Goal: Task Accomplishment & Management: Manage account settings

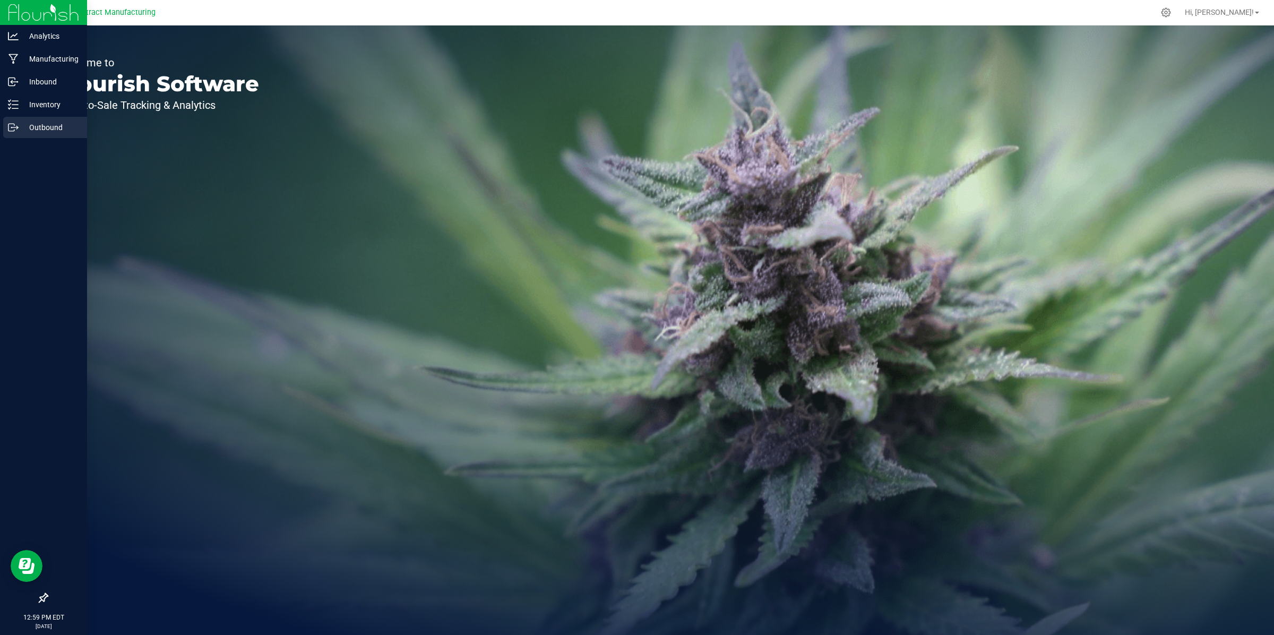
click at [33, 126] on p "Outbound" at bounding box center [51, 127] width 64 height 13
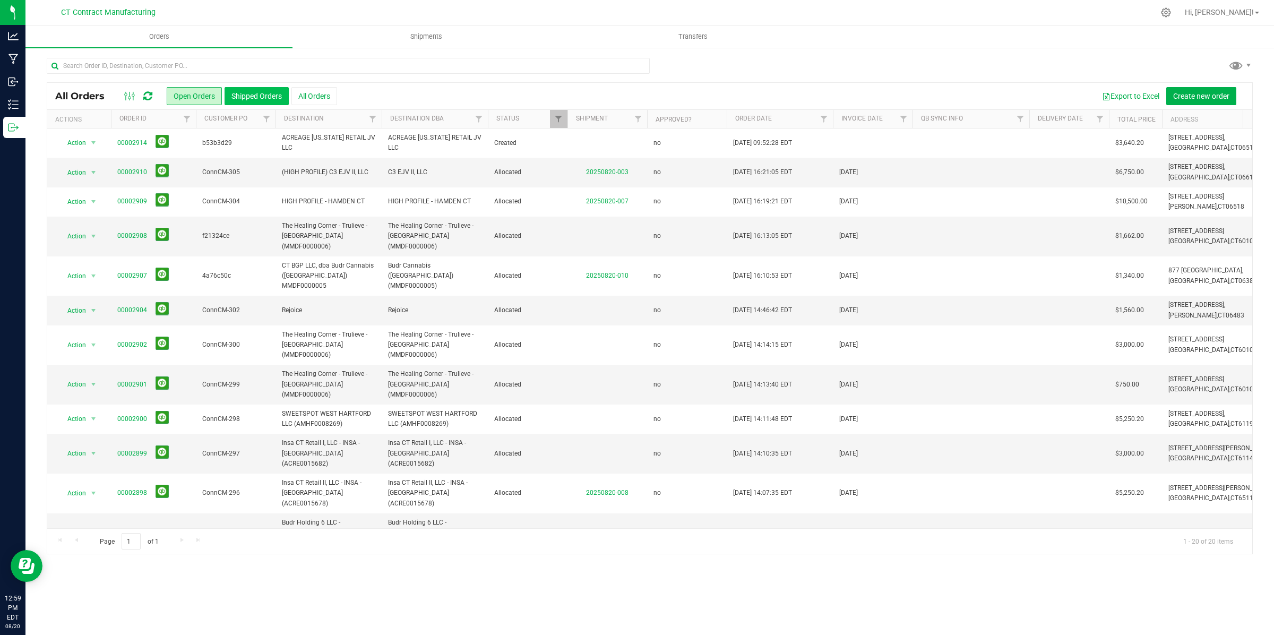
click at [270, 91] on button "Shipped Orders" at bounding box center [257, 96] width 64 height 18
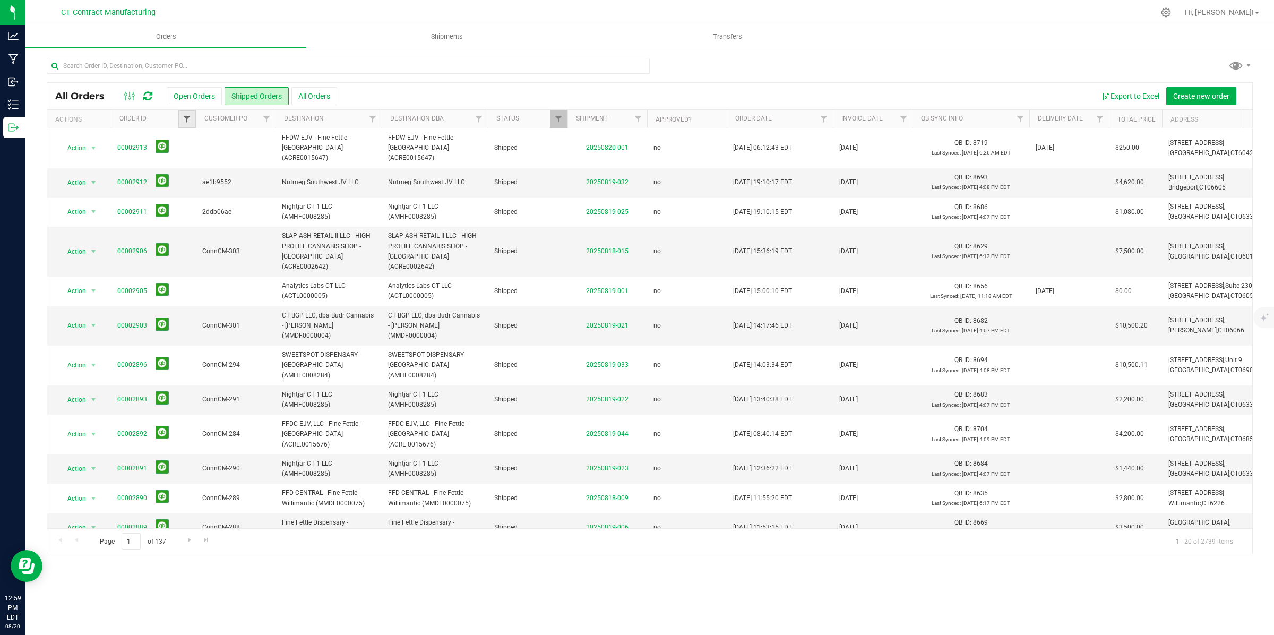
click at [190, 121] on span "Filter" at bounding box center [187, 119] width 8 height 8
type input "00002819"
click at [202, 171] on button "Filter" at bounding box center [210, 170] width 51 height 23
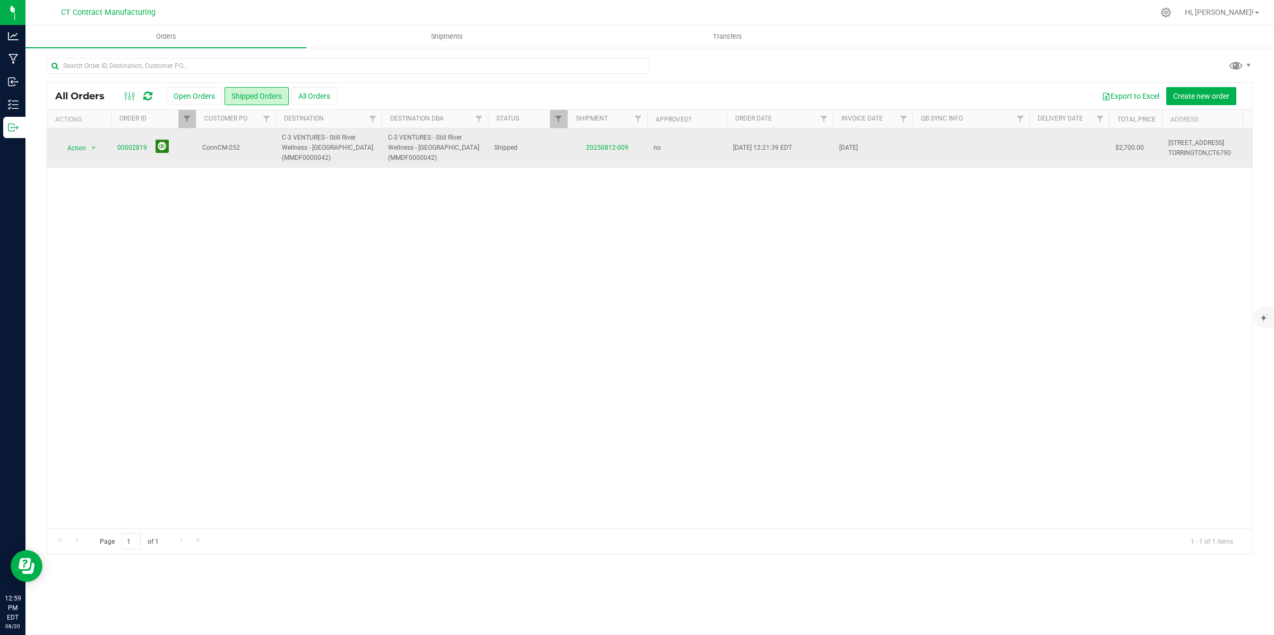
click at [162, 146] on button at bounding box center [162, 146] width 13 height 13
click at [160, 147] on button at bounding box center [162, 146] width 13 height 13
click at [1172, 13] on icon at bounding box center [1165, 12] width 11 height 11
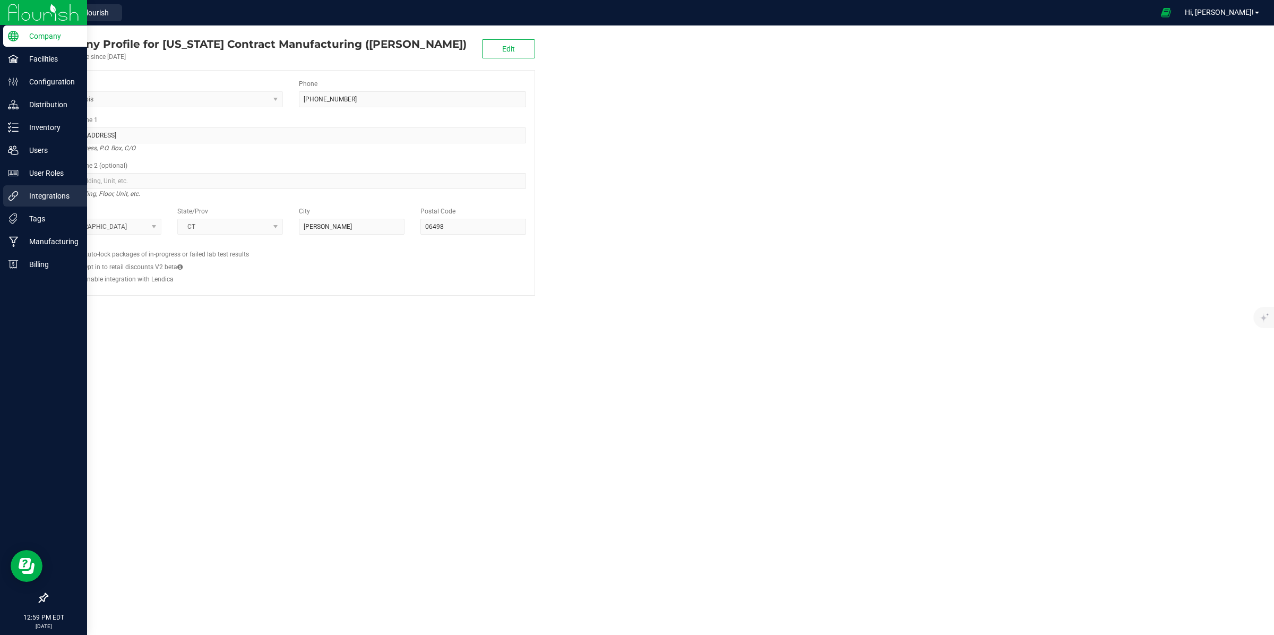
click at [35, 193] on p "Integrations" at bounding box center [51, 196] width 64 height 13
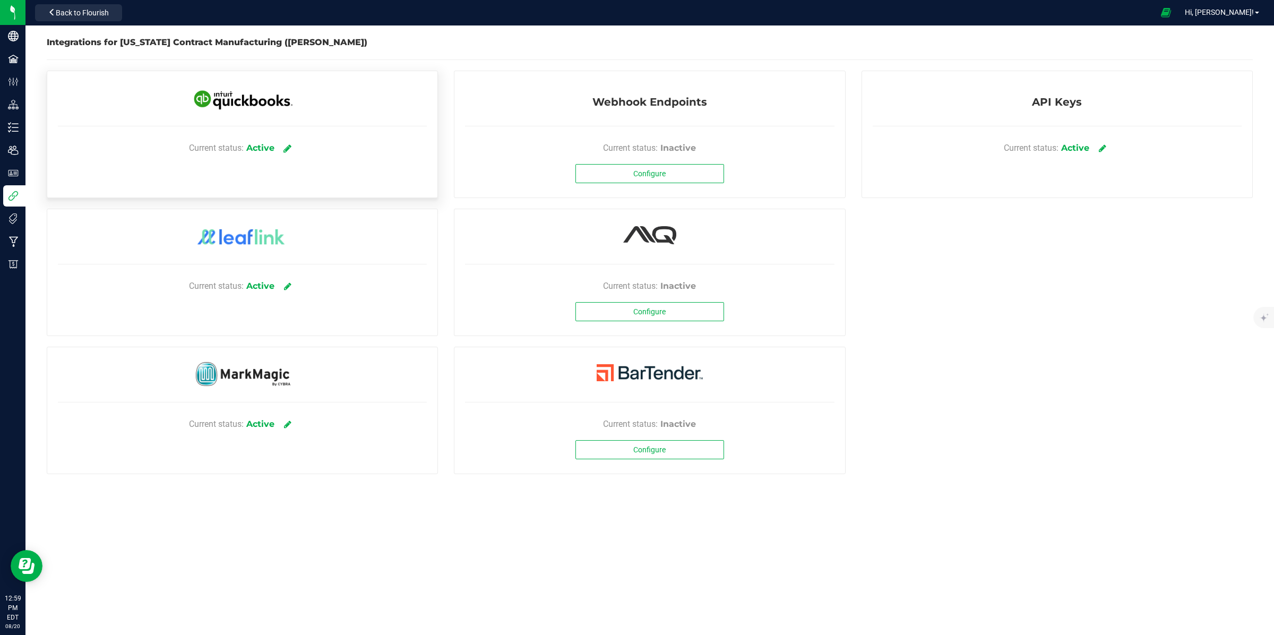
click at [291, 148] on icon at bounding box center [287, 148] width 8 height 10
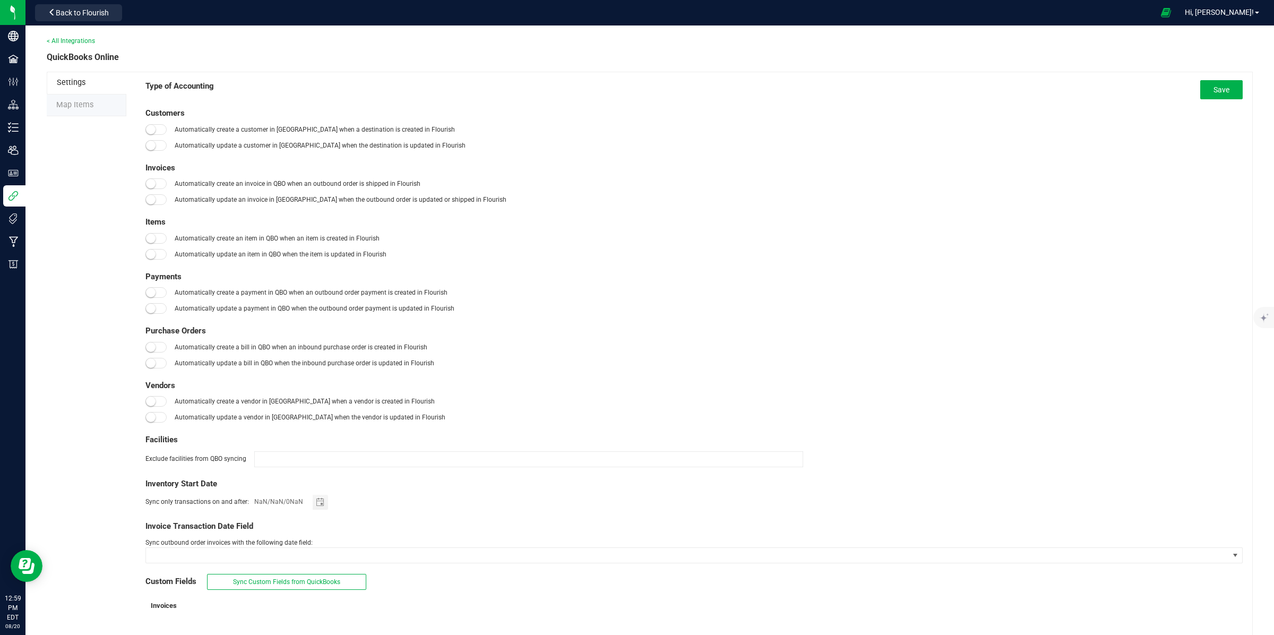
type input "[DATE]"
click at [93, 107] on li "Map Items" at bounding box center [87, 105] width 80 height 22
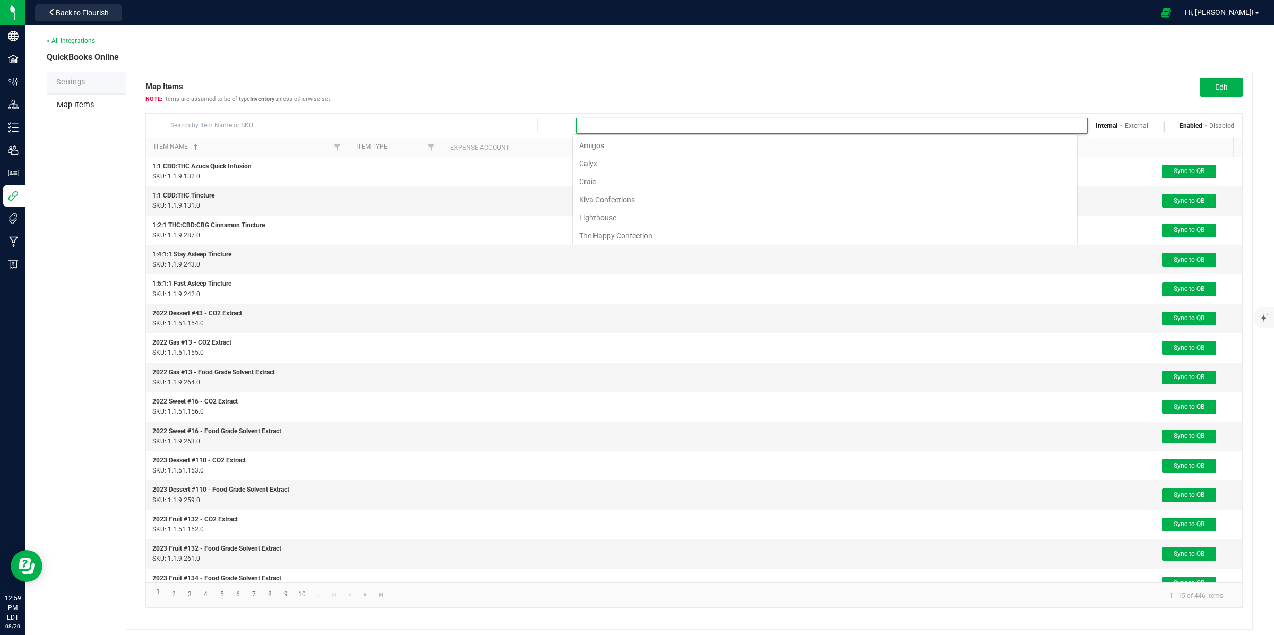
click at [612, 133] on input at bounding box center [825, 125] width 497 height 15
click at [622, 235] on li "The Happy Confection" at bounding box center [825, 236] width 504 height 18
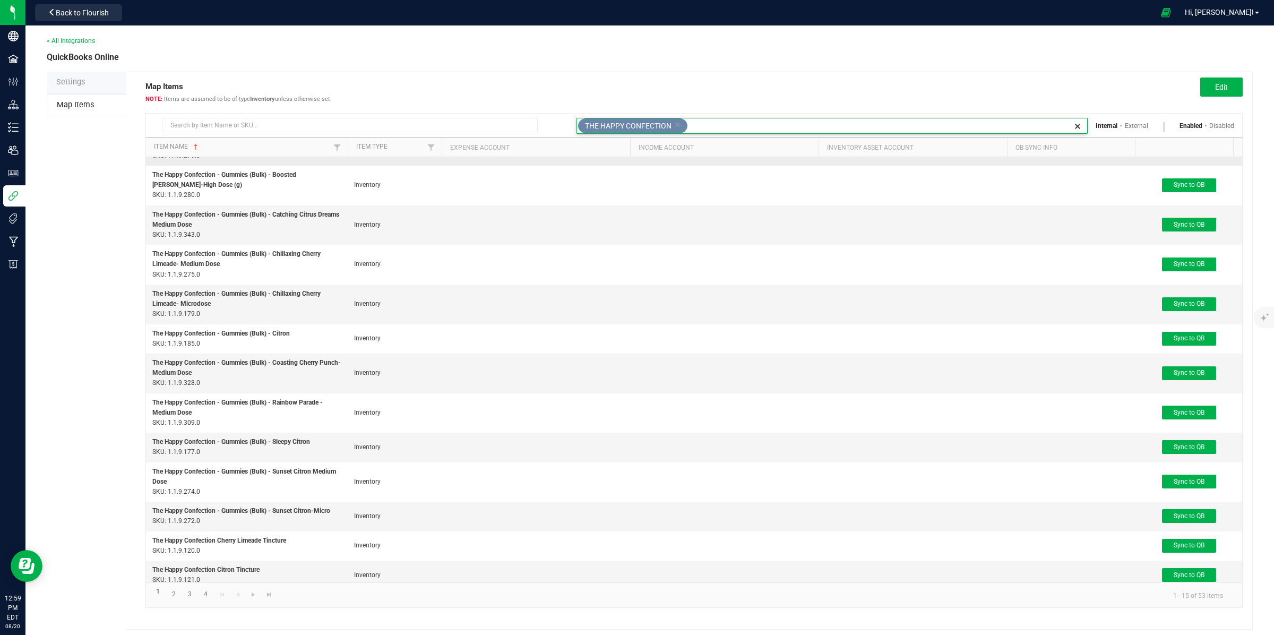
scroll to position [0, 0]
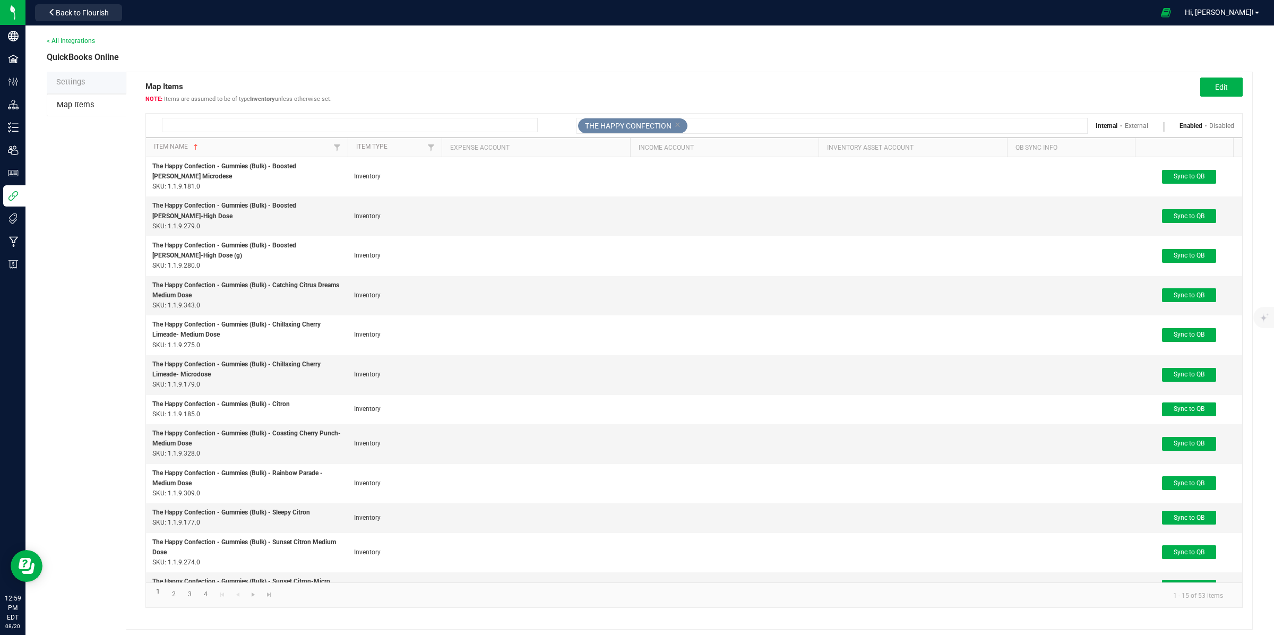
click at [223, 124] on input at bounding box center [350, 125] width 376 height 14
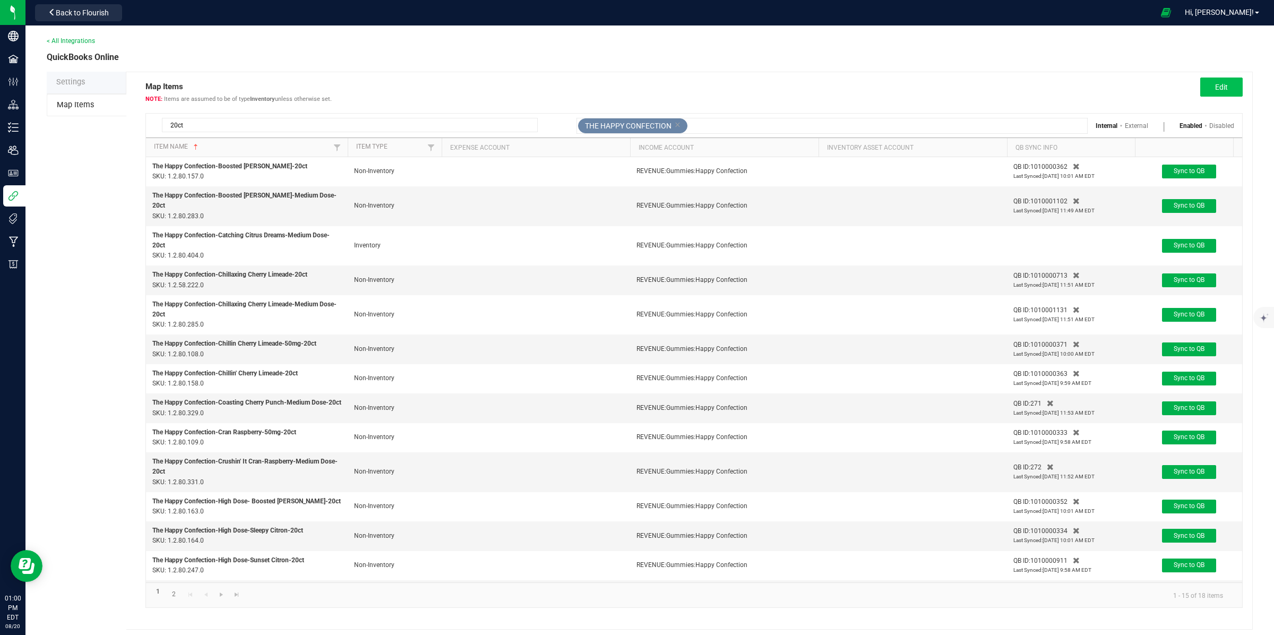
type input "20ct"
click at [1215, 84] on span "Edit" at bounding box center [1221, 87] width 13 height 8
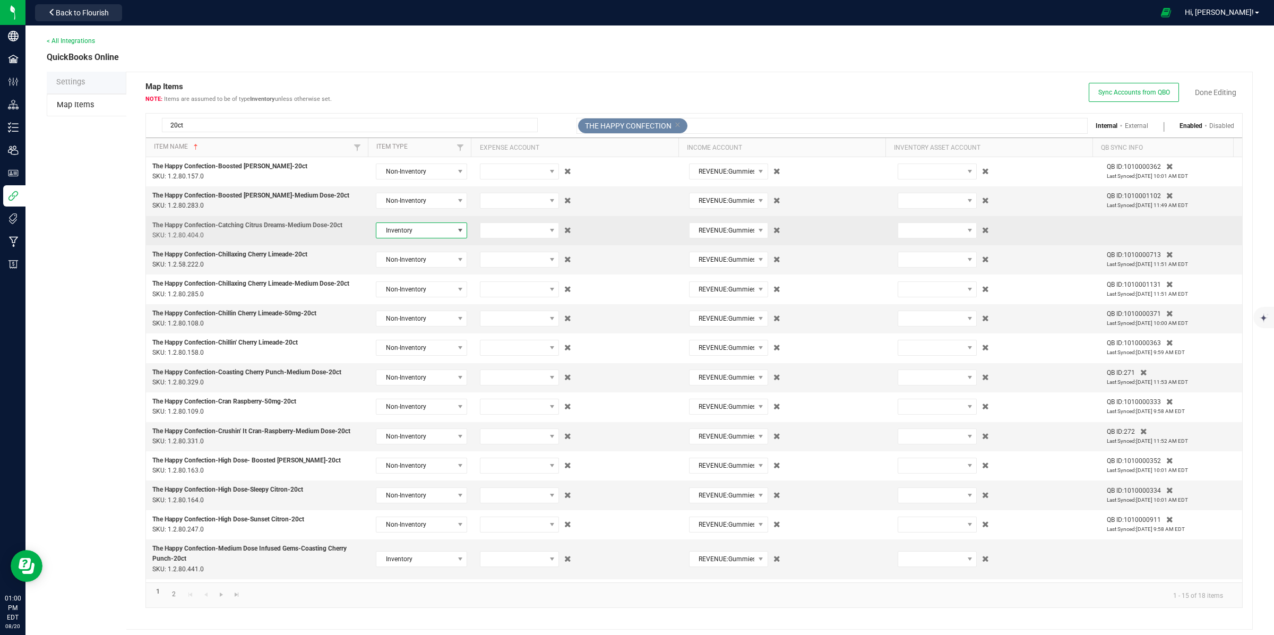
click at [456, 231] on span at bounding box center [460, 230] width 8 height 8
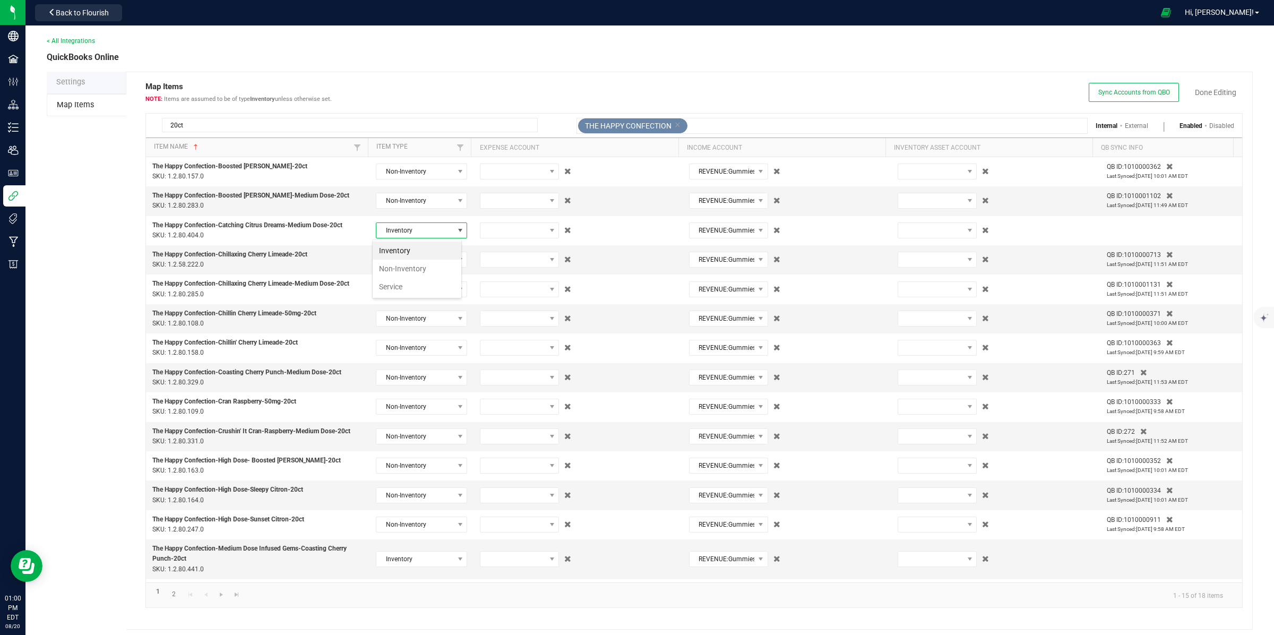
scroll to position [16, 89]
click at [423, 266] on li "Non-Inventory" at bounding box center [417, 269] width 89 height 18
click at [1213, 93] on link "Done Editing" at bounding box center [1215, 92] width 41 height 11
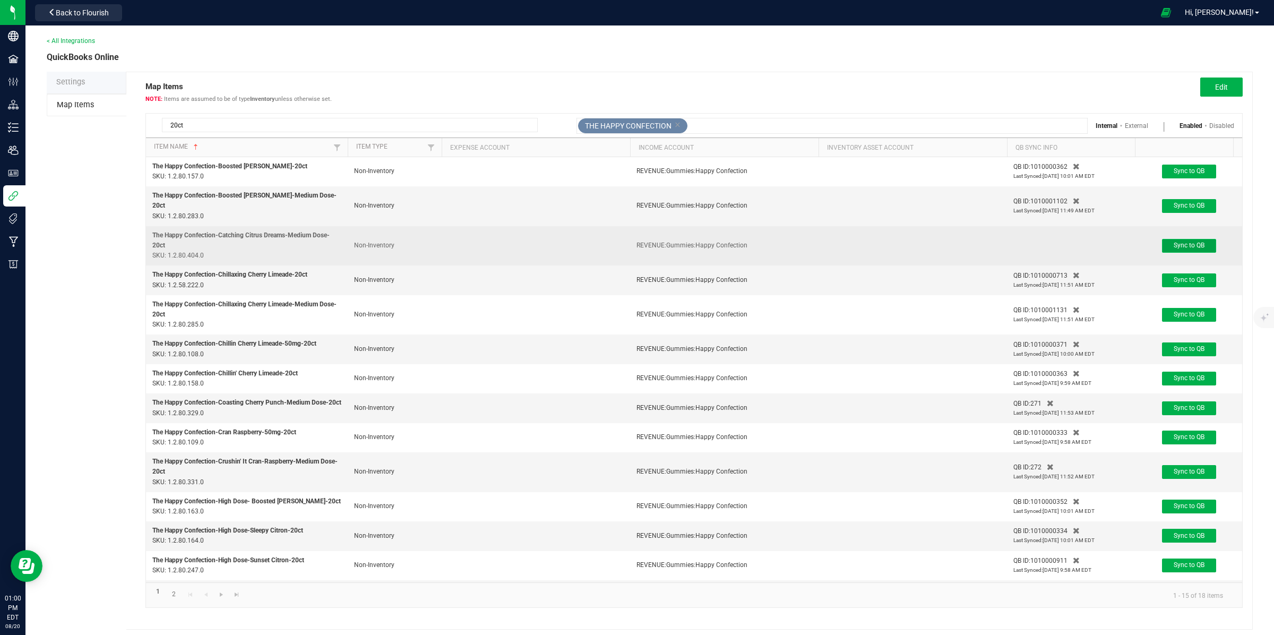
click at [1193, 242] on span "Sync to QB" at bounding box center [1189, 245] width 31 height 7
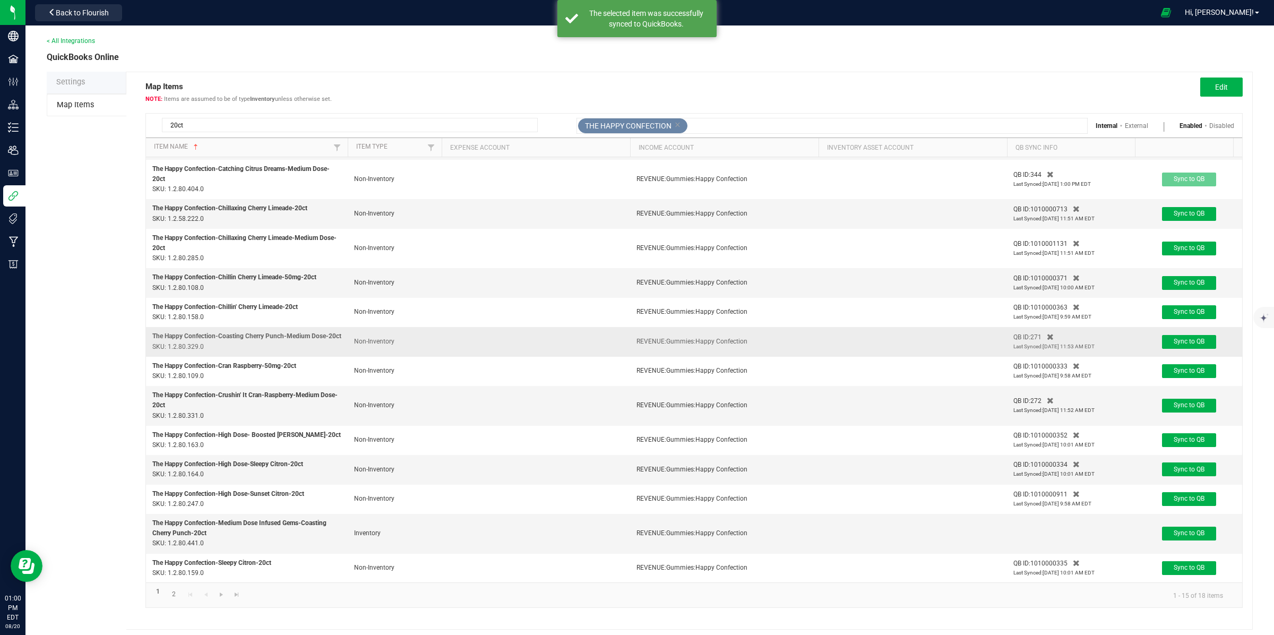
scroll to position [78, 0]
click at [1215, 85] on span "Edit" at bounding box center [1221, 87] width 13 height 8
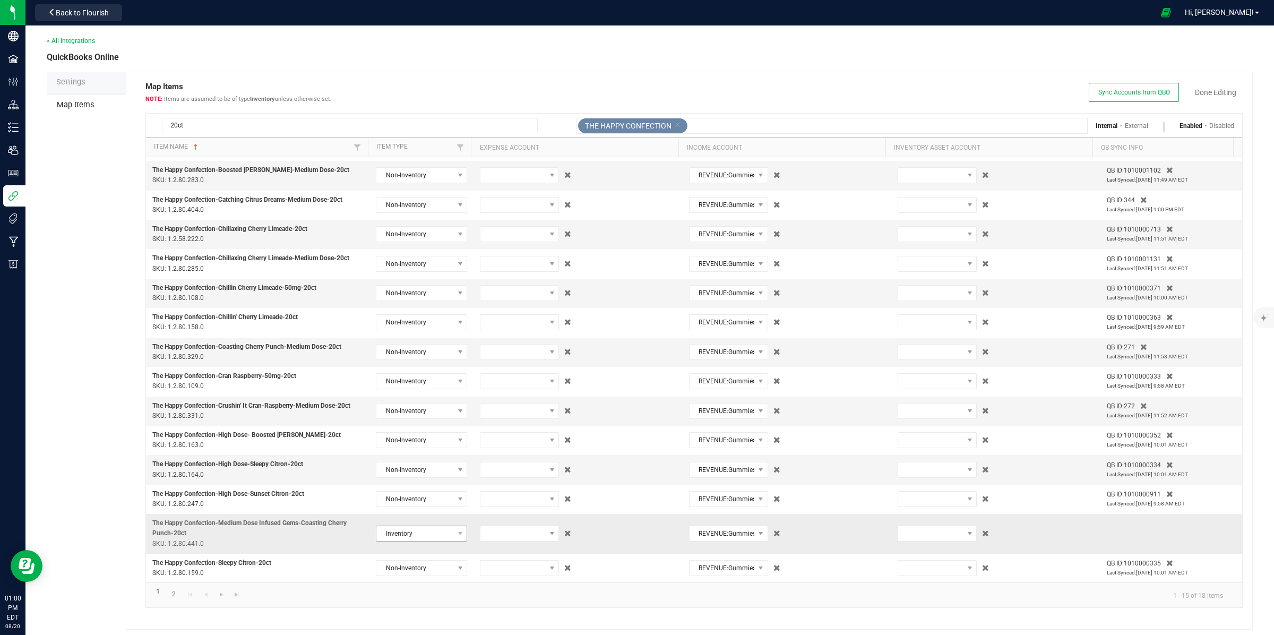
scroll to position [27, 0]
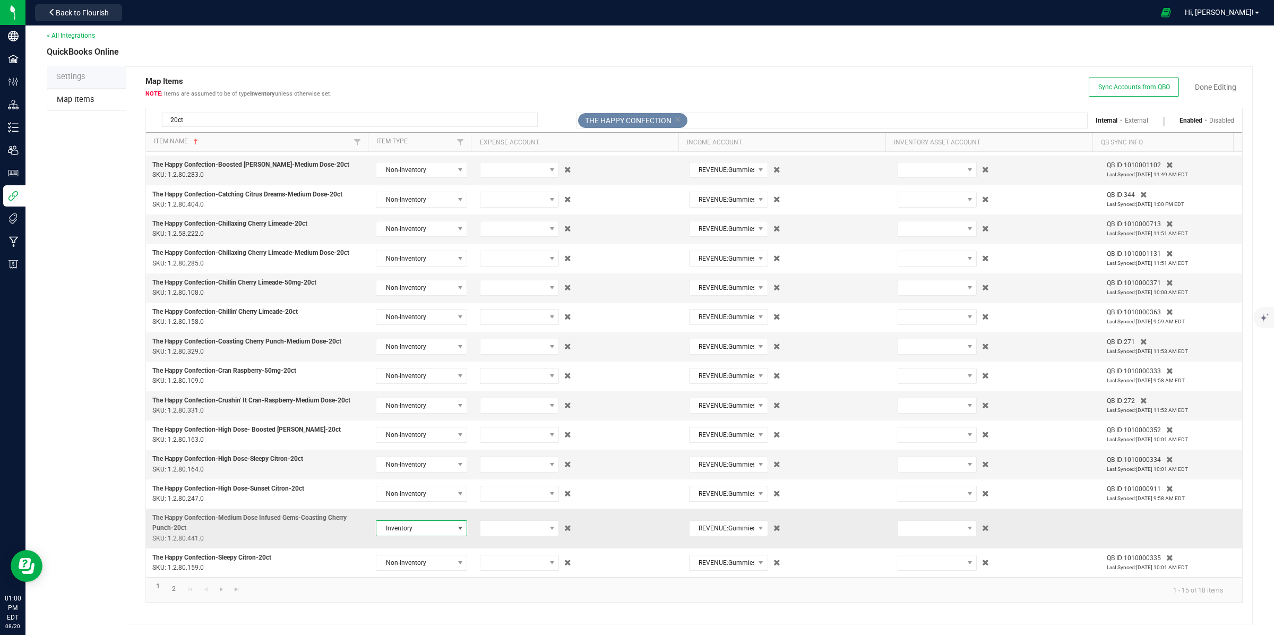
click at [457, 532] on span at bounding box center [460, 528] width 8 height 8
click at [421, 563] on li "Non-Inventory" at bounding box center [417, 566] width 89 height 18
click at [1208, 88] on link "Done Editing" at bounding box center [1215, 87] width 41 height 11
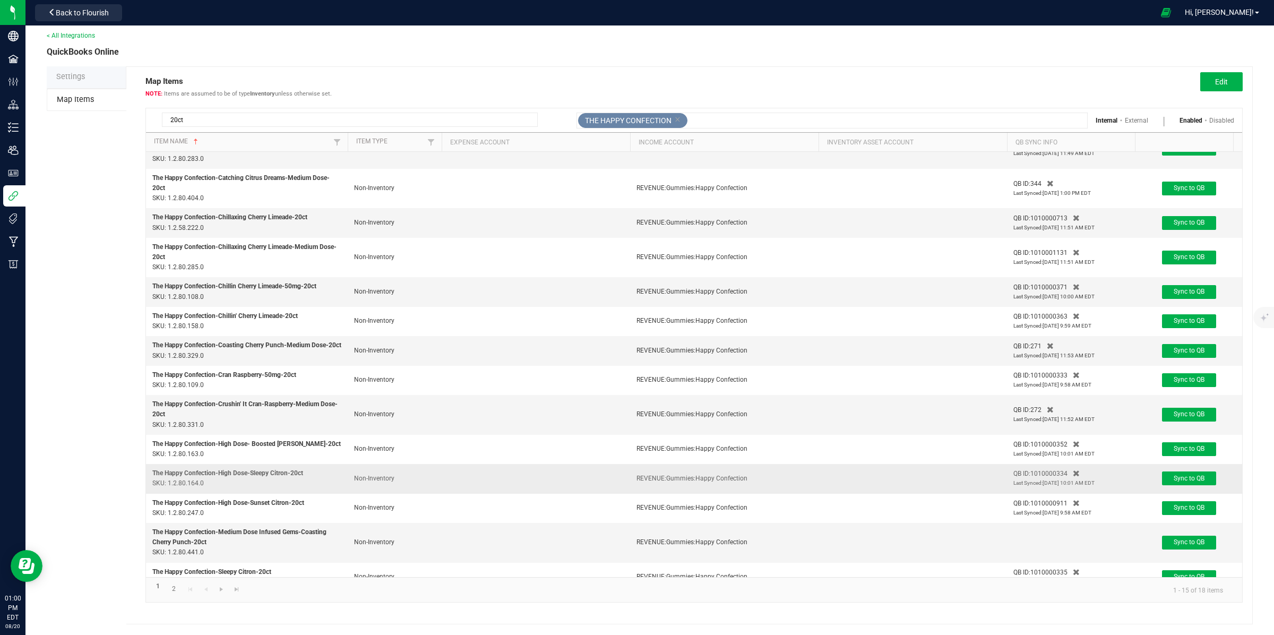
scroll to position [78, 0]
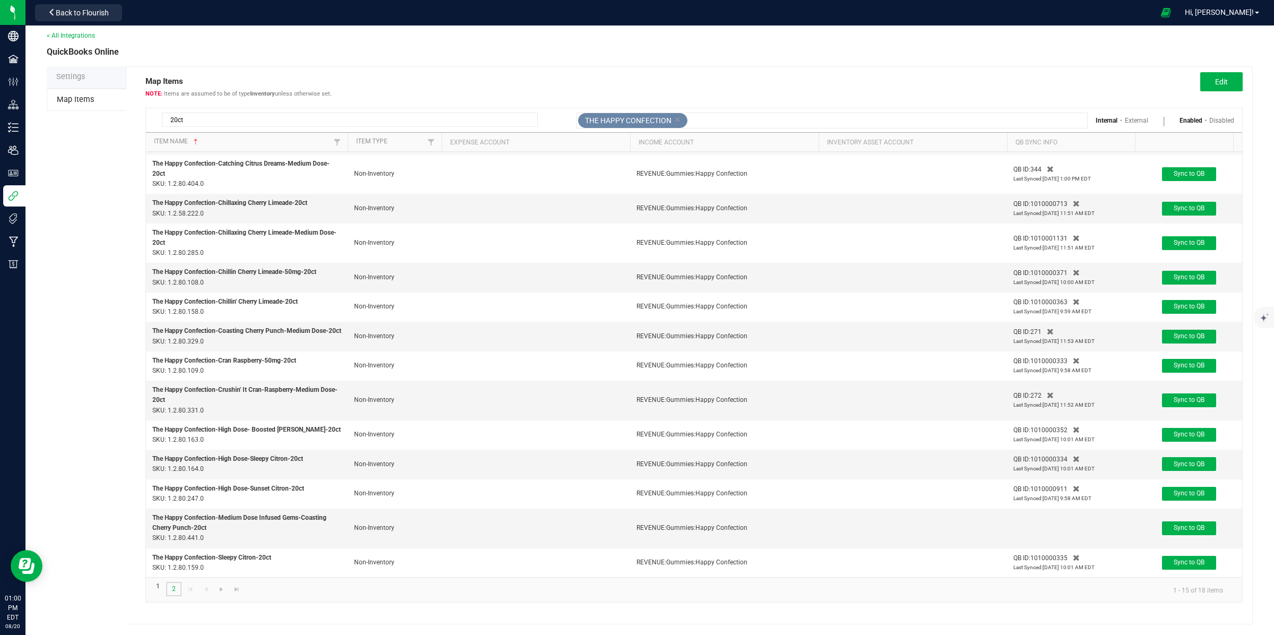
click at [176, 586] on link "2" at bounding box center [173, 589] width 15 height 14
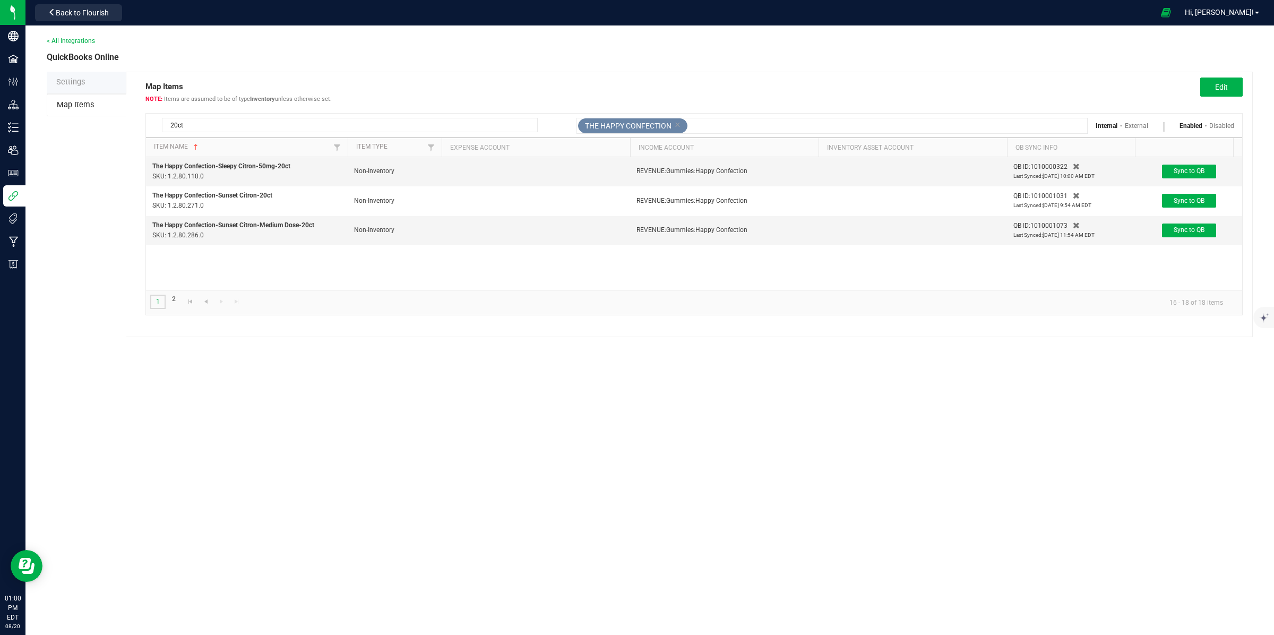
click at [158, 301] on link "1" at bounding box center [157, 302] width 15 height 14
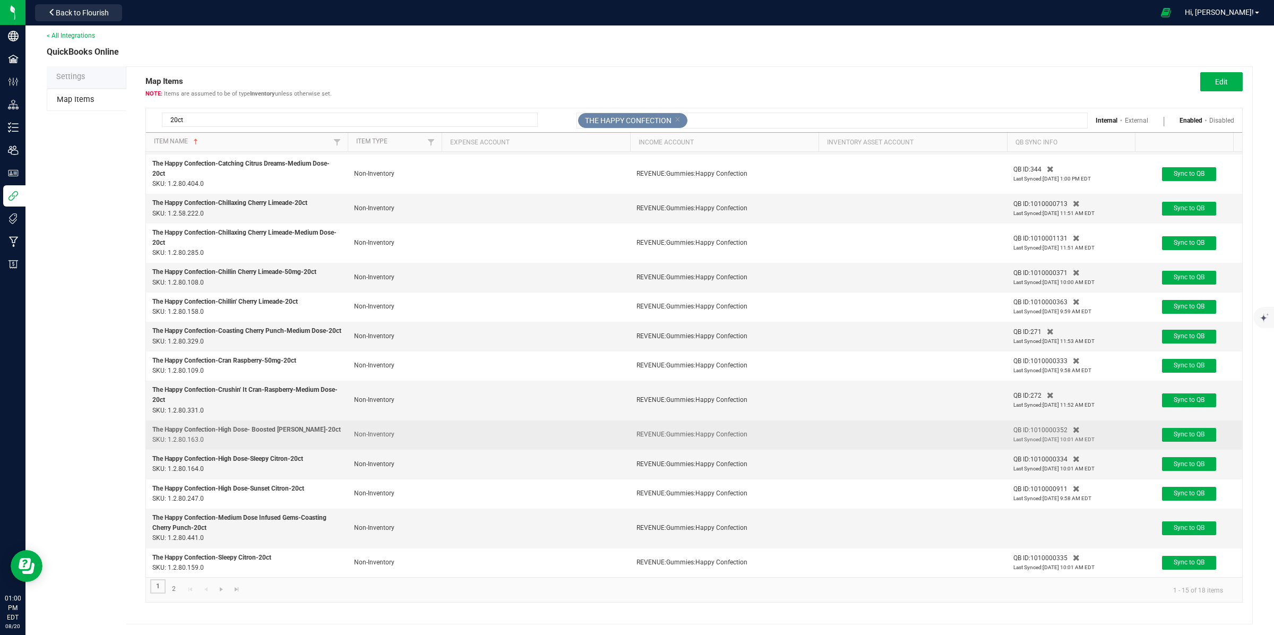
scroll to position [6, 0]
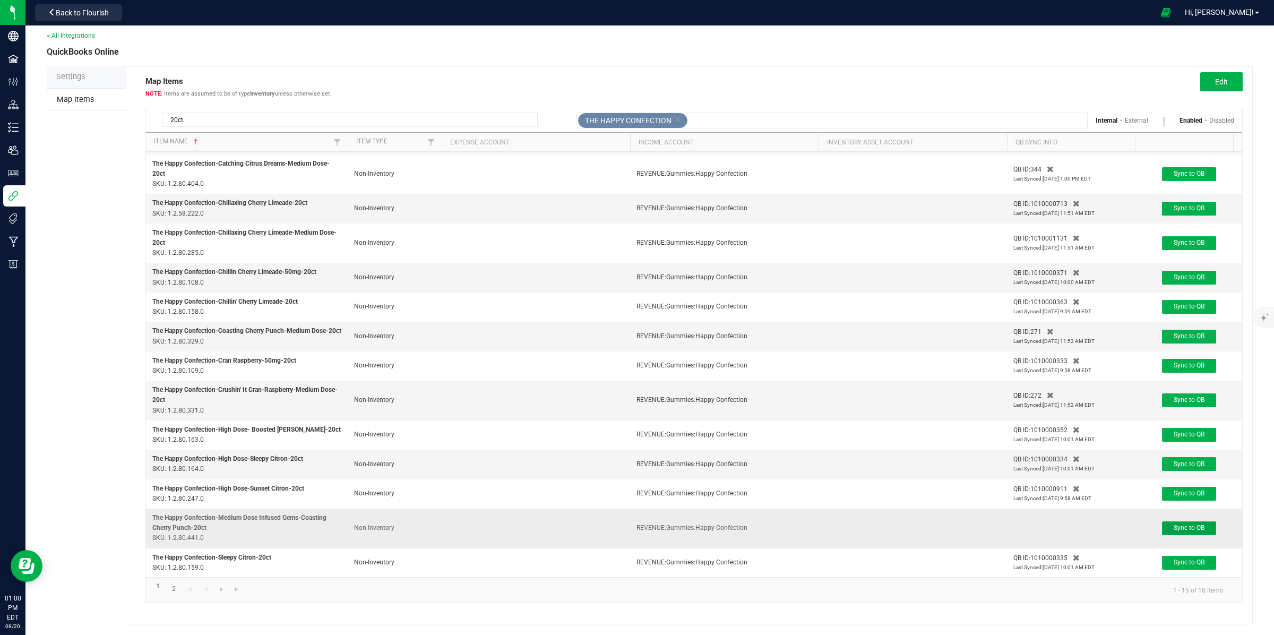
click at [1182, 524] on span "Sync to QB" at bounding box center [1189, 527] width 31 height 7
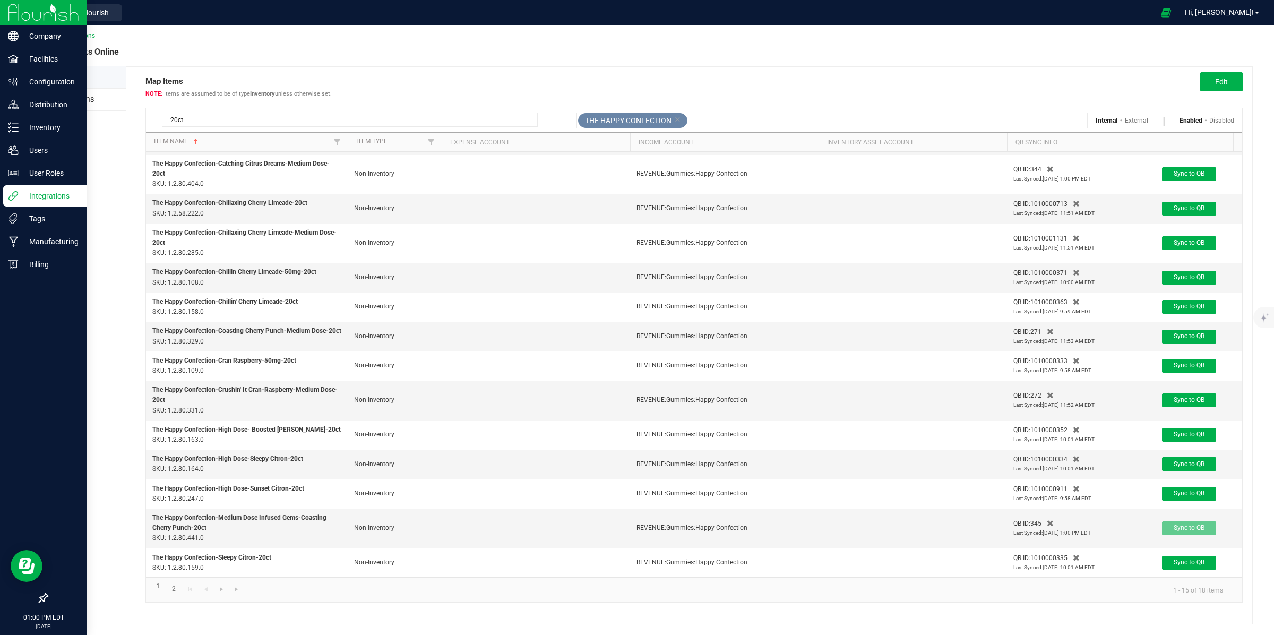
click at [17, 10] on img at bounding box center [43, 12] width 71 height 25
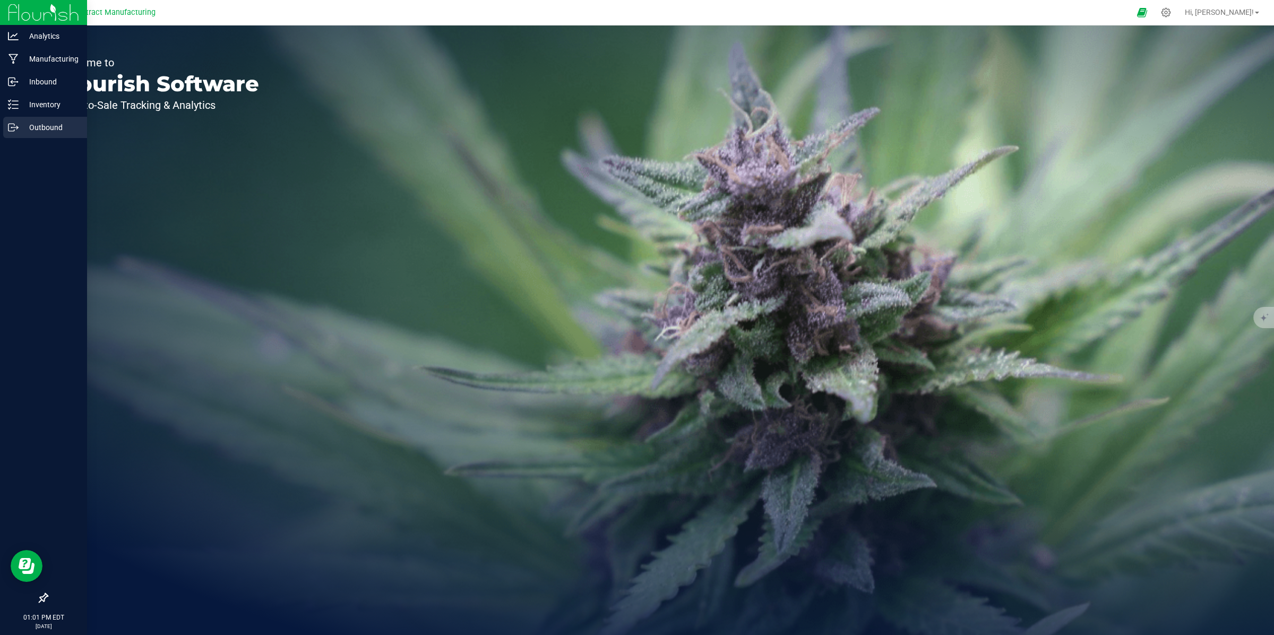
click at [43, 128] on p "Outbound" at bounding box center [51, 127] width 64 height 13
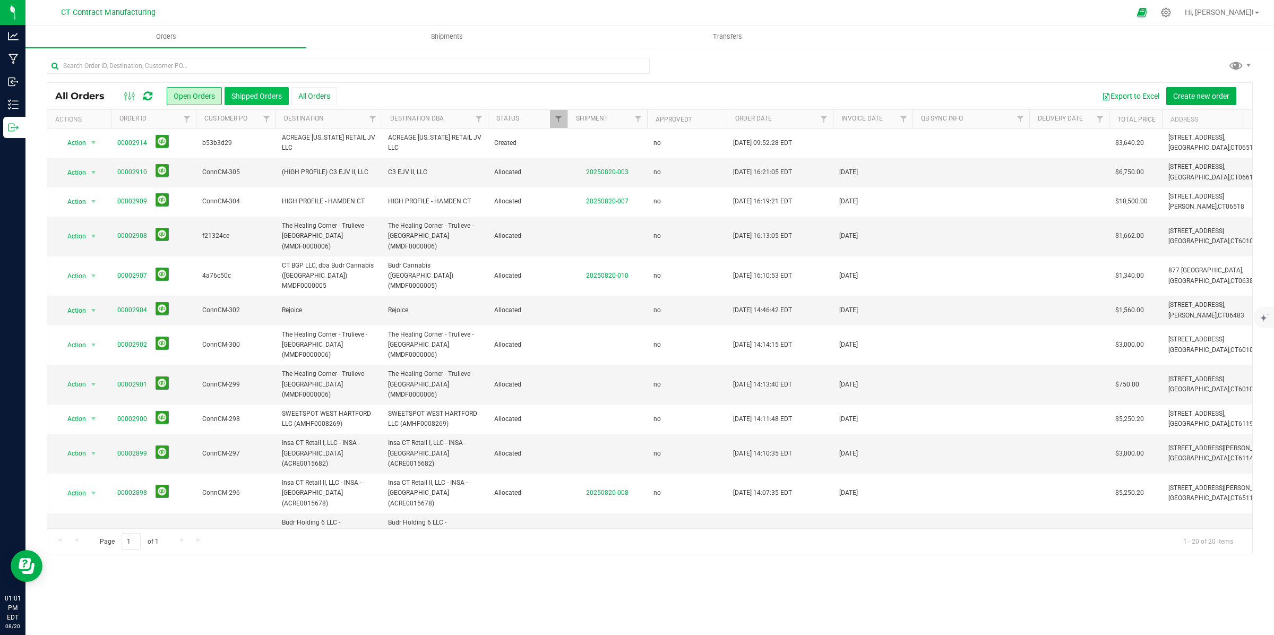
click at [270, 97] on button "Shipped Orders" at bounding box center [257, 96] width 64 height 18
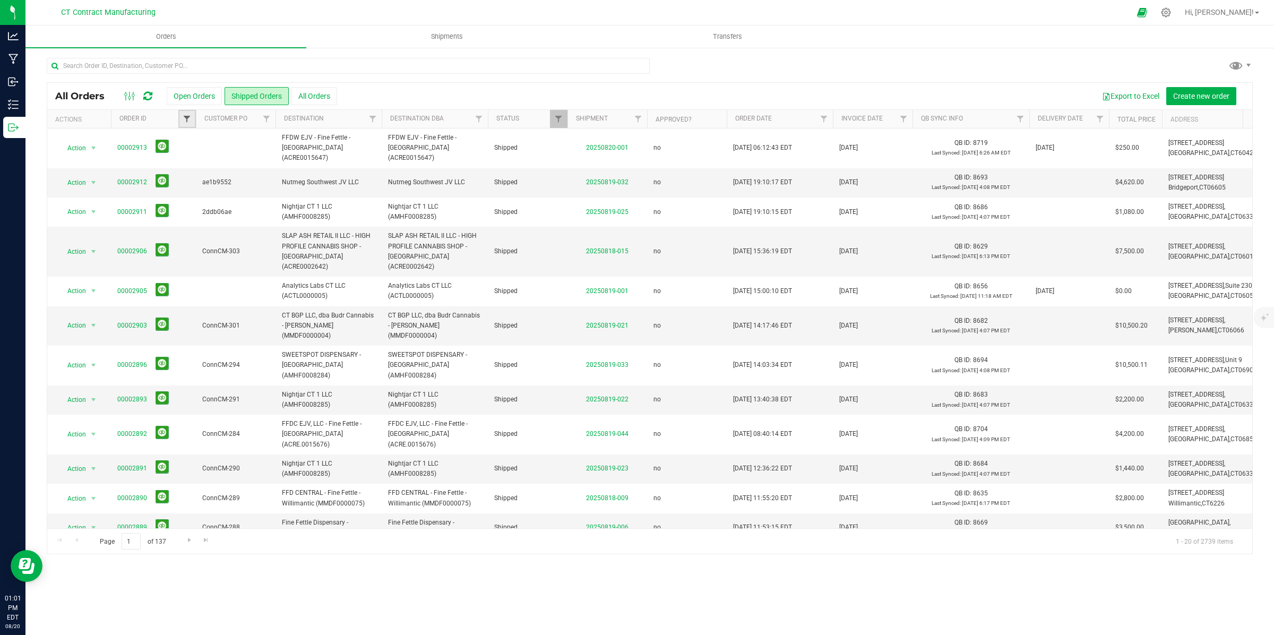
click at [189, 120] on span "Filter" at bounding box center [187, 119] width 8 height 8
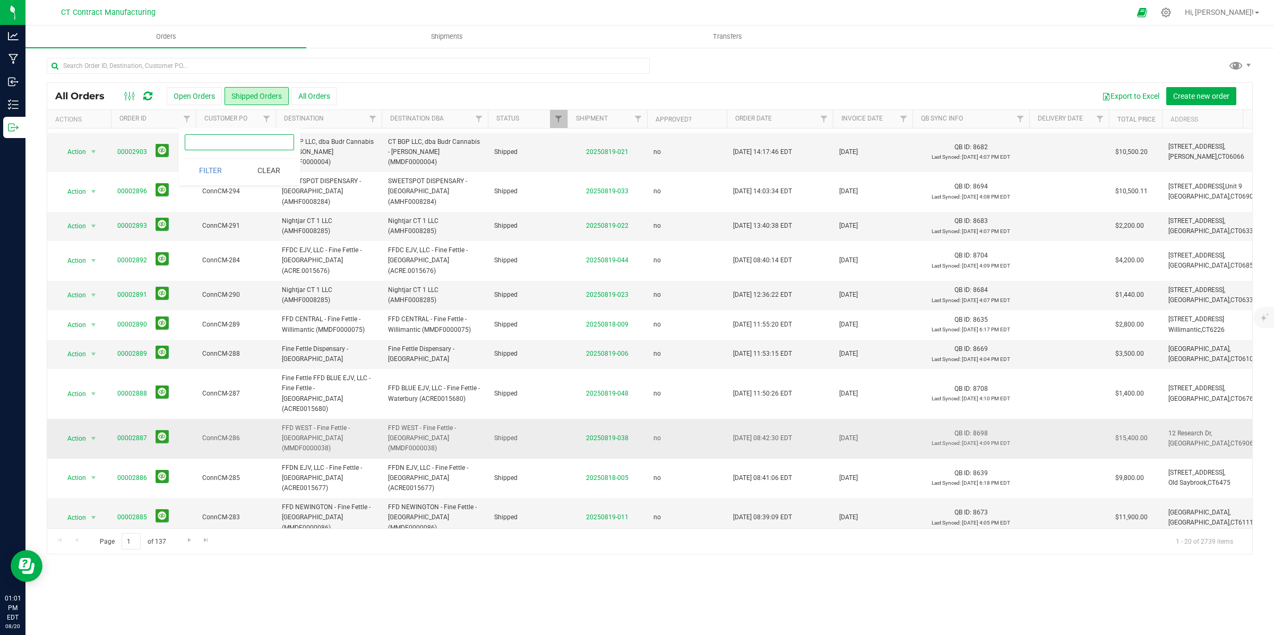
scroll to position [220, 0]
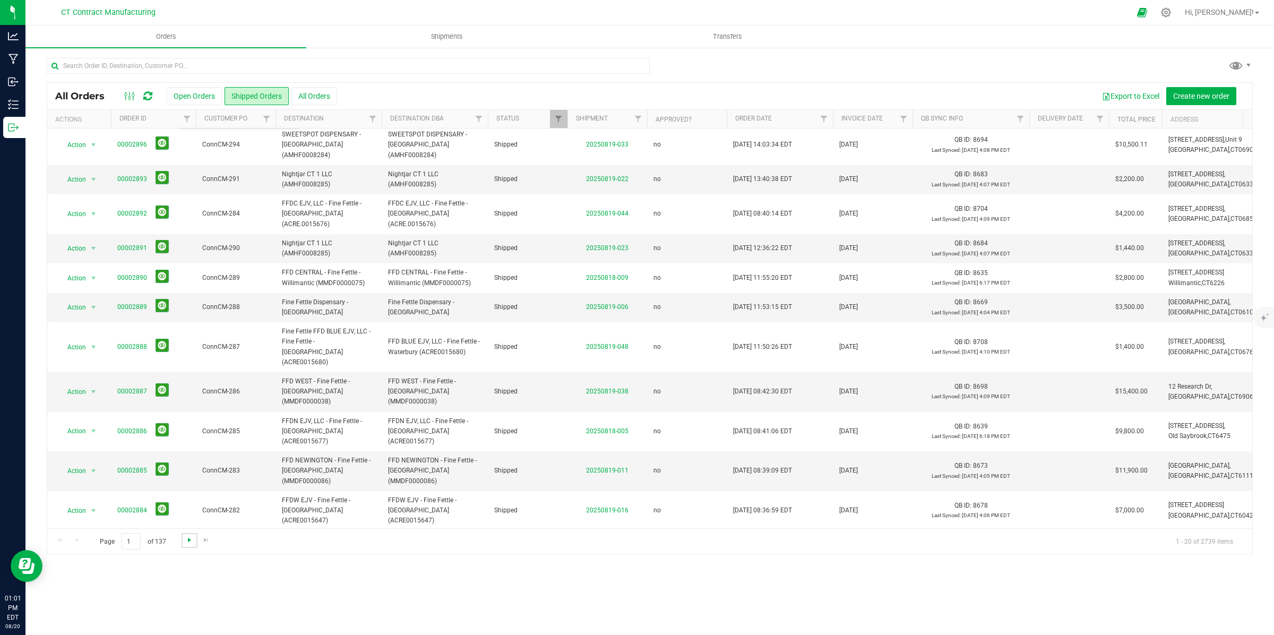
click at [189, 540] on span "Go to the next page" at bounding box center [189, 540] width 8 height 8
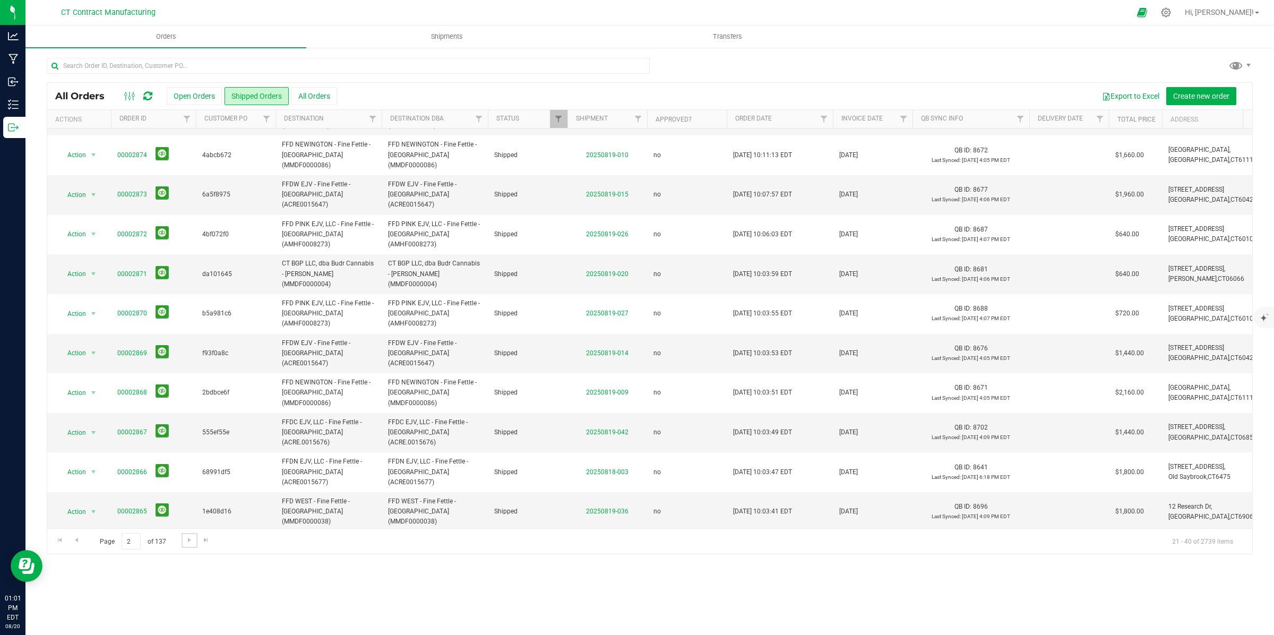
scroll to position [0, 0]
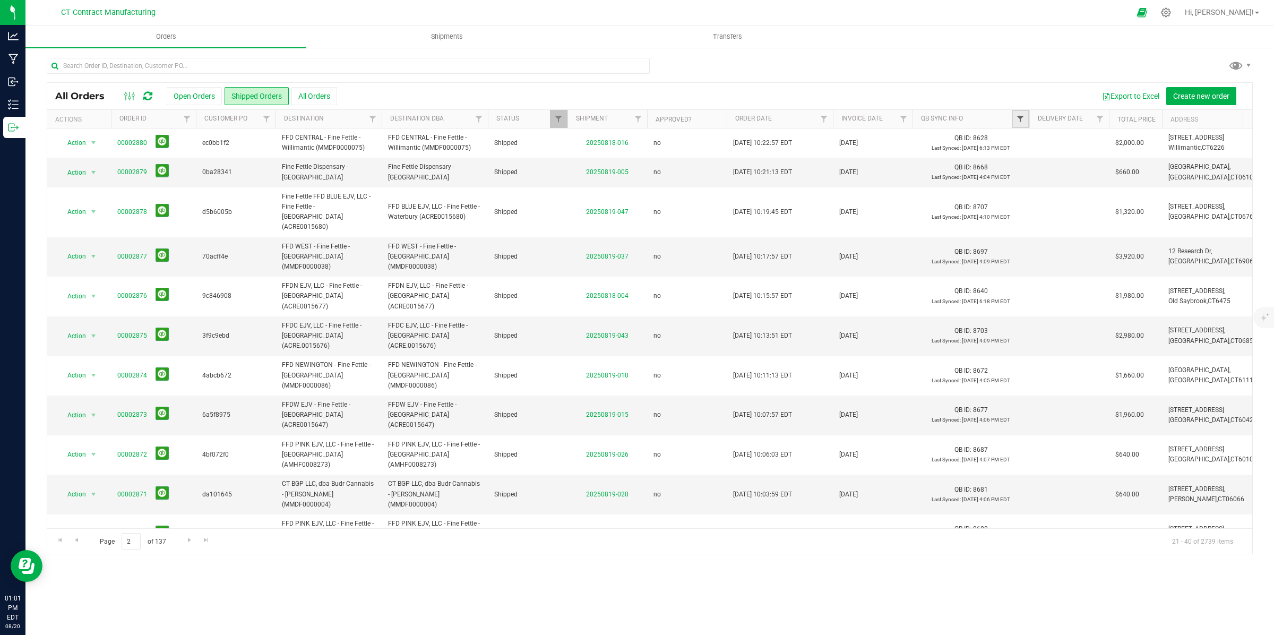
click at [1021, 118] on span "Filter" at bounding box center [1020, 119] width 8 height 8
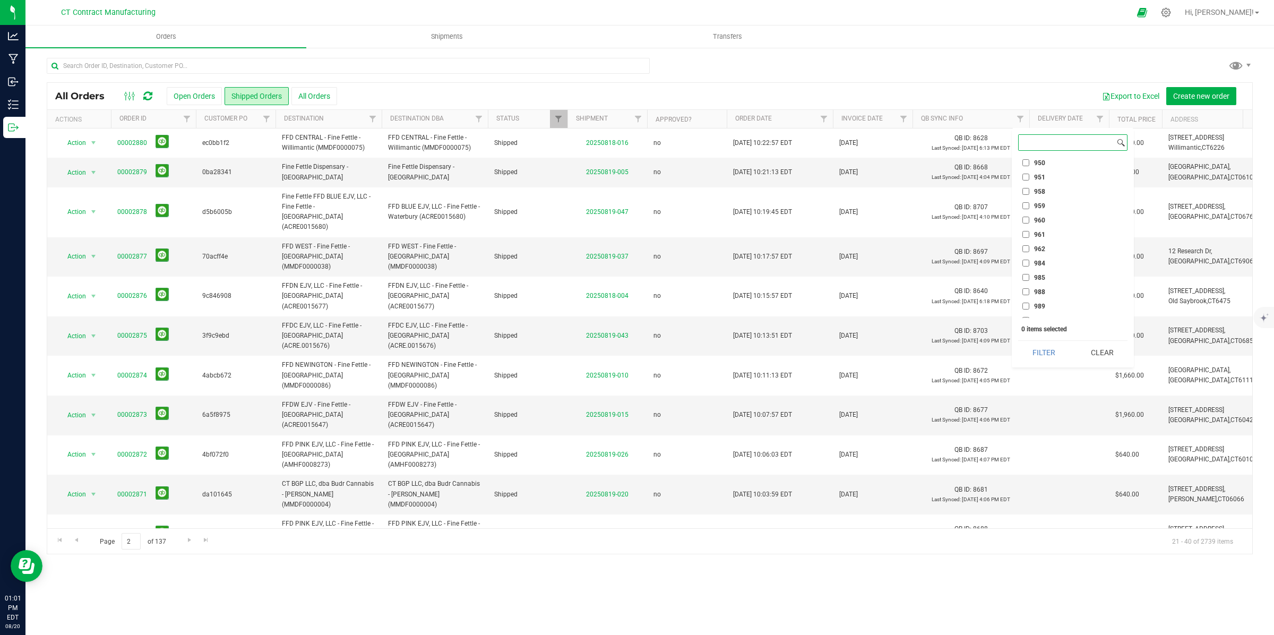
click at [1039, 142] on input at bounding box center [1067, 142] width 96 height 15
click at [1048, 356] on button "Filter" at bounding box center [1043, 352] width 51 height 23
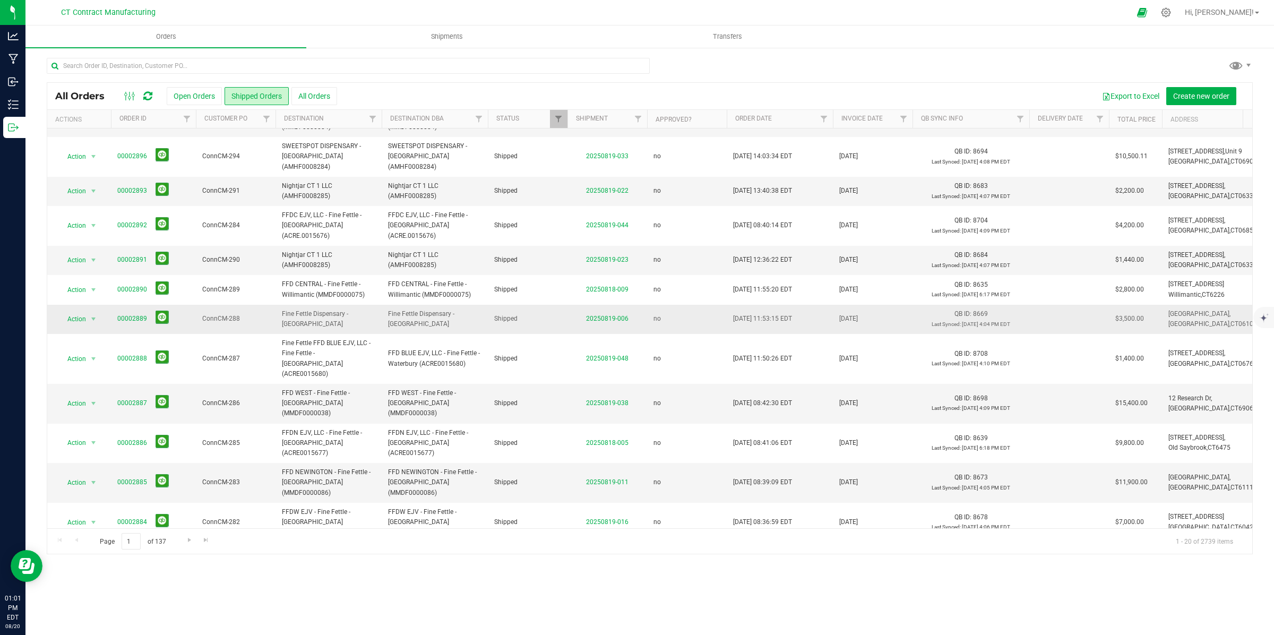
scroll to position [220, 0]
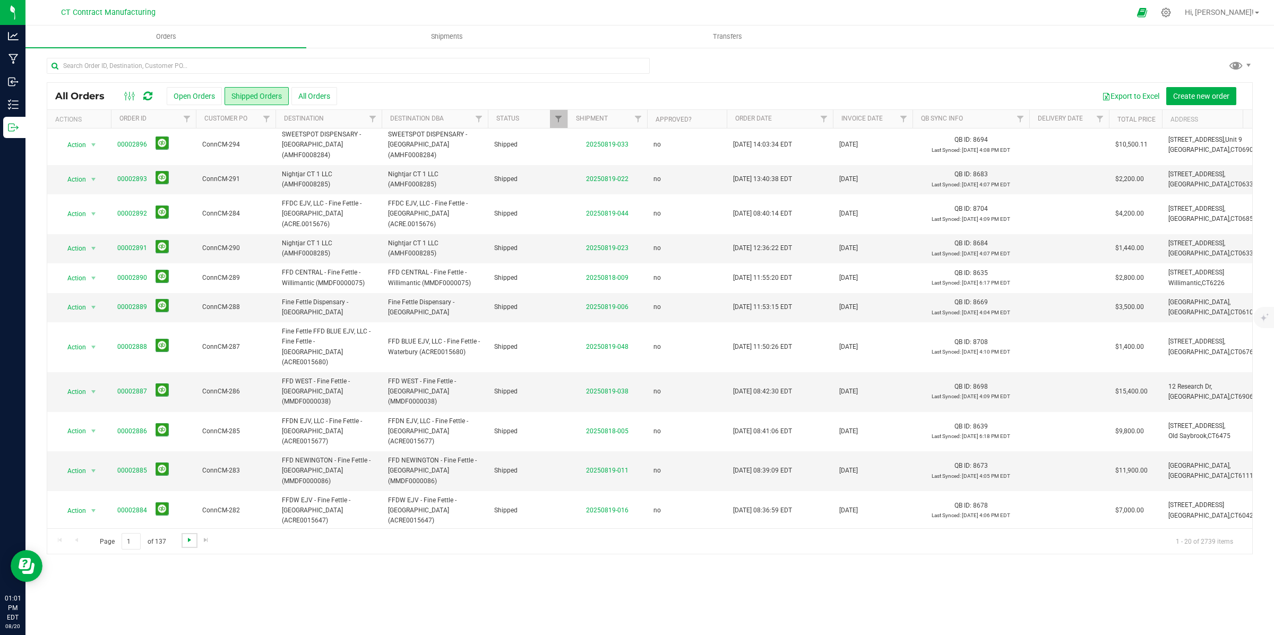
click at [189, 540] on span "Go to the next page" at bounding box center [189, 540] width 8 height 8
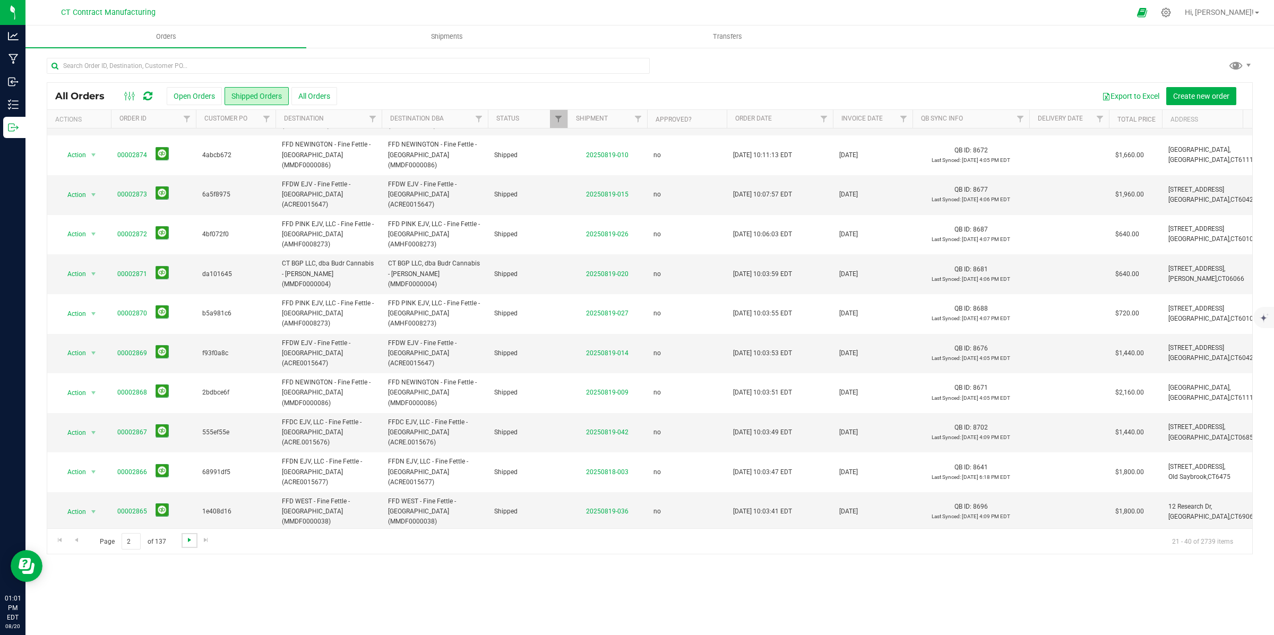
click at [190, 540] on span "Go to the next page" at bounding box center [189, 540] width 8 height 8
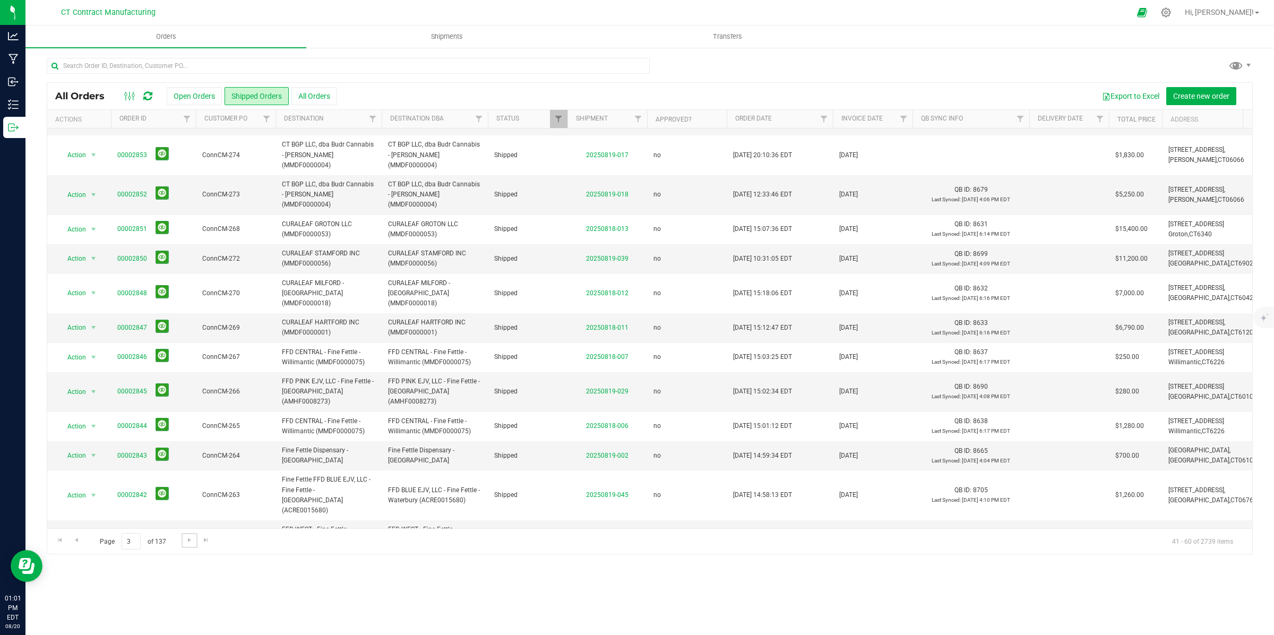
scroll to position [0, 0]
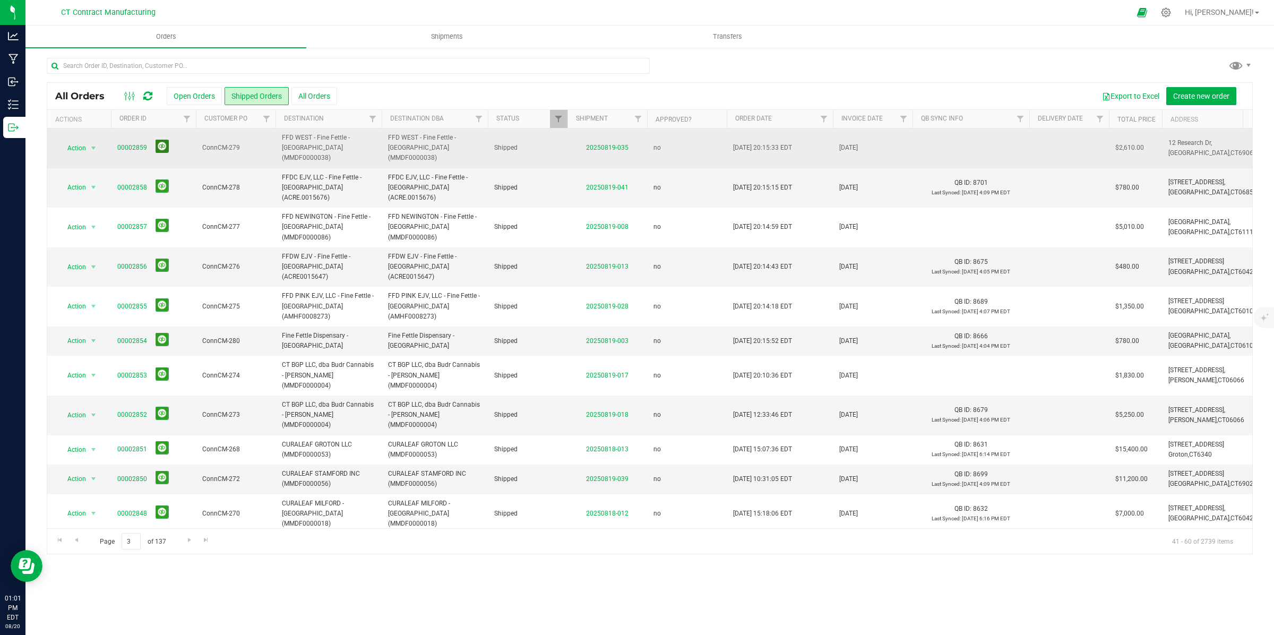
click at [162, 142] on button at bounding box center [162, 146] width 13 height 13
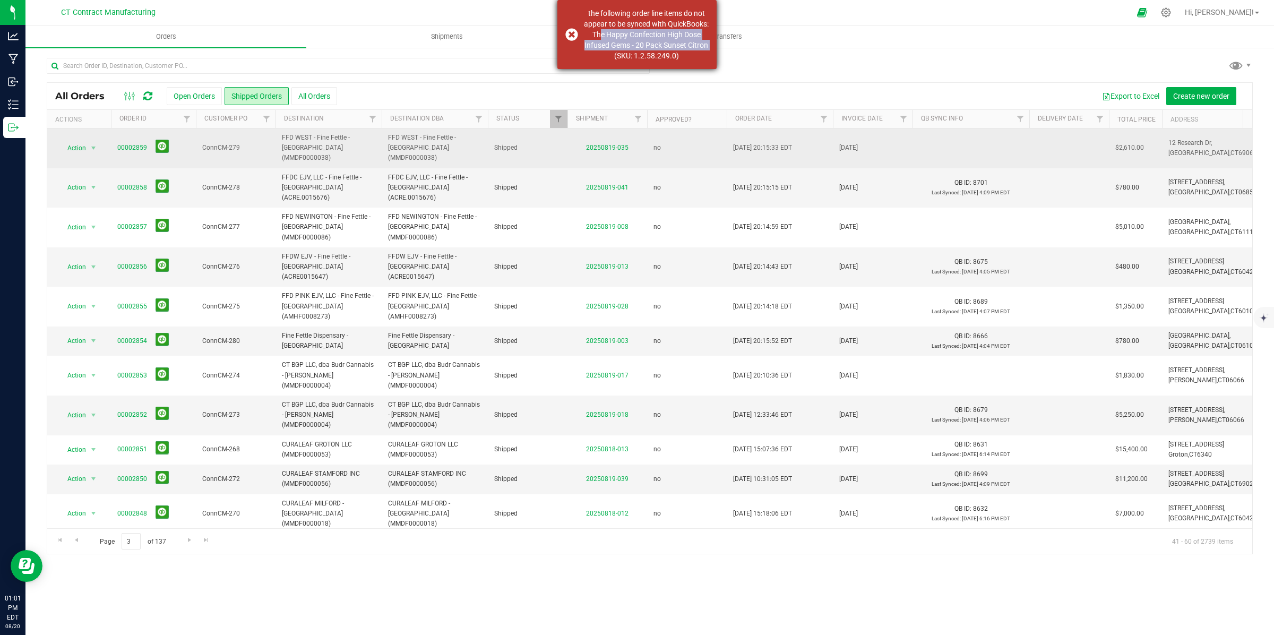
drag, startPoint x: 633, startPoint y: 33, endPoint x: 635, endPoint y: 57, distance: 23.5
click at [635, 57] on div "the following order line items do not appear to be synced with QuickBooks: The …" at bounding box center [646, 34] width 125 height 53
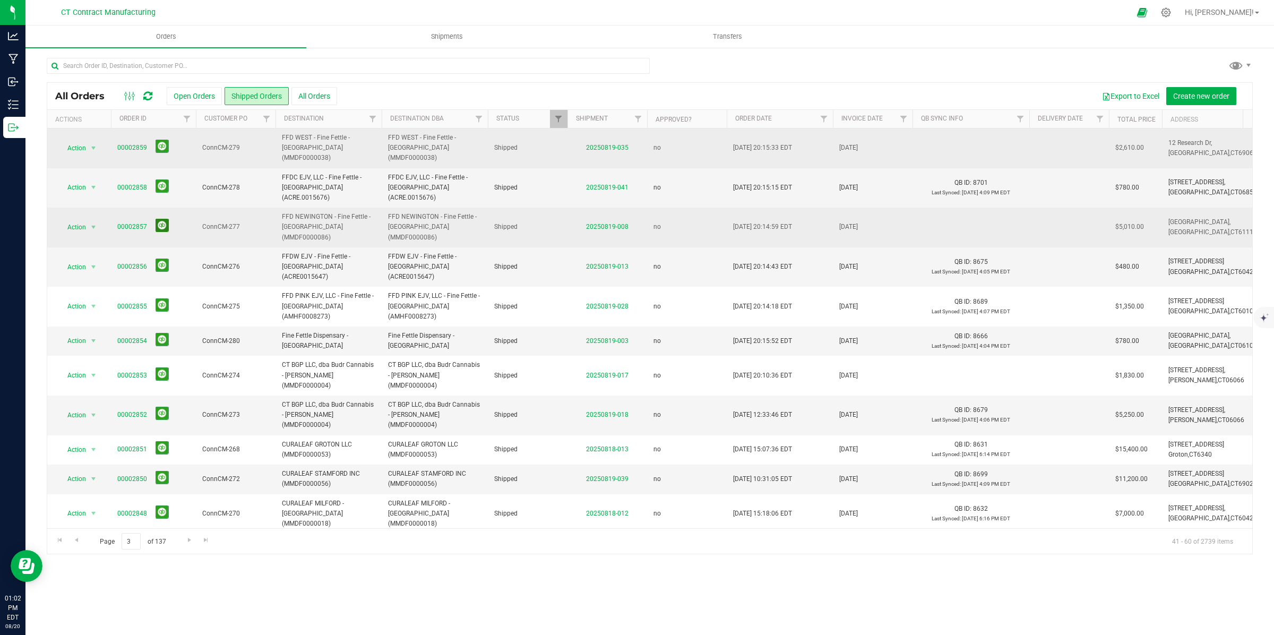
click at [160, 219] on button at bounding box center [162, 225] width 13 height 13
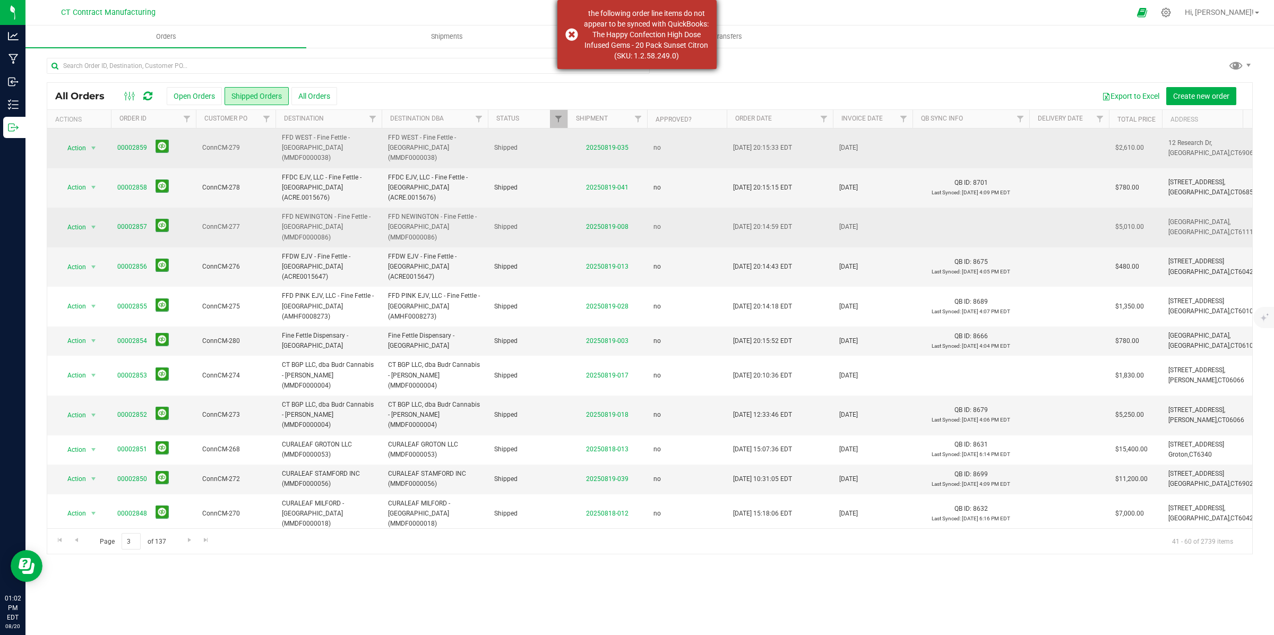
copy div "The Happy Confection High Dose Infused Gems - 20 Pack Sunset Citron (SKU: 1.2.5…"
drag, startPoint x: 632, startPoint y: 31, endPoint x: 703, endPoint y: 65, distance: 79.1
click at [703, 65] on div "the following order line items do not appear to be synced with QuickBooks: The …" at bounding box center [636, 34] width 159 height 69
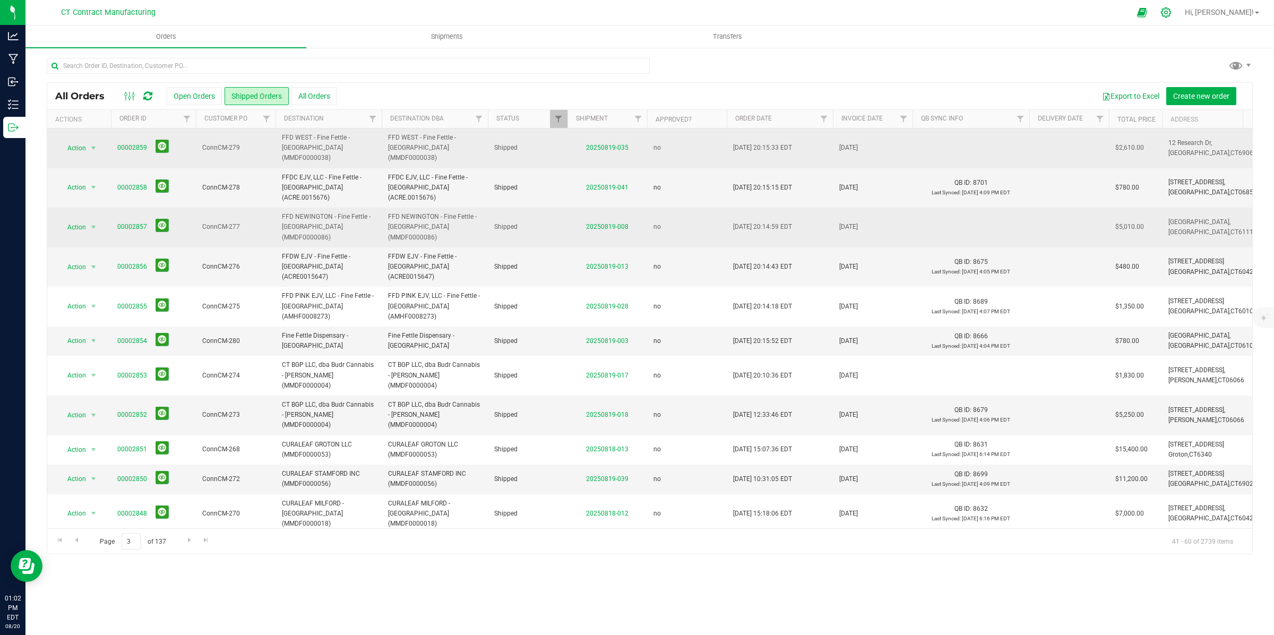
click at [1172, 11] on icon at bounding box center [1165, 12] width 11 height 11
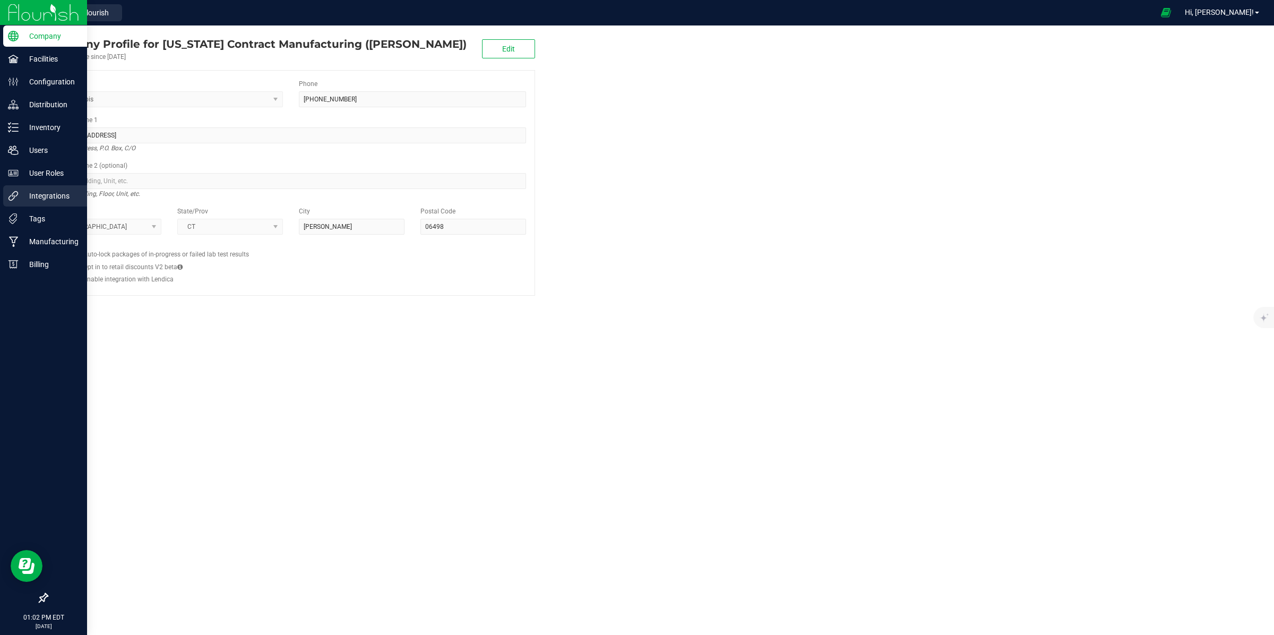
click at [40, 195] on p "Integrations" at bounding box center [51, 196] width 64 height 13
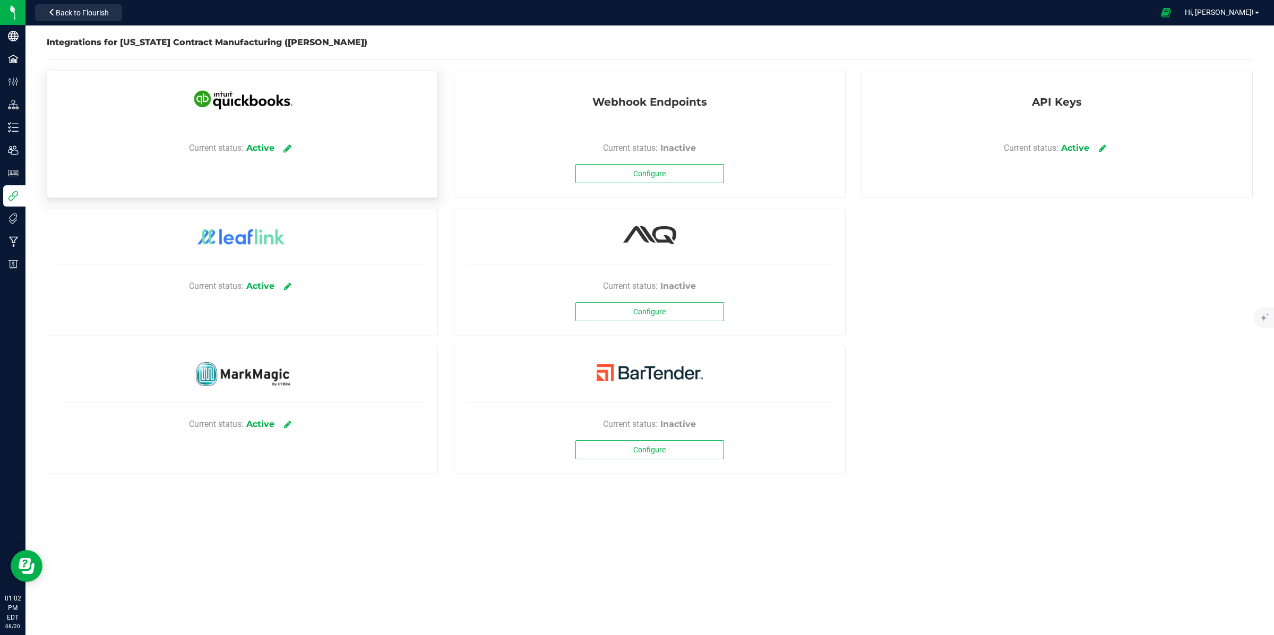
click at [291, 148] on icon at bounding box center [287, 148] width 8 height 10
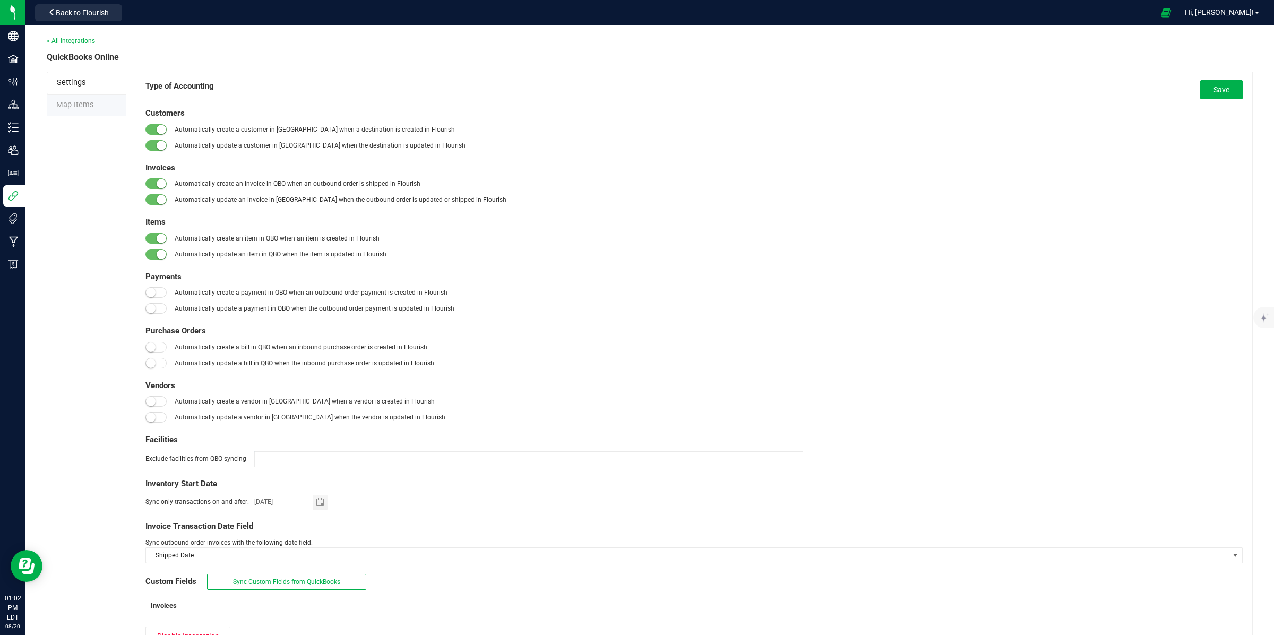
click at [70, 100] on span "Map Items" at bounding box center [74, 104] width 37 height 9
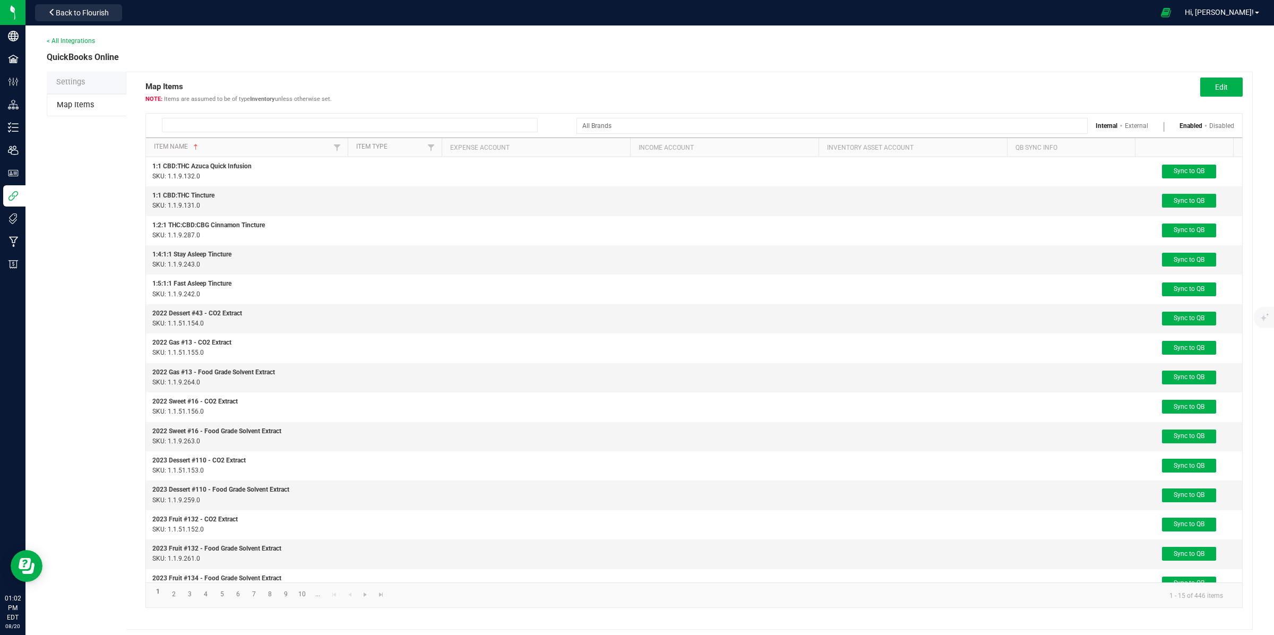
click at [353, 122] on input at bounding box center [350, 125] width 376 height 14
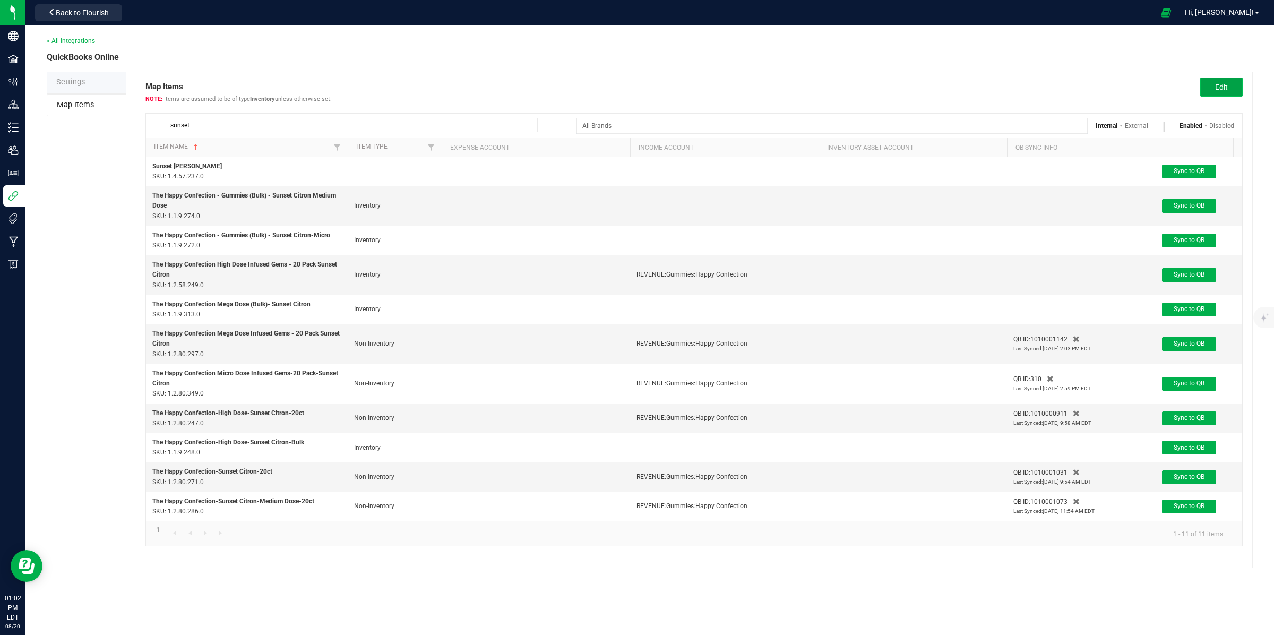
click at [1222, 88] on span "Edit" at bounding box center [1221, 87] width 13 height 8
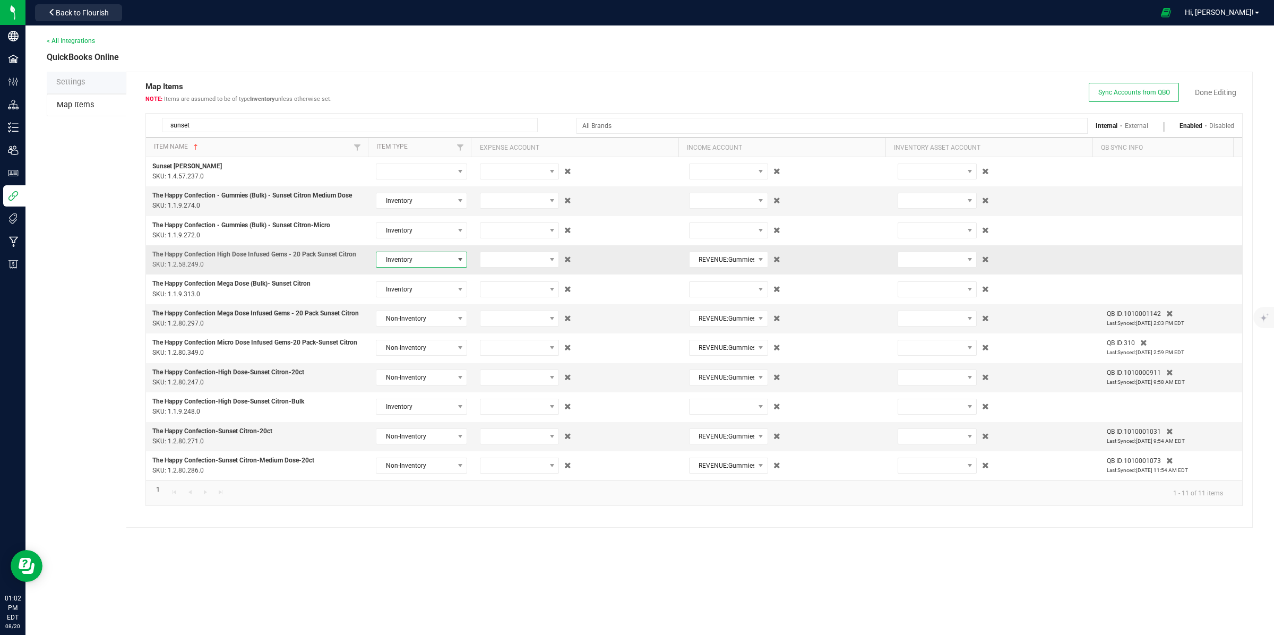
click at [458, 257] on span at bounding box center [460, 259] width 8 height 8
click at [441, 296] on li "Non-Inventory" at bounding box center [418, 298] width 89 height 18
click at [1226, 91] on link "Done Editing" at bounding box center [1215, 92] width 41 height 11
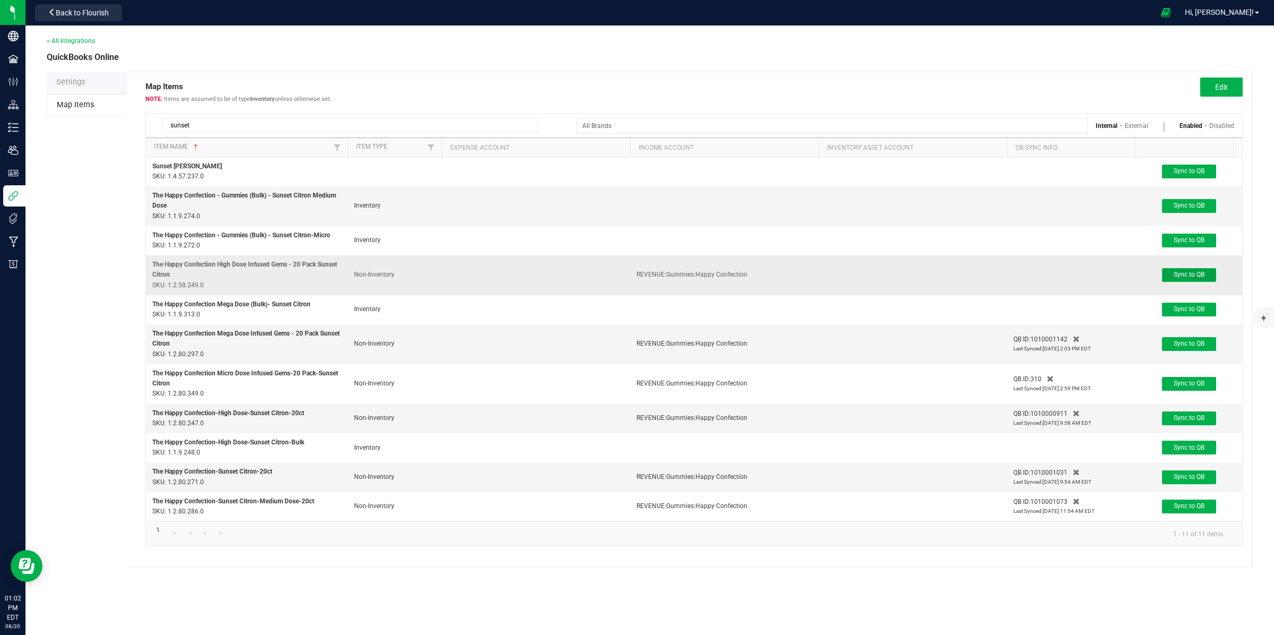
click at [1203, 277] on span "Sync to QB" at bounding box center [1189, 274] width 31 height 7
drag, startPoint x: 260, startPoint y: 119, endPoint x: 61, endPoint y: 118, distance: 199.1
click at [62, 118] on div "Settings Map Items Map Items Items are assumed to be of type Inventory unless o…" at bounding box center [650, 320] width 1206 height 496
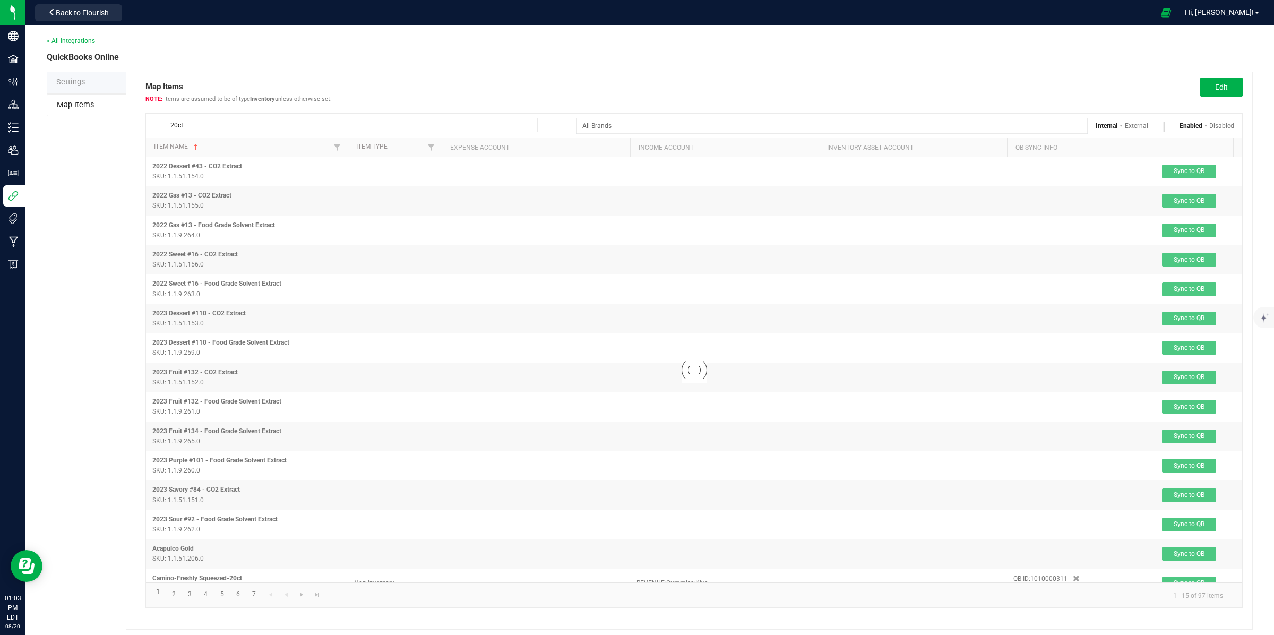
type input "20ct"
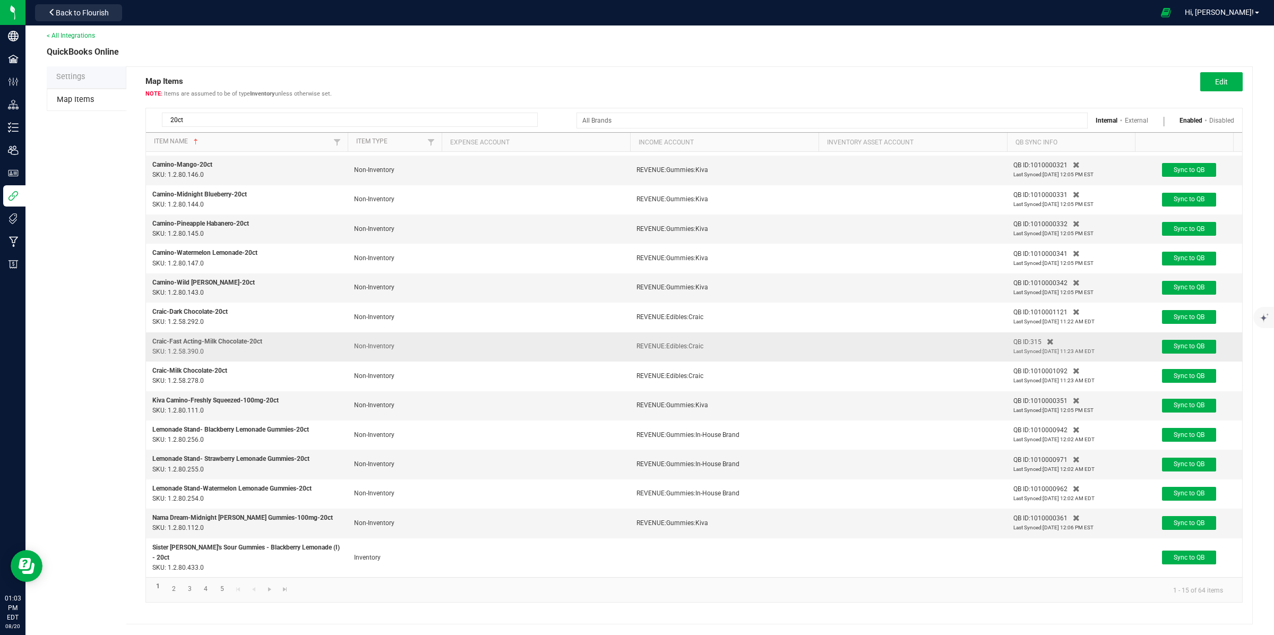
scroll to position [27, 0]
click at [174, 590] on link "2" at bounding box center [173, 589] width 15 height 14
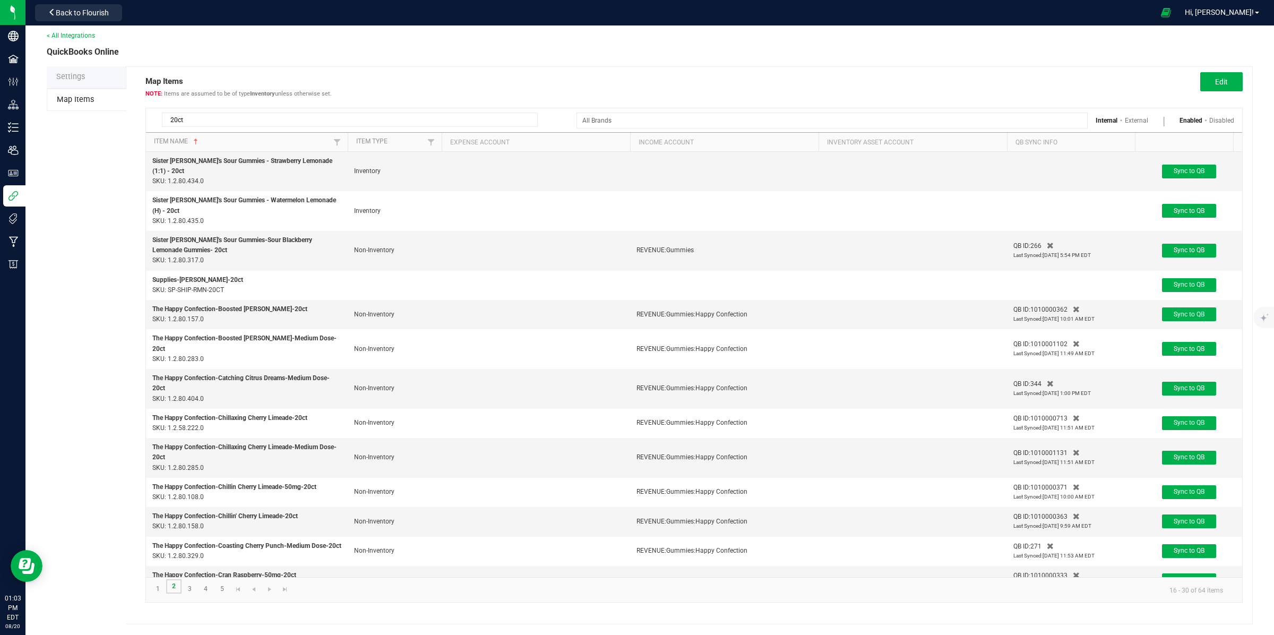
click at [174, 590] on link "2" at bounding box center [173, 586] width 15 height 14
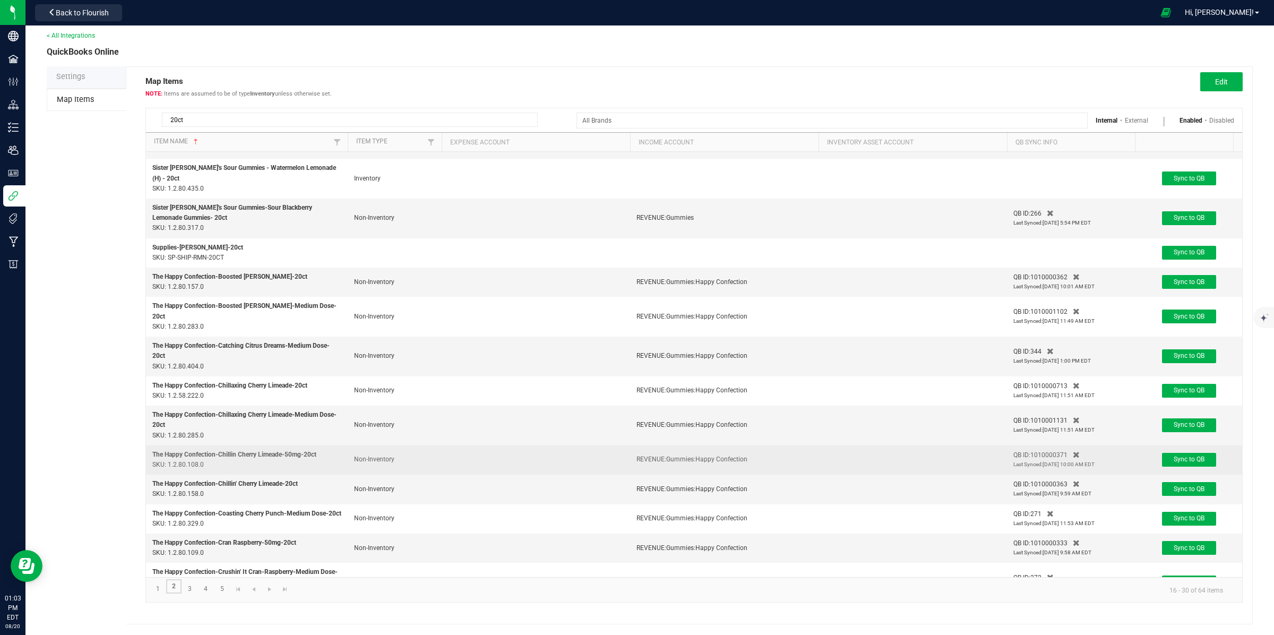
scroll to position [78, 0]
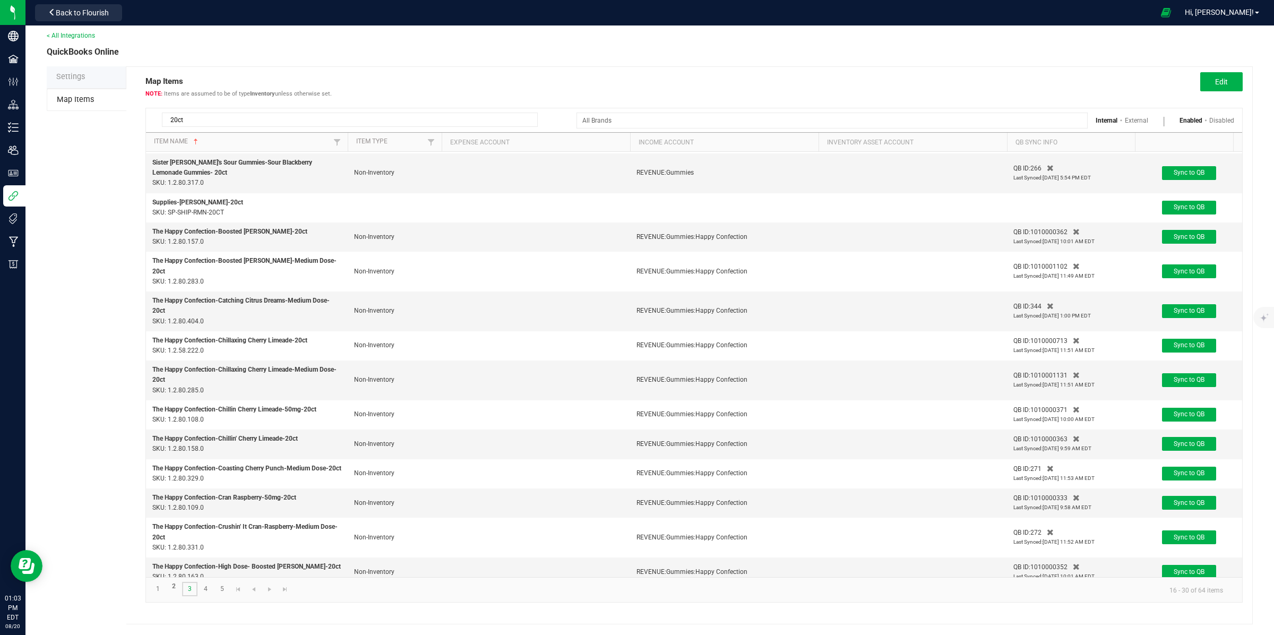
click at [188, 587] on link "3" at bounding box center [189, 589] width 15 height 14
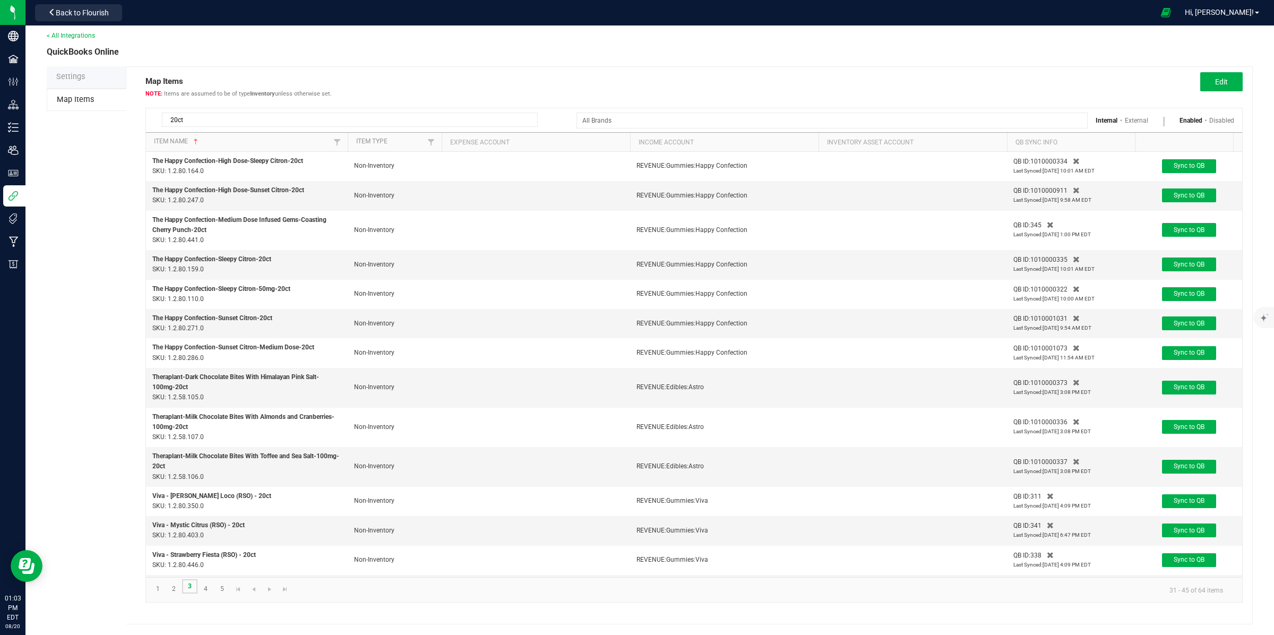
click at [188, 587] on link "3" at bounding box center [189, 586] width 15 height 14
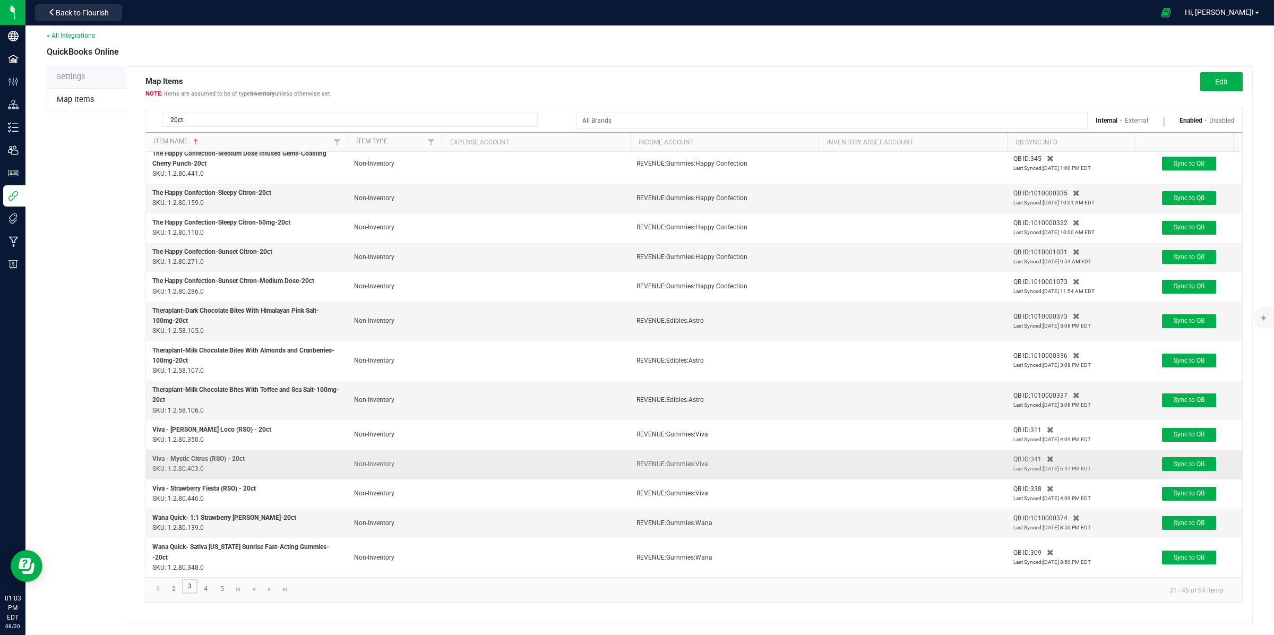
scroll to position [78, 0]
click at [209, 590] on link "4" at bounding box center [205, 589] width 15 height 14
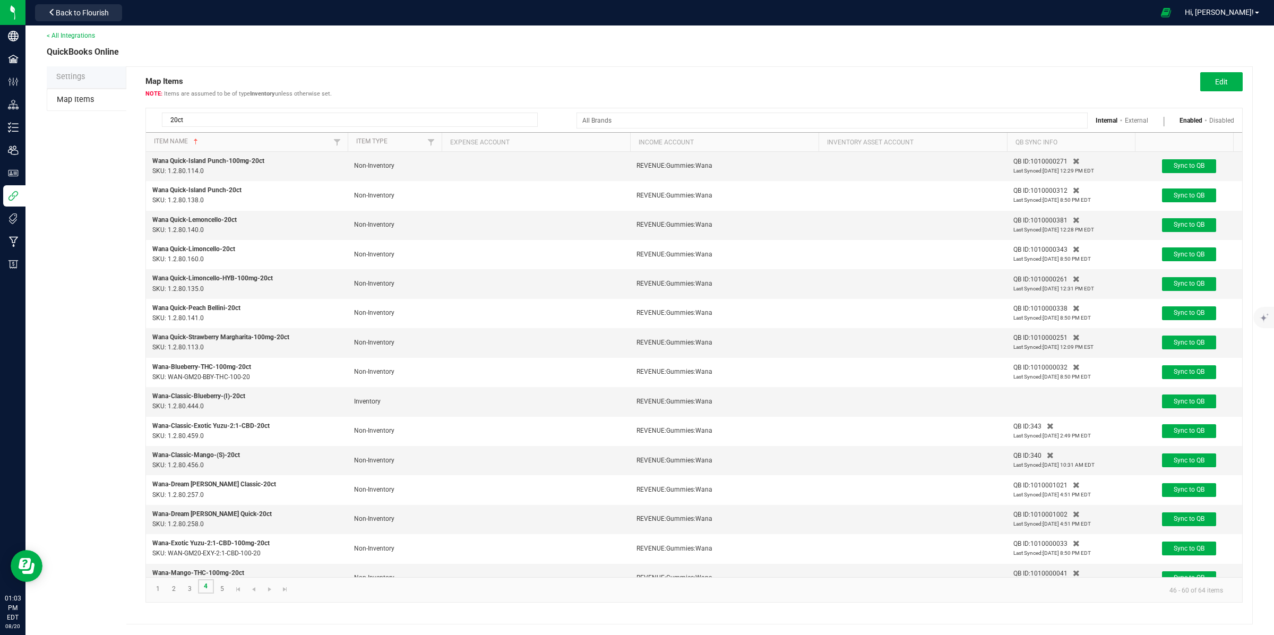
click at [207, 587] on link "4" at bounding box center [205, 586] width 15 height 14
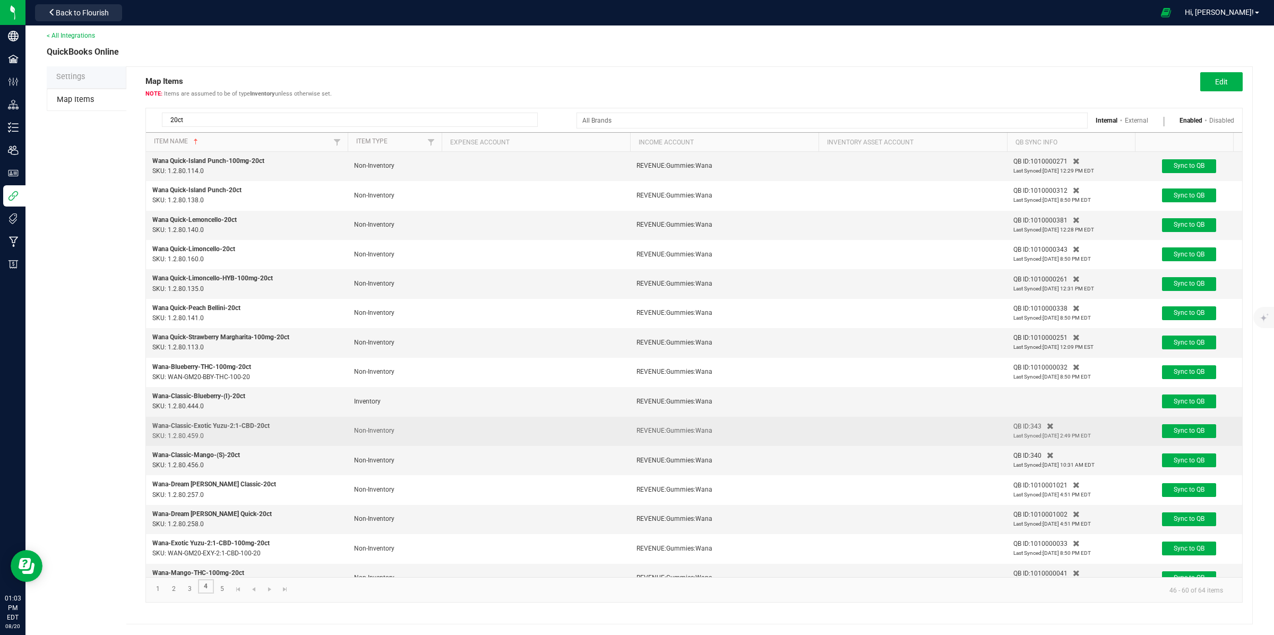
scroll to position [27, 0]
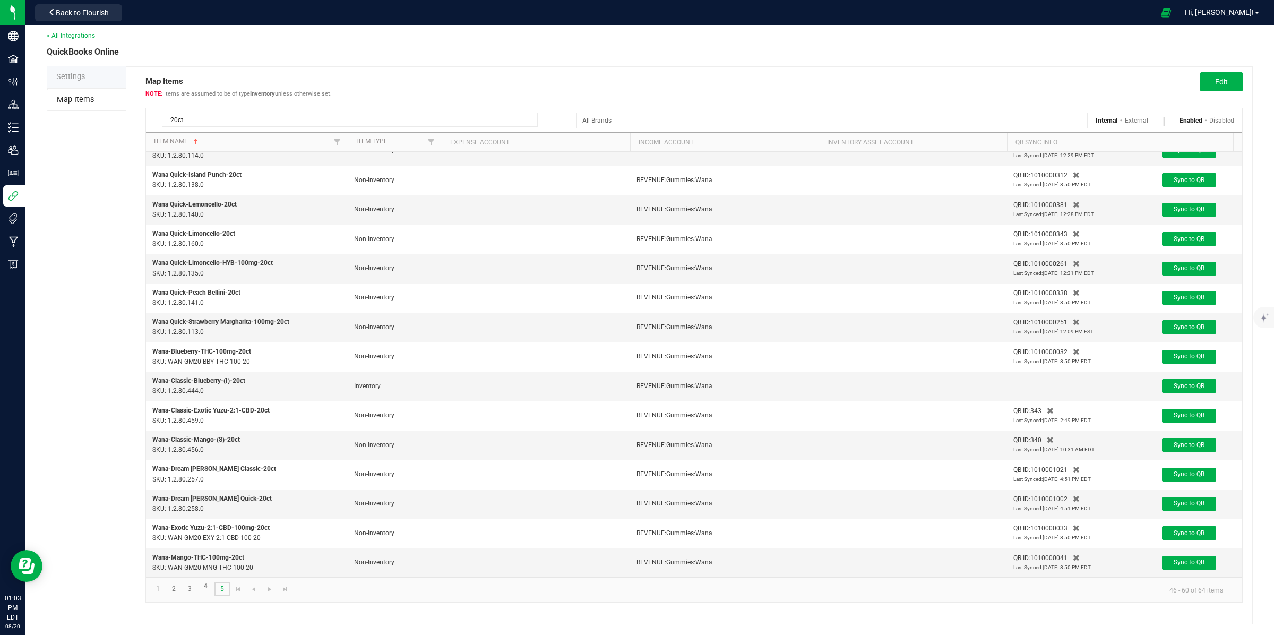
click at [221, 587] on link "5" at bounding box center [221, 589] width 15 height 14
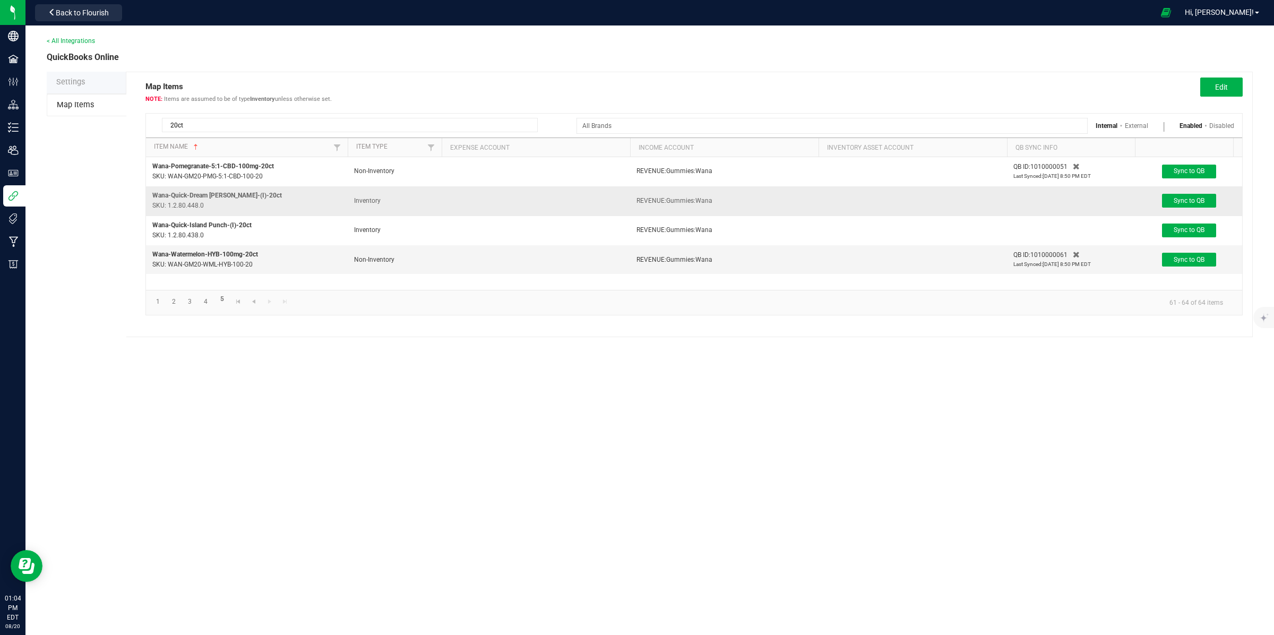
click at [205, 203] on p "SKU: 1.2.80.448.0" at bounding box center [246, 206] width 189 height 10
click at [1212, 87] on button "Edit" at bounding box center [1221, 87] width 42 height 19
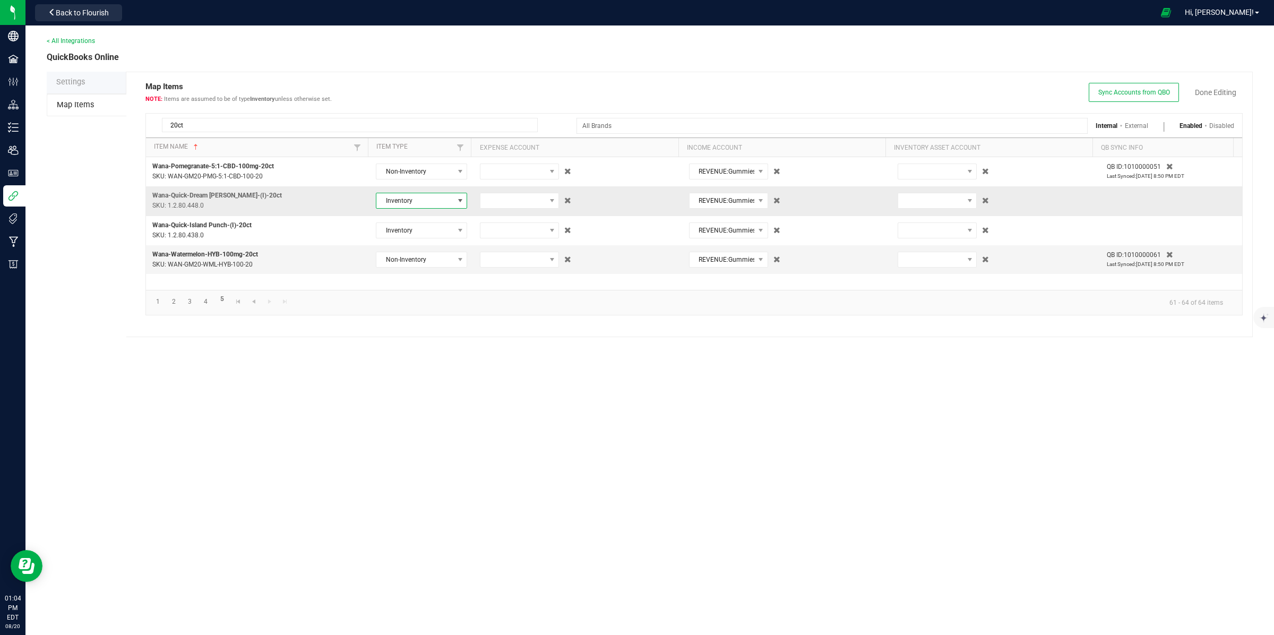
click at [456, 199] on span at bounding box center [460, 200] width 8 height 8
click at [425, 239] on li "Non-Inventory" at bounding box center [418, 239] width 89 height 18
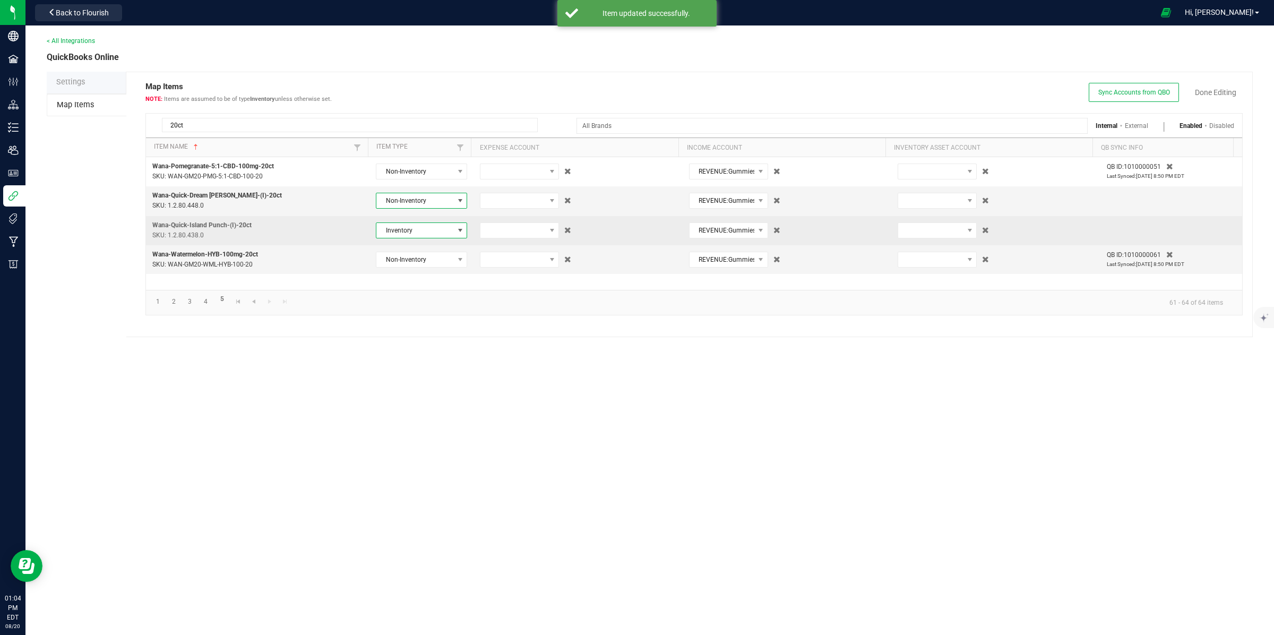
click at [458, 227] on span at bounding box center [460, 230] width 8 height 8
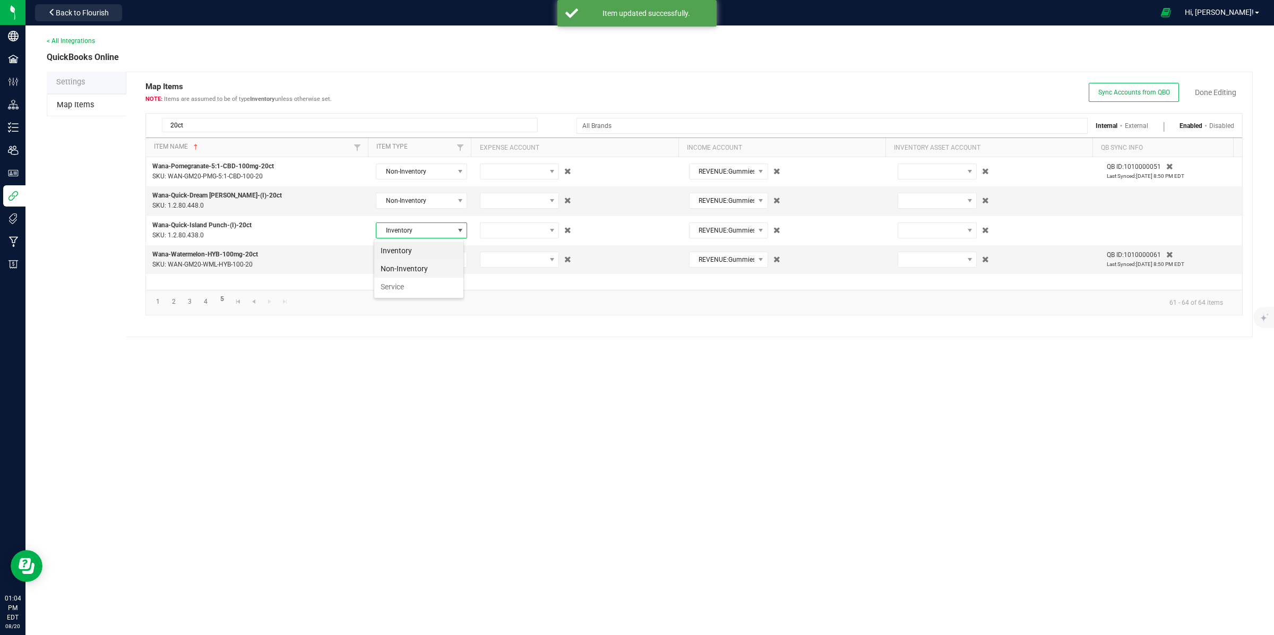
click at [429, 269] on li "Non-Inventory" at bounding box center [418, 269] width 89 height 18
click at [1221, 89] on link "Done Editing" at bounding box center [1215, 92] width 41 height 11
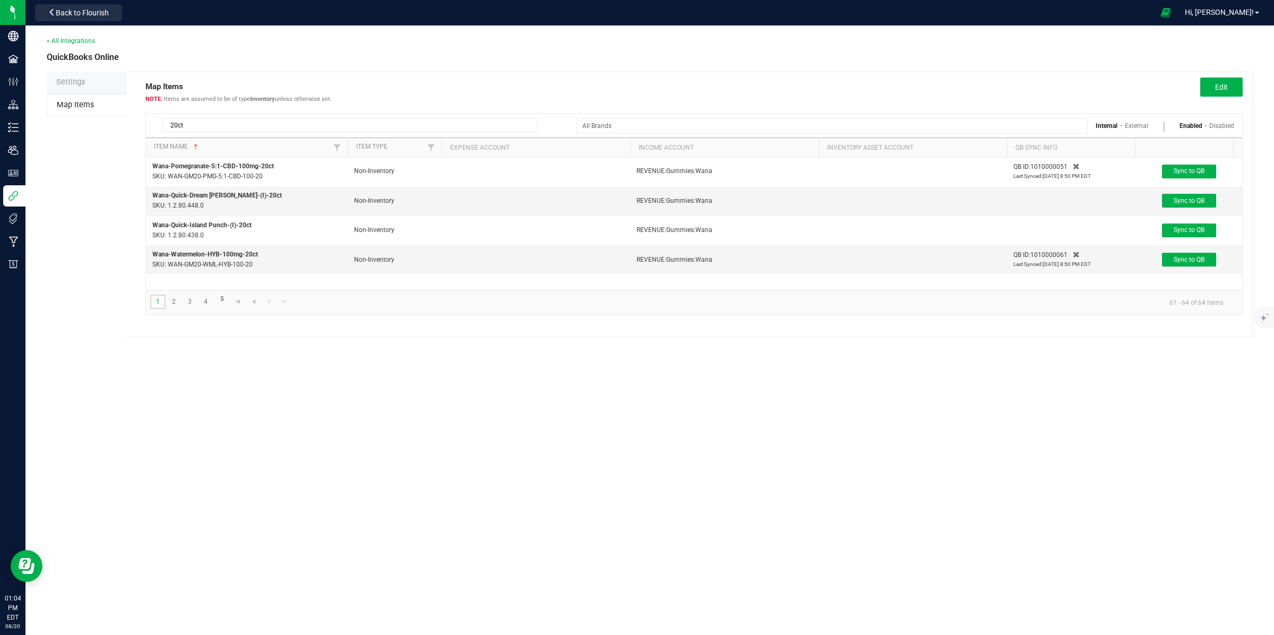
click at [158, 300] on link "1" at bounding box center [157, 302] width 15 height 14
click at [433, 148] on span at bounding box center [431, 147] width 8 height 8
drag, startPoint x: 444, startPoint y: 190, endPoint x: 450, endPoint y: 222, distance: 32.3
click at [444, 190] on li "Inventory" at bounding box center [483, 192] width 103 height 14
checkbox input "true"
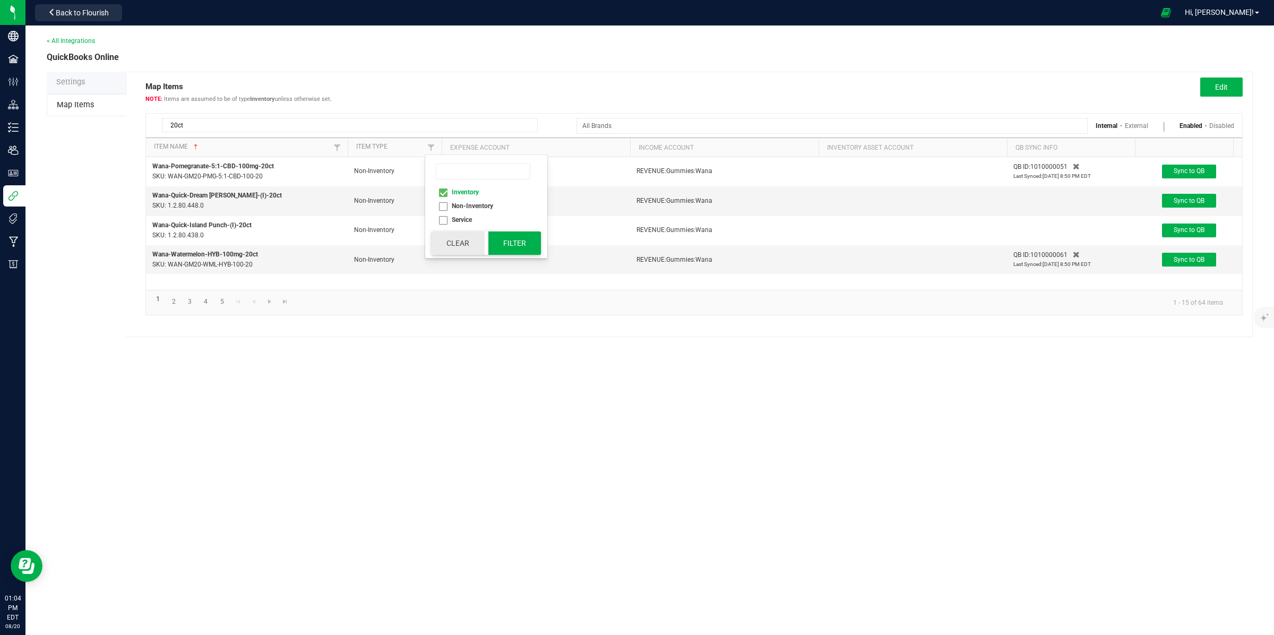
drag, startPoint x: 463, startPoint y: 245, endPoint x: 524, endPoint y: 247, distance: 61.1
click at [524, 247] on div "Clear Filter" at bounding box center [486, 243] width 109 height 24
click at [524, 247] on button "Filter" at bounding box center [514, 242] width 53 height 23
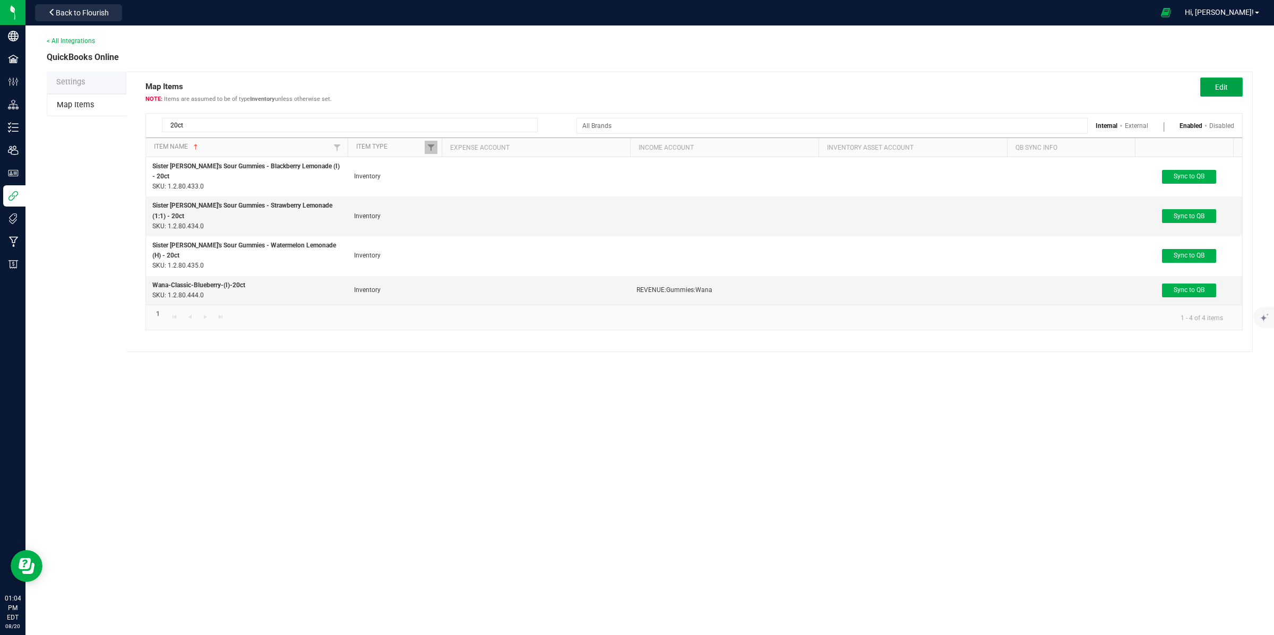
click at [1217, 85] on span "Edit" at bounding box center [1221, 87] width 13 height 8
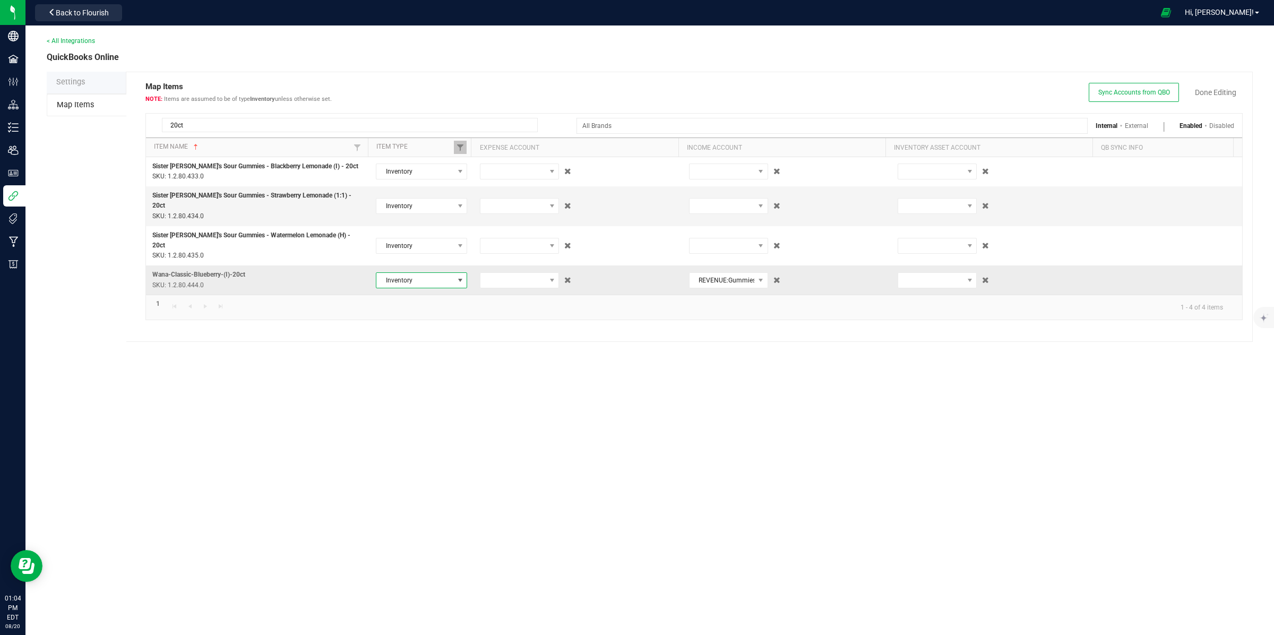
click at [456, 276] on span at bounding box center [460, 280] width 8 height 8
click at [431, 296] on li "Non-Inventory" at bounding box center [418, 298] width 89 height 18
click at [1216, 91] on link "Done Editing" at bounding box center [1215, 92] width 41 height 11
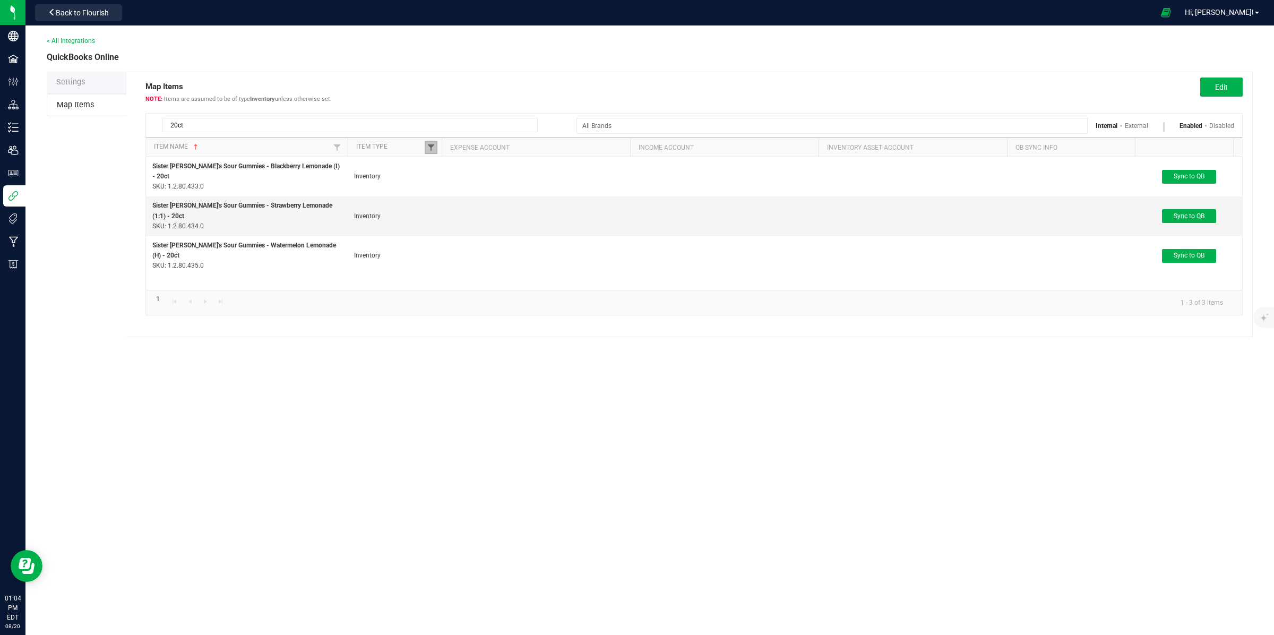
click at [431, 146] on span at bounding box center [431, 147] width 8 height 8
click at [442, 190] on li "Inventory" at bounding box center [483, 192] width 103 height 14
checkbox input "false"
click at [443, 205] on li "Non-Inventory" at bounding box center [483, 206] width 103 height 14
checkbox input "true"
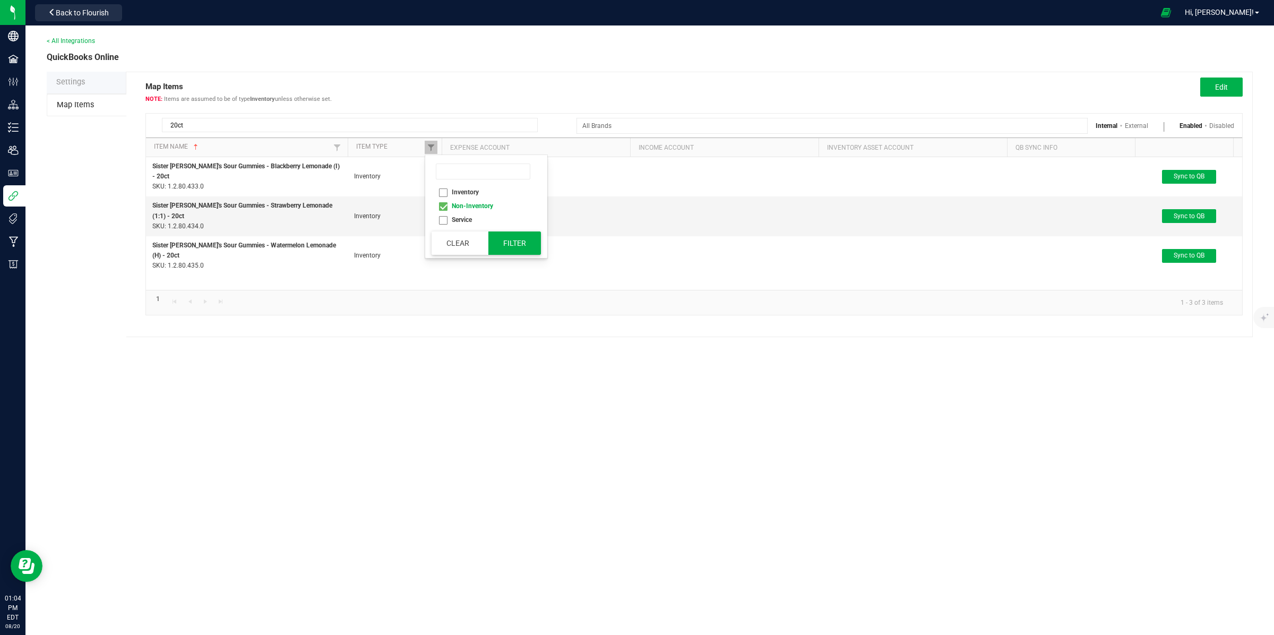
click at [528, 245] on button "Filter" at bounding box center [514, 242] width 53 height 23
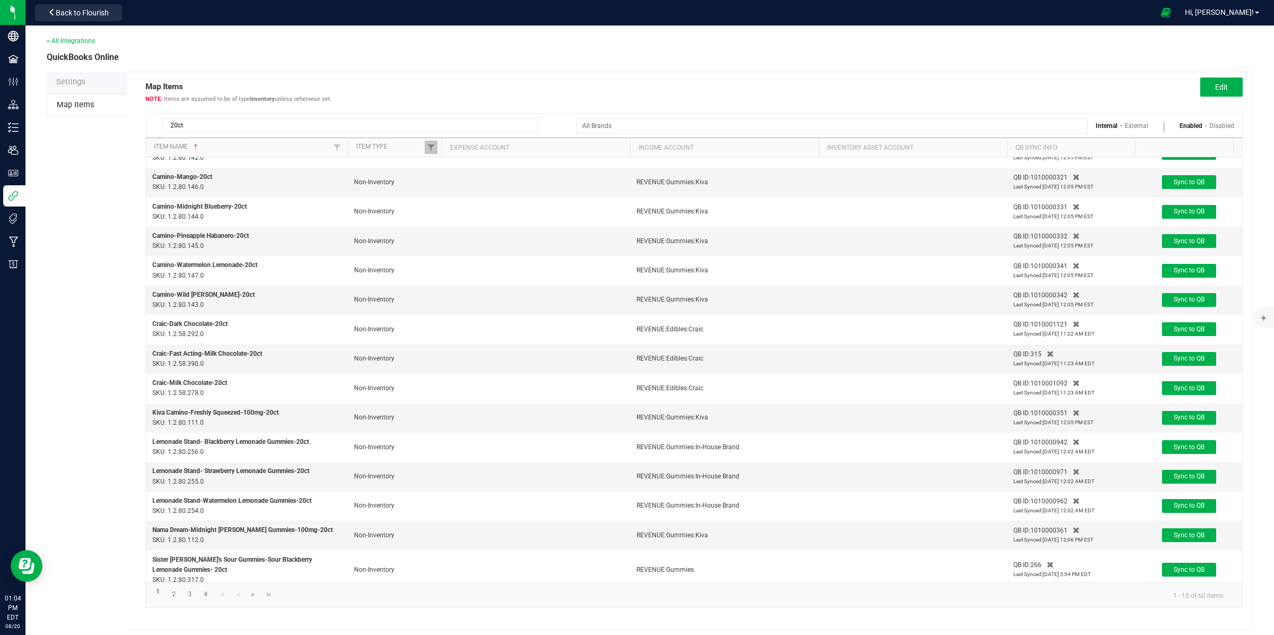
scroll to position [36, 0]
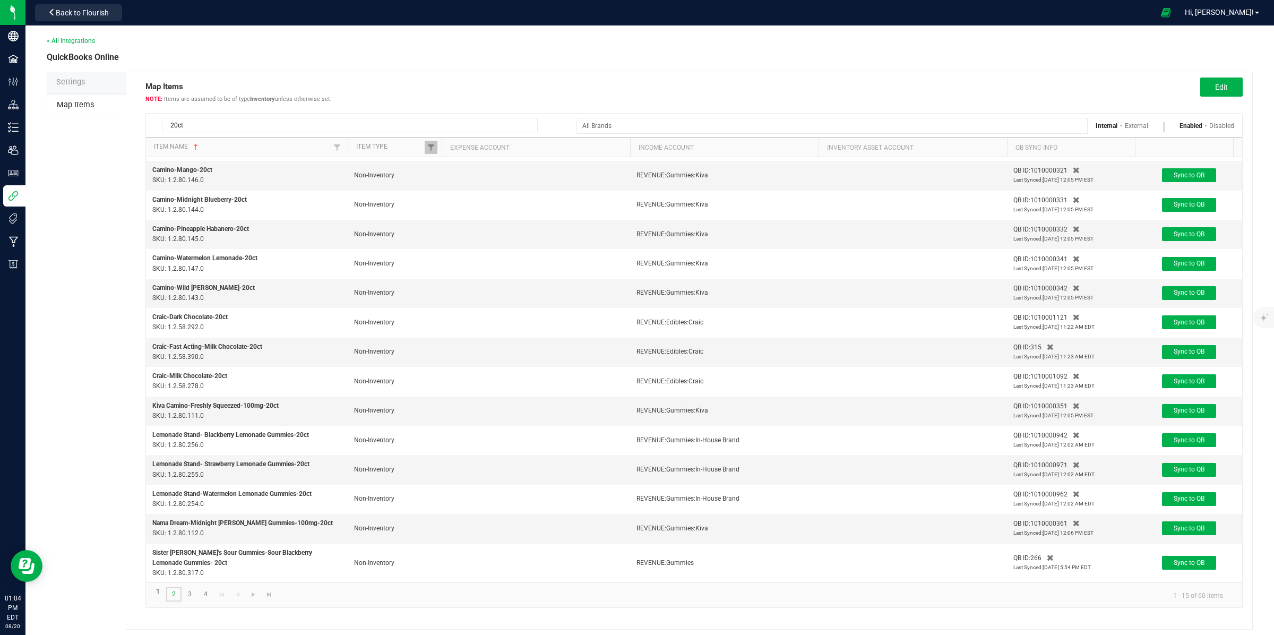
click at [176, 596] on link "2" at bounding box center [173, 594] width 15 height 14
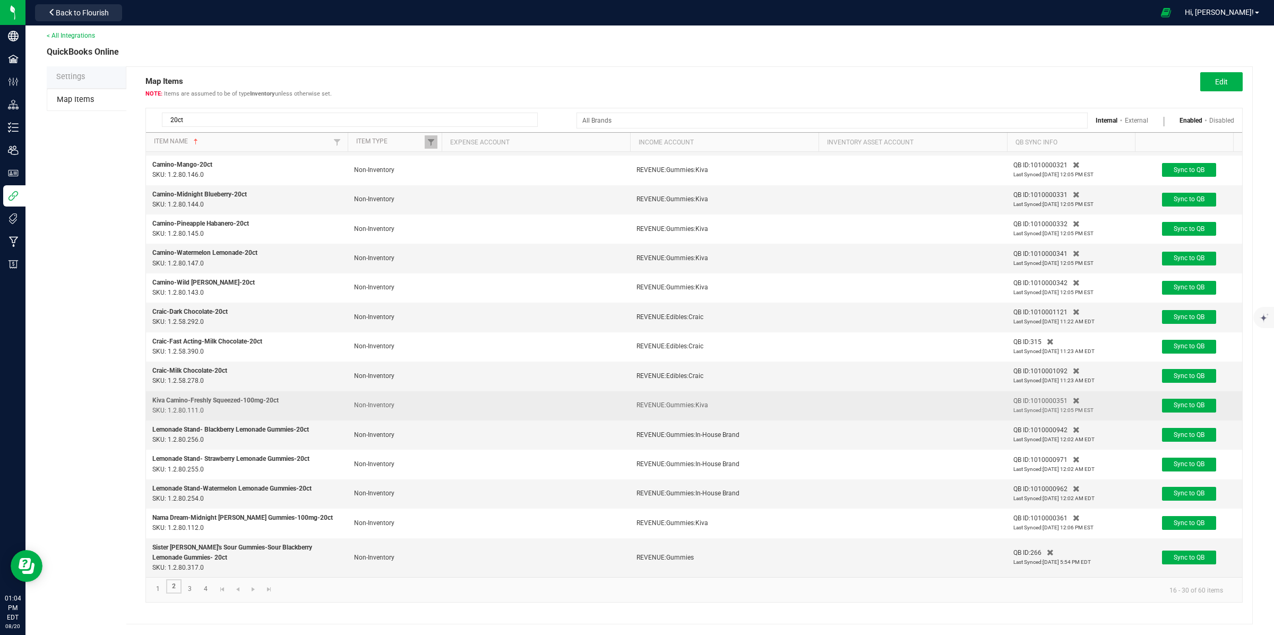
scroll to position [36, 0]
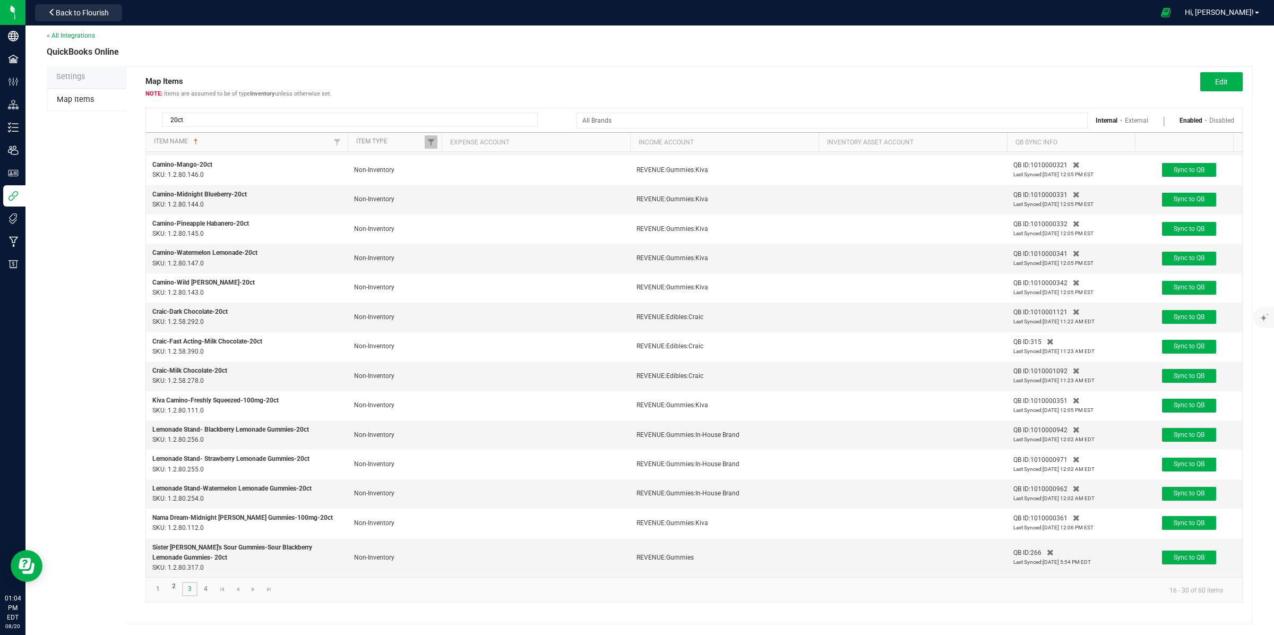
click at [190, 588] on link "3" at bounding box center [189, 589] width 15 height 14
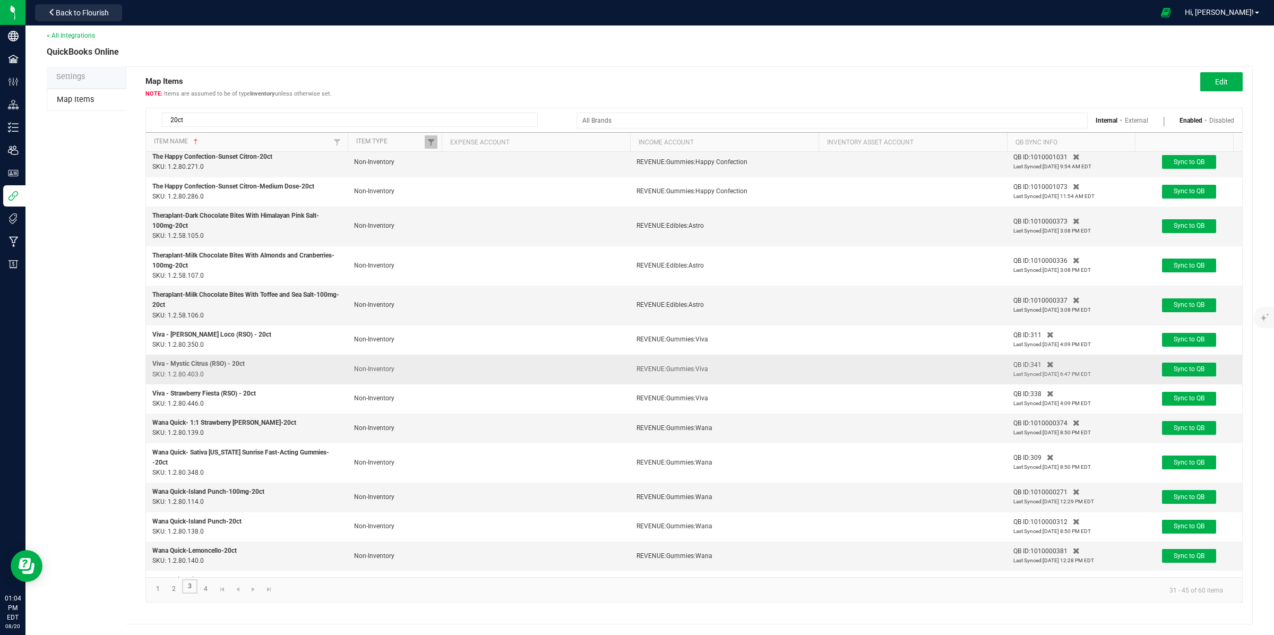
scroll to position [67, 0]
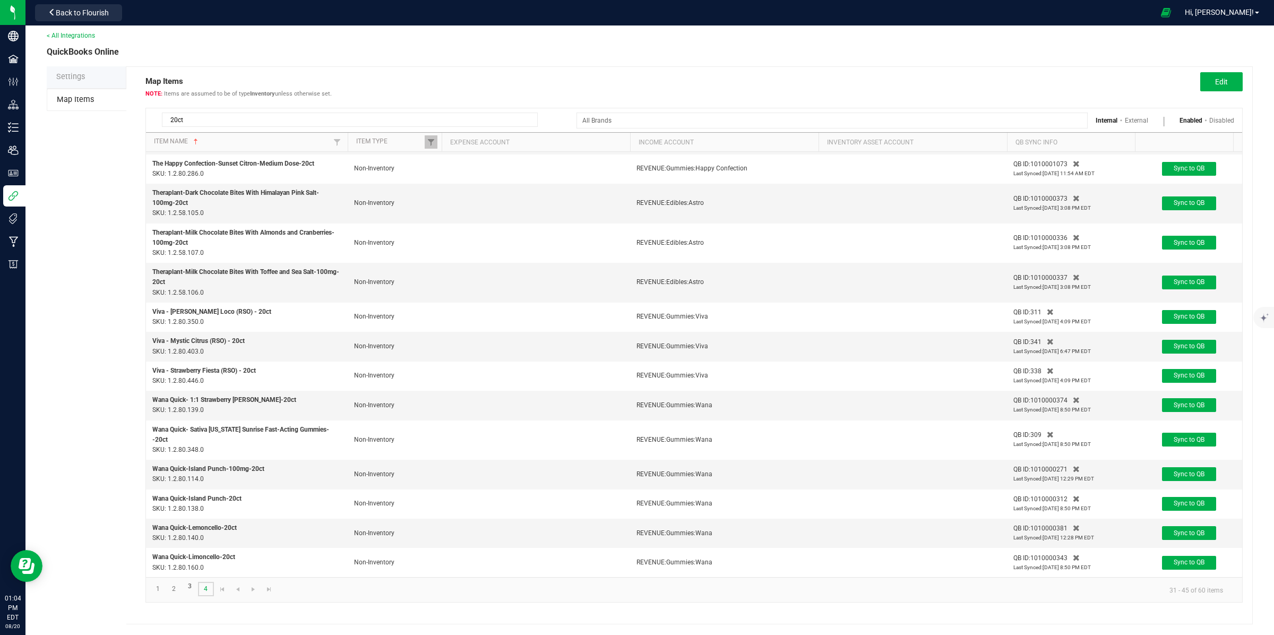
click at [208, 589] on link "4" at bounding box center [205, 589] width 15 height 14
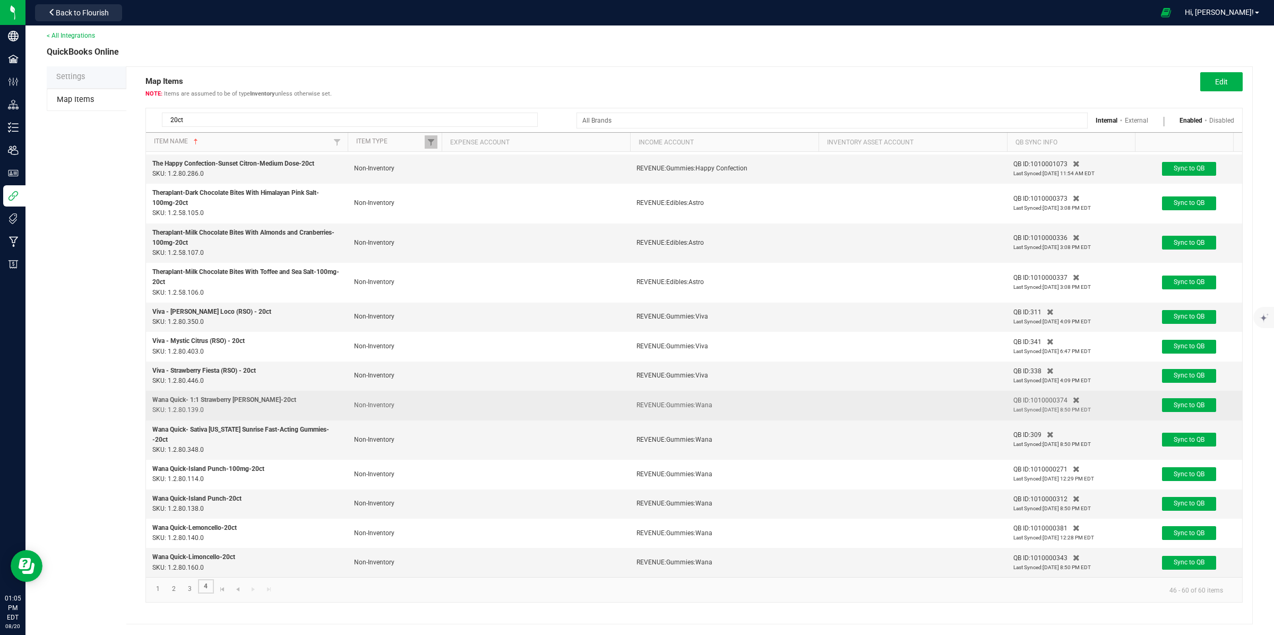
scroll to position [6, 0]
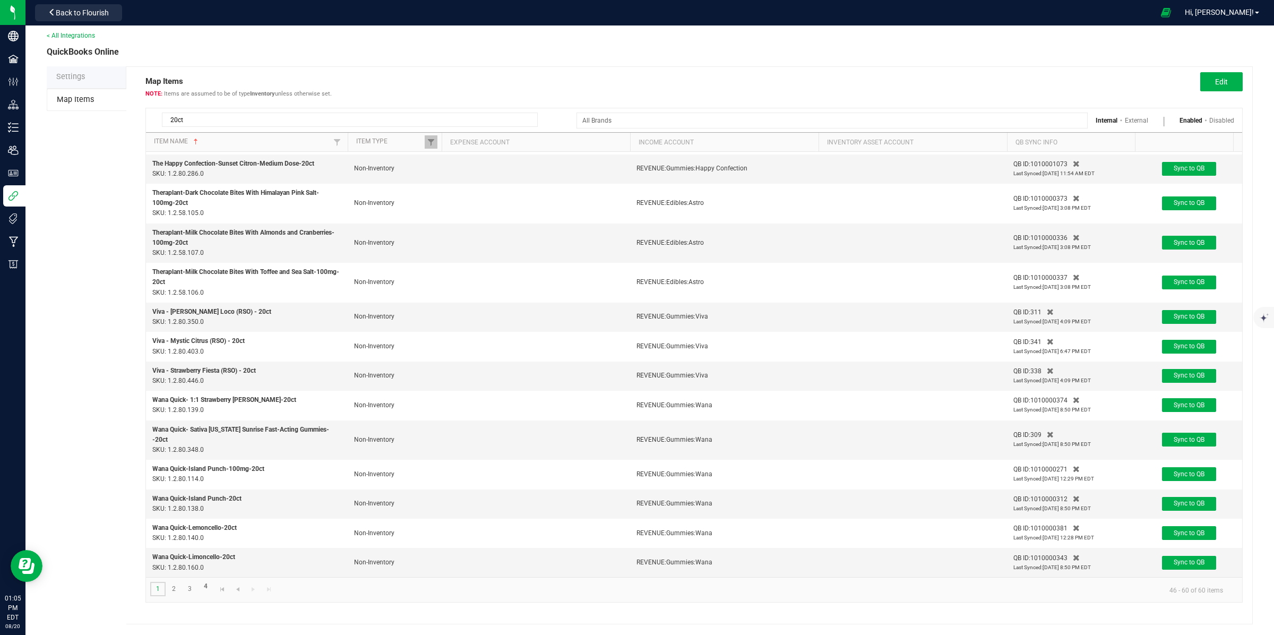
click at [160, 590] on link "1" at bounding box center [157, 589] width 15 height 14
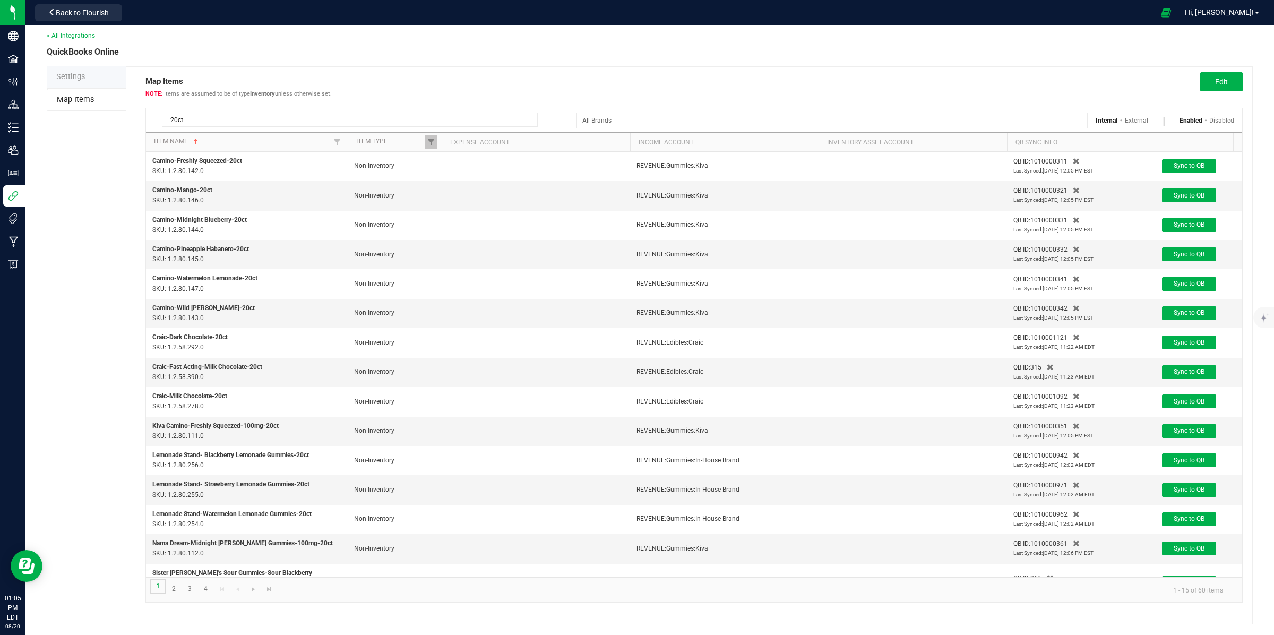
click at [158, 588] on link "1" at bounding box center [157, 586] width 15 height 14
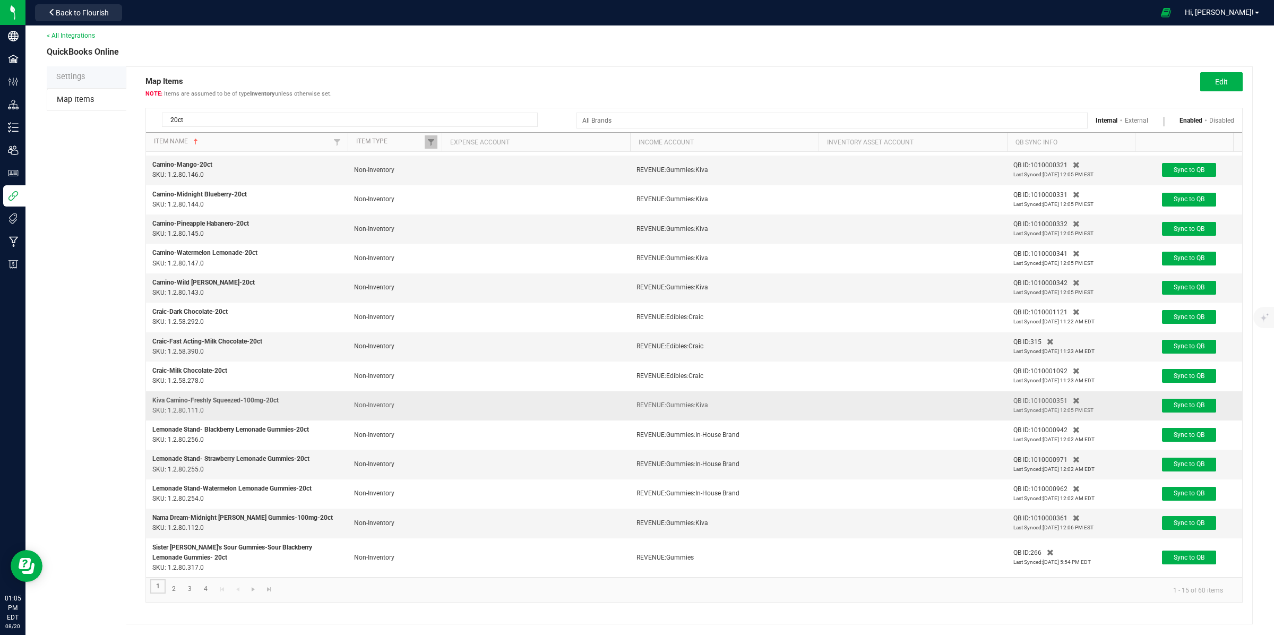
scroll to position [6, 0]
click at [175, 588] on link "2" at bounding box center [173, 589] width 15 height 14
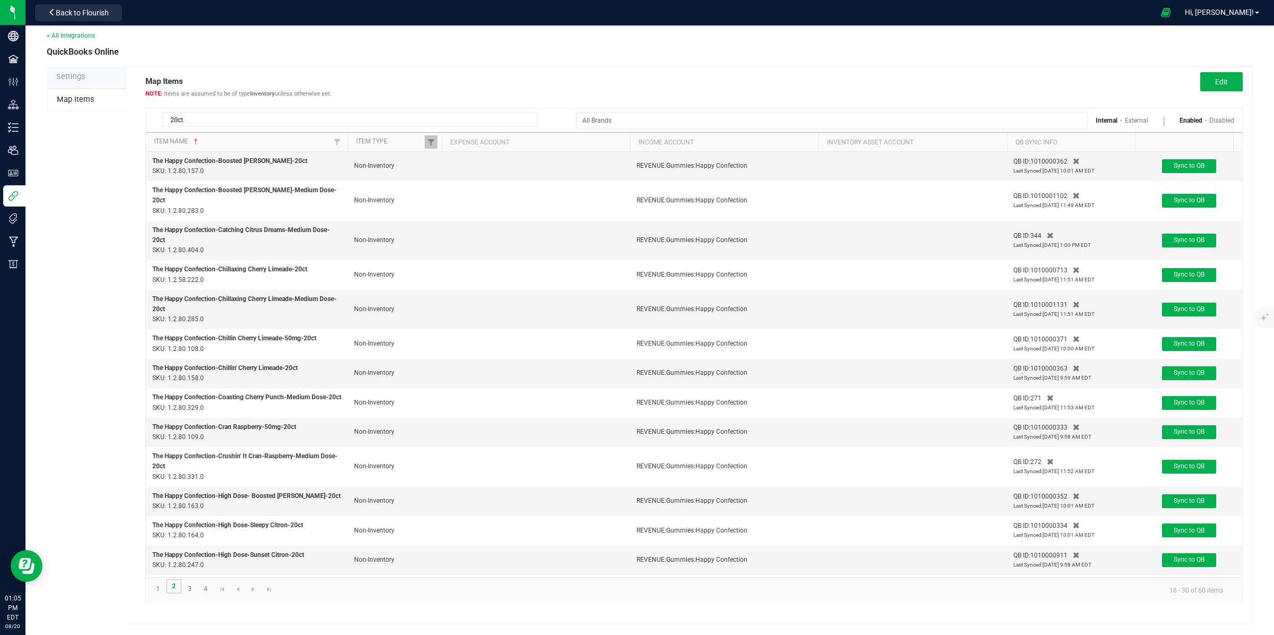
click at [173, 588] on link "2" at bounding box center [173, 586] width 15 height 14
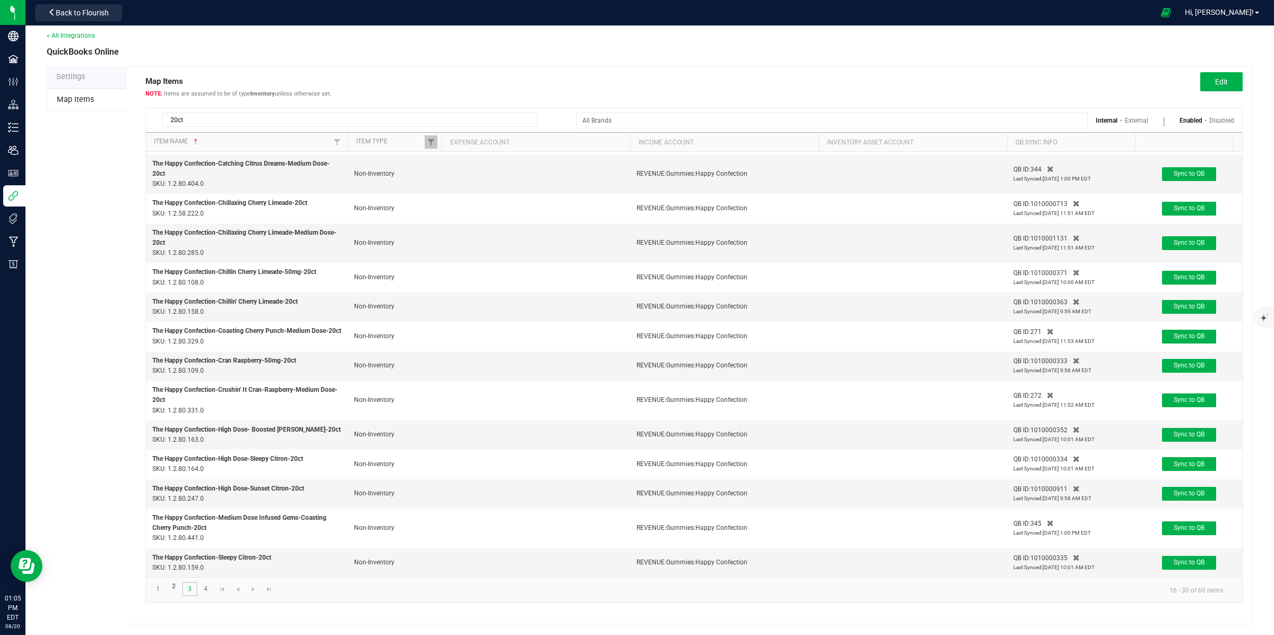
click at [190, 591] on link "3" at bounding box center [189, 589] width 15 height 14
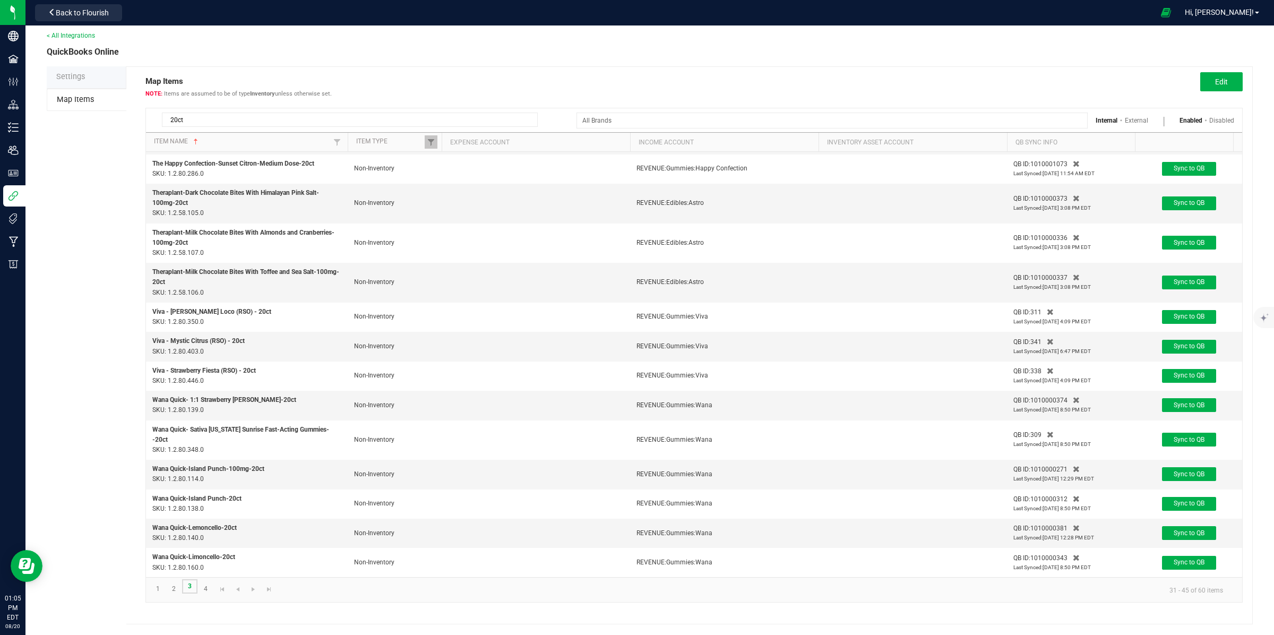
click at [188, 588] on link "3" at bounding box center [189, 586] width 15 height 14
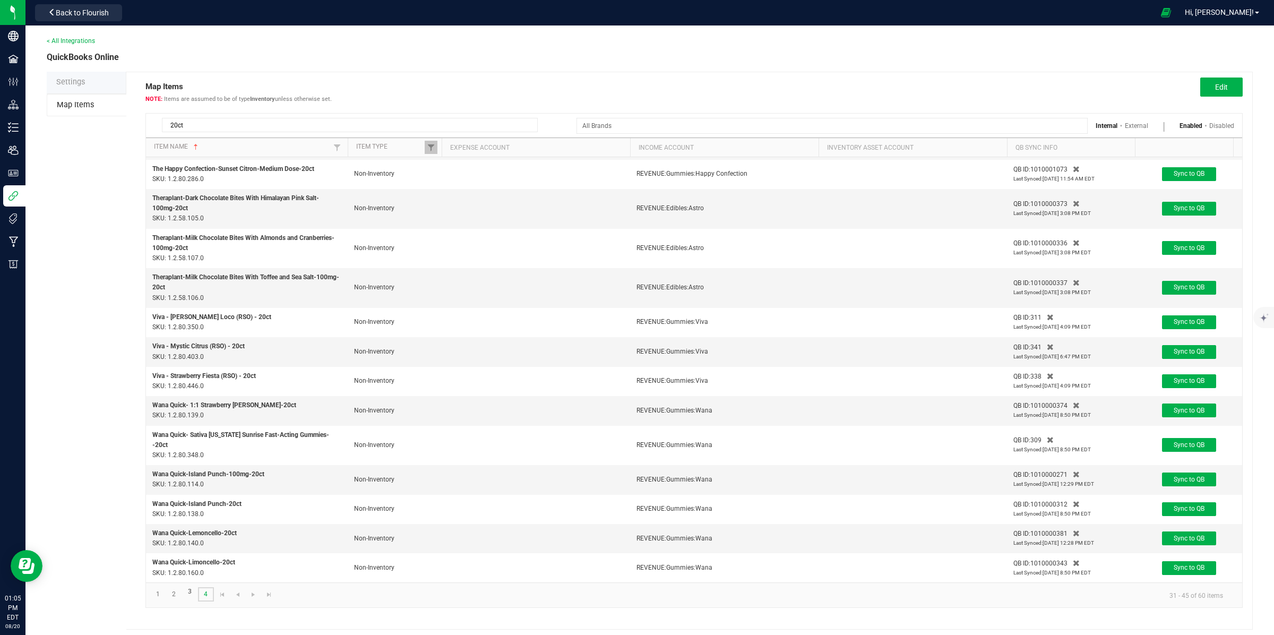
click at [204, 593] on link "4" at bounding box center [205, 594] width 15 height 14
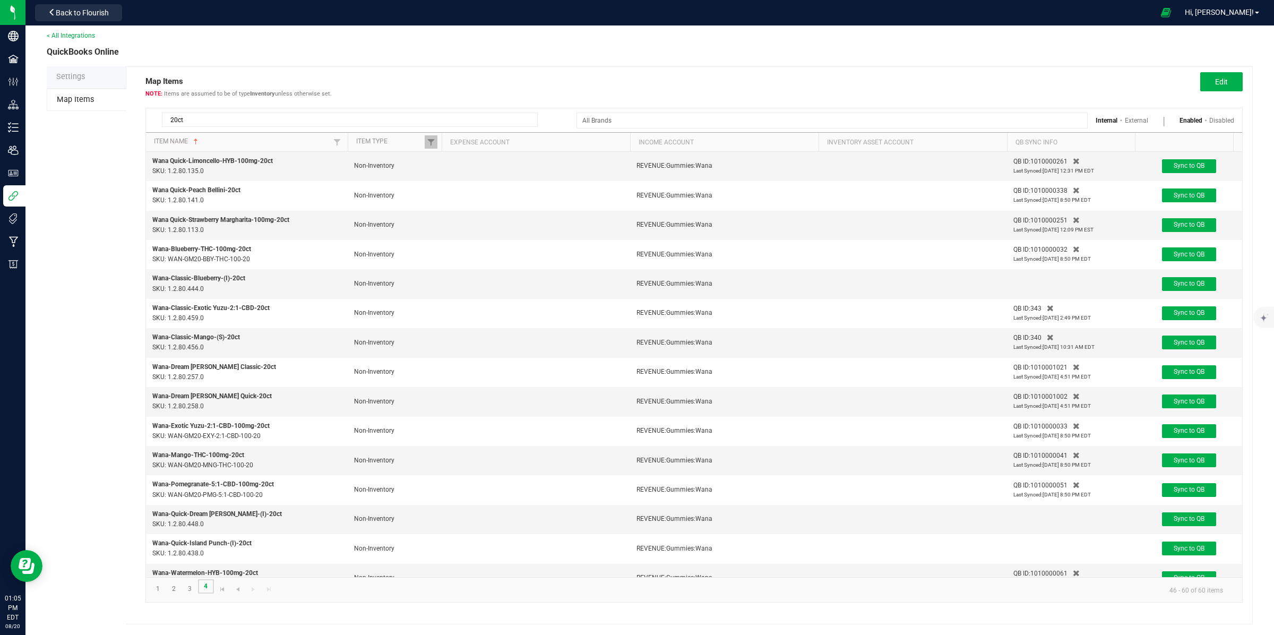
click at [205, 585] on link "4" at bounding box center [205, 586] width 15 height 14
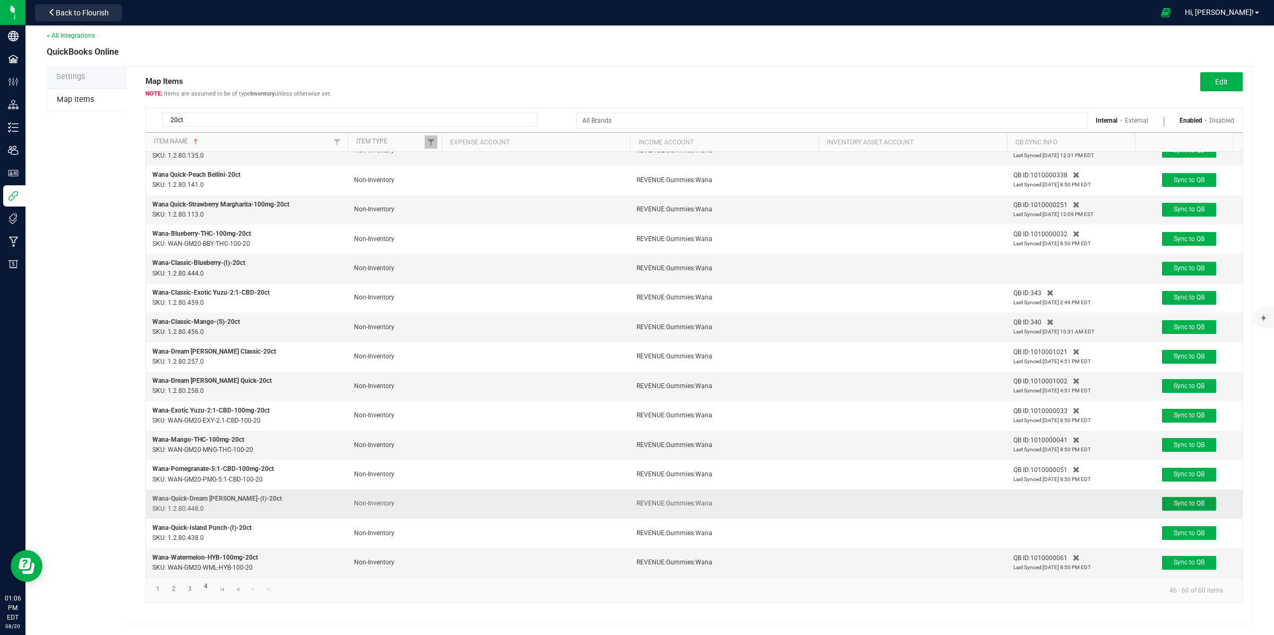
click at [1190, 500] on span "Sync to QB" at bounding box center [1189, 503] width 31 height 7
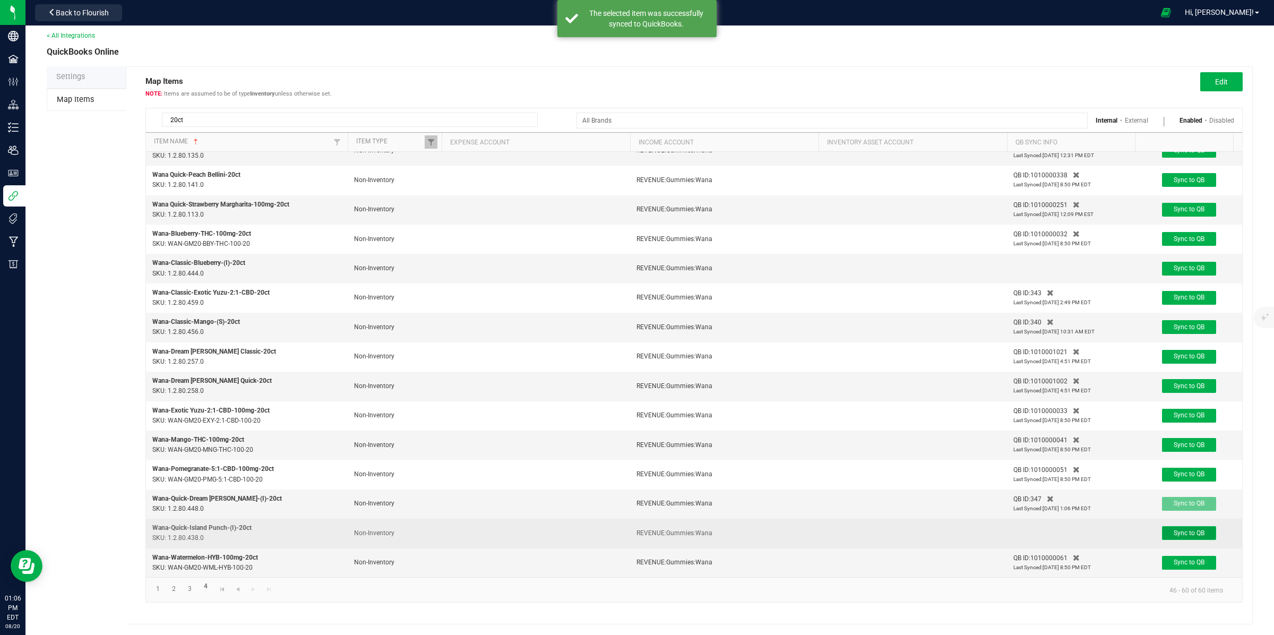
click at [1194, 529] on span "Sync to QB" at bounding box center [1189, 532] width 31 height 7
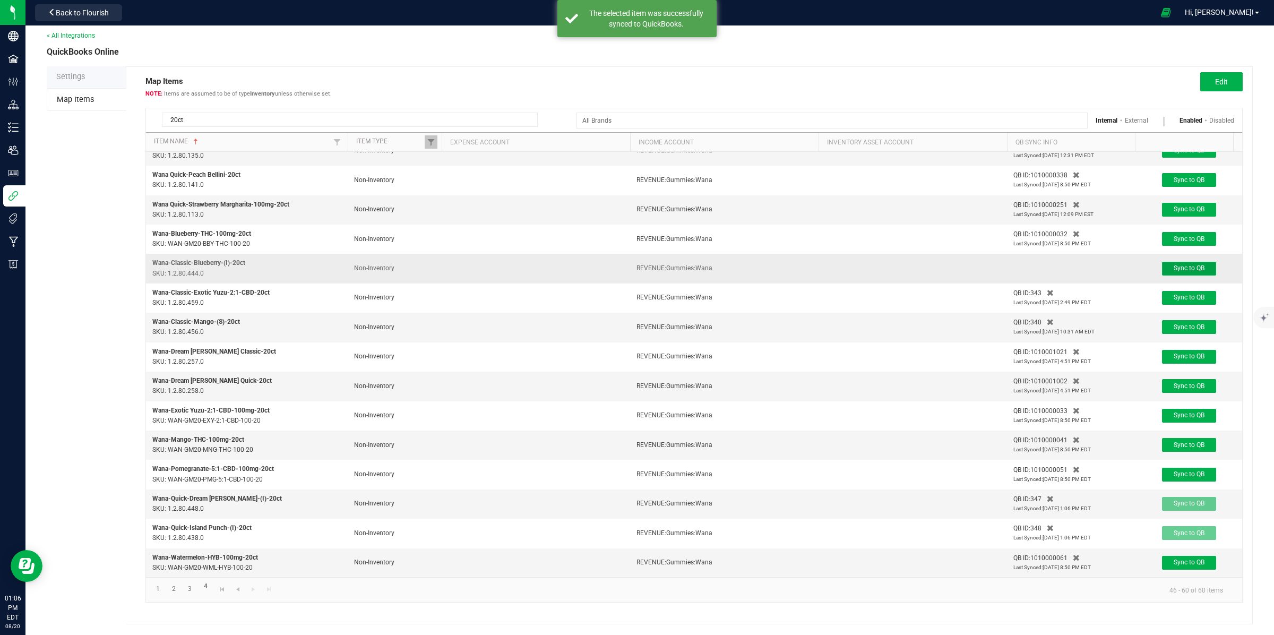
click at [1196, 264] on span "Sync to QB" at bounding box center [1189, 267] width 31 height 7
click at [210, 587] on link "4" at bounding box center [205, 586] width 15 height 14
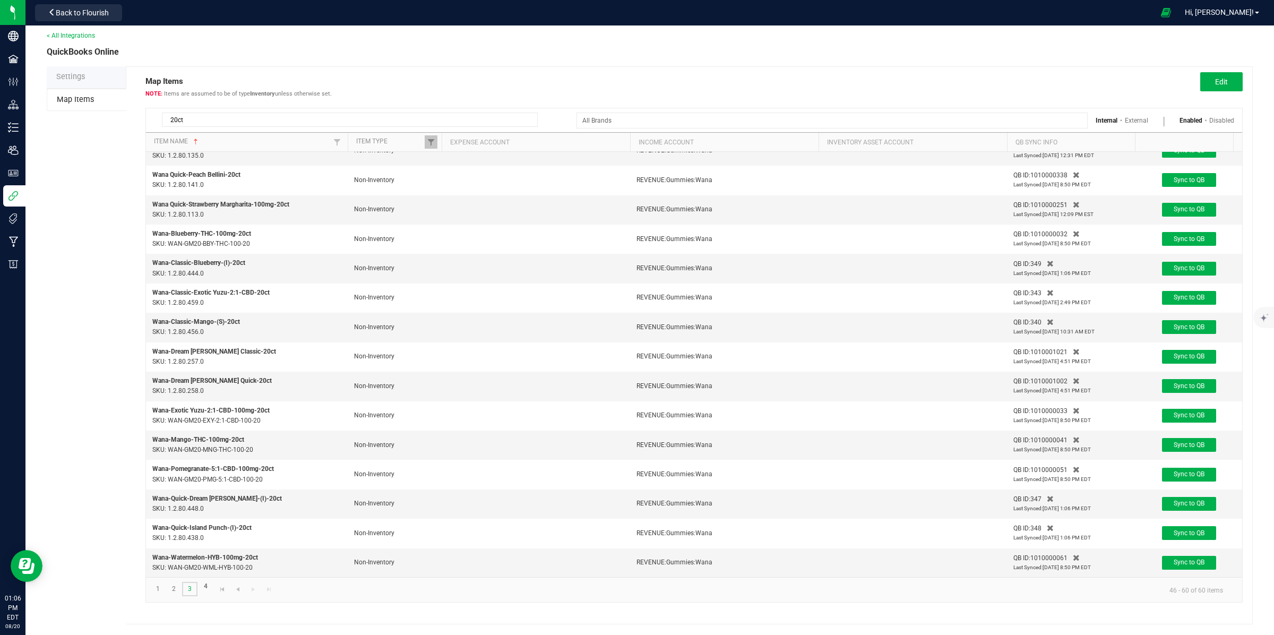
click at [190, 587] on link "3" at bounding box center [189, 589] width 15 height 14
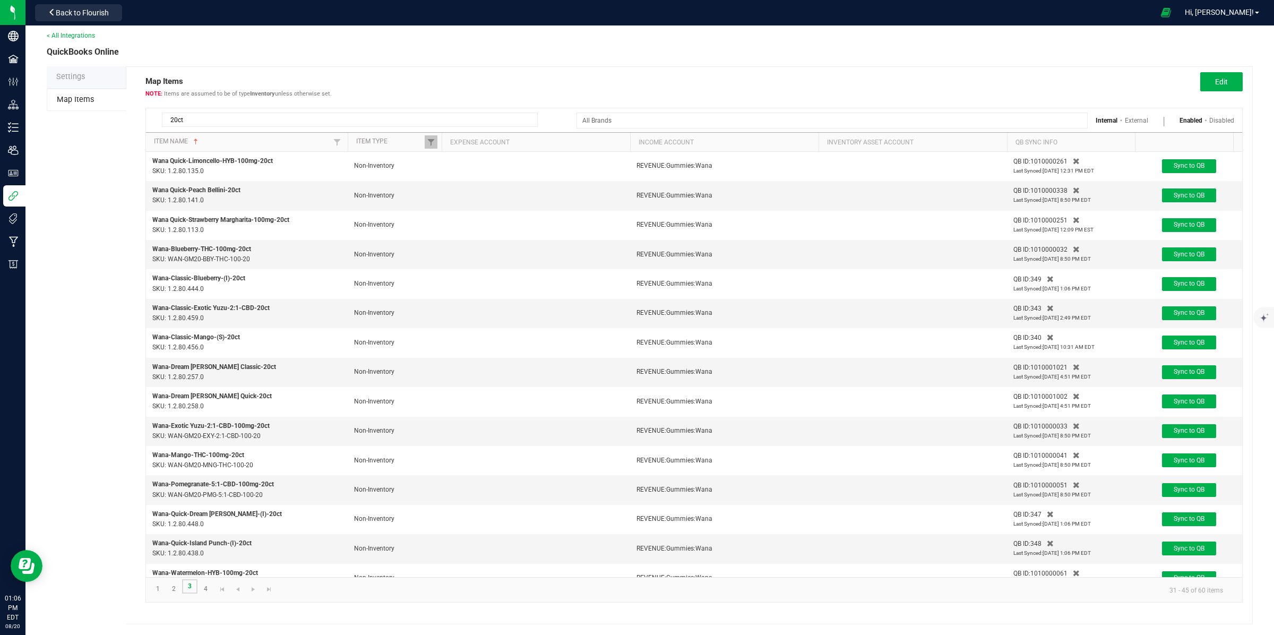
click at [190, 587] on link "3" at bounding box center [189, 586] width 15 height 14
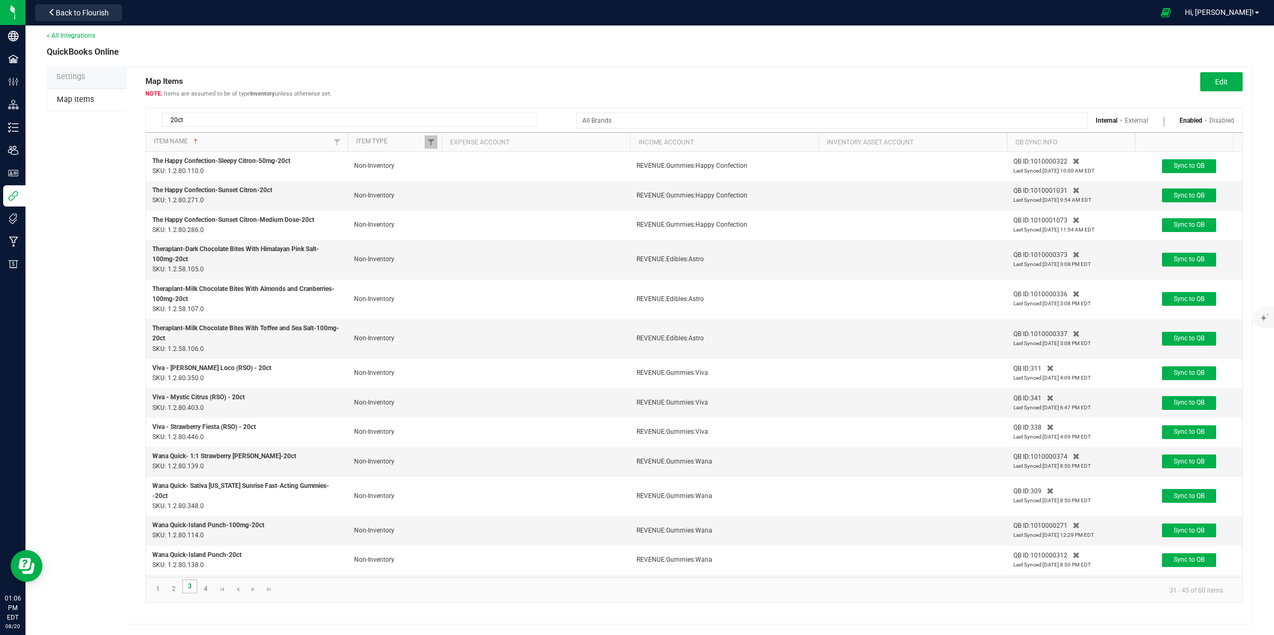
click at [190, 587] on link "3" at bounding box center [189, 586] width 15 height 14
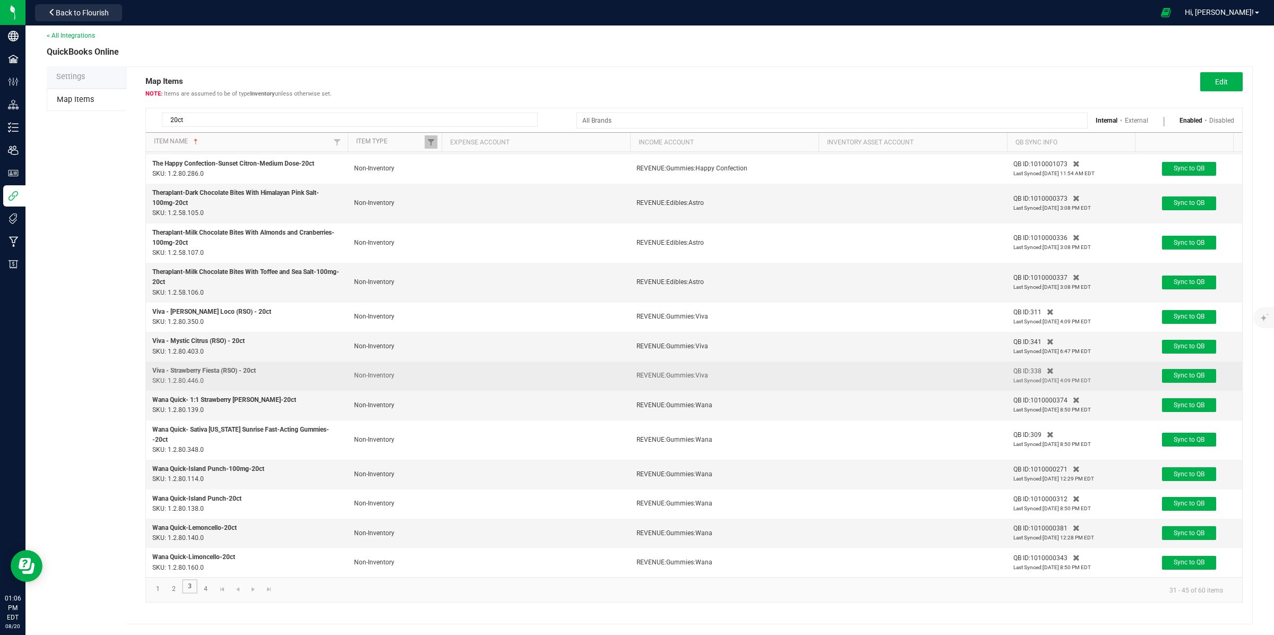
scroll to position [6, 0]
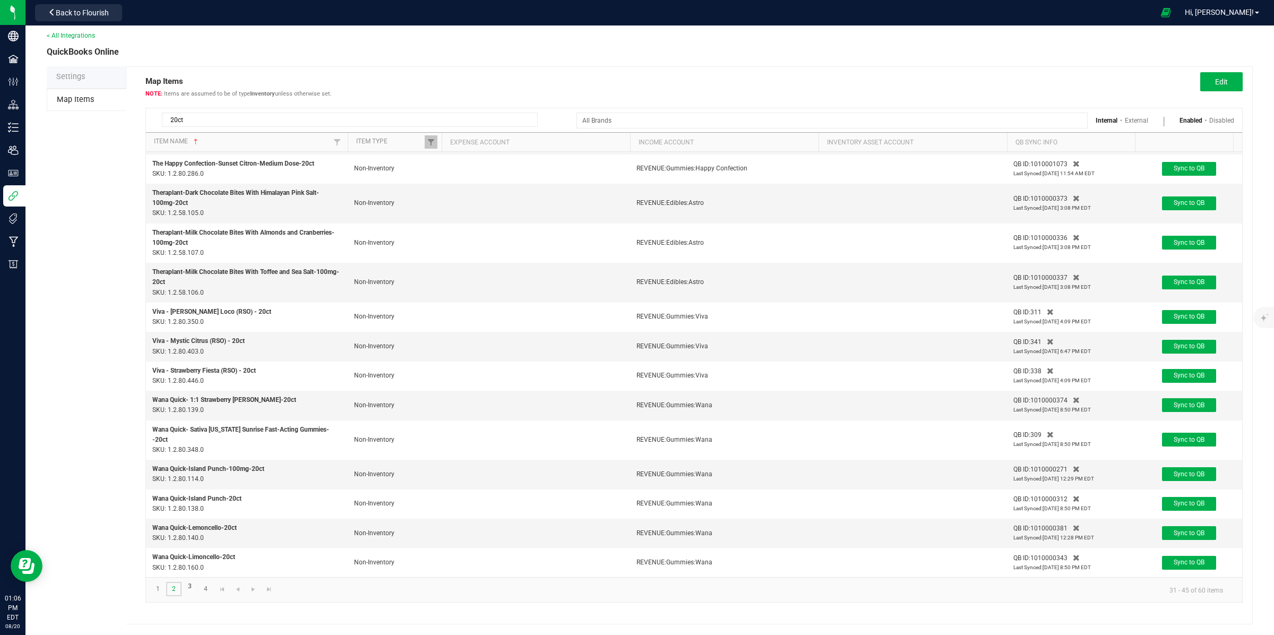
click at [174, 587] on link "2" at bounding box center [173, 589] width 15 height 14
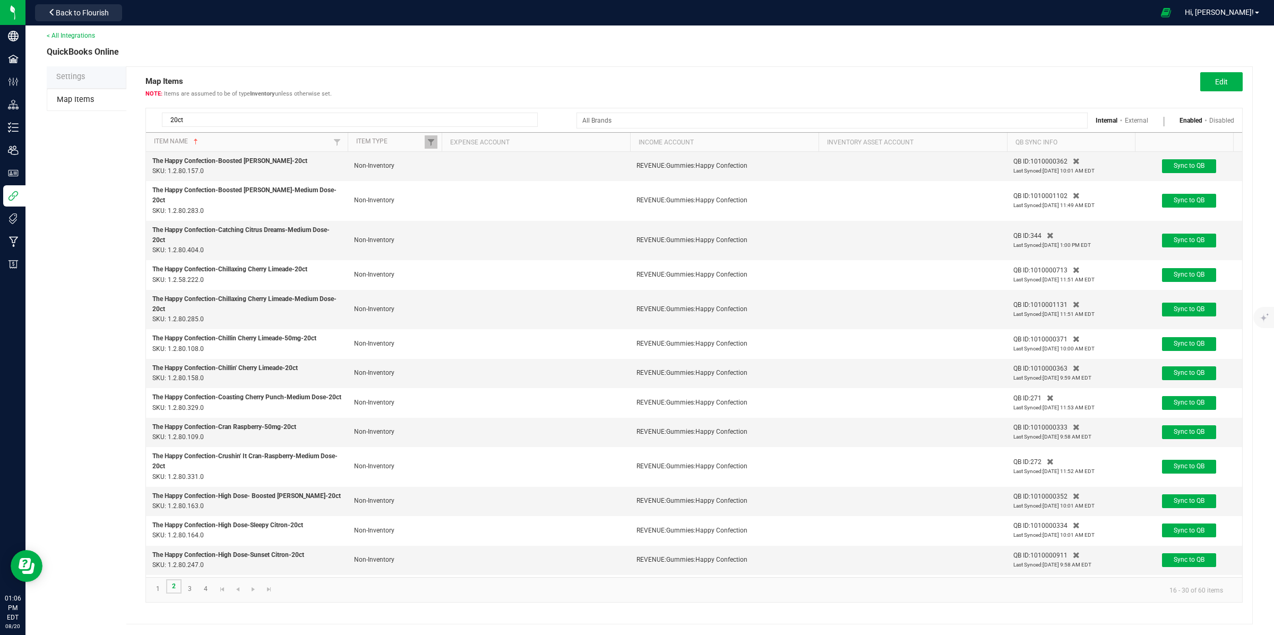
click at [174, 587] on link "2" at bounding box center [173, 586] width 15 height 14
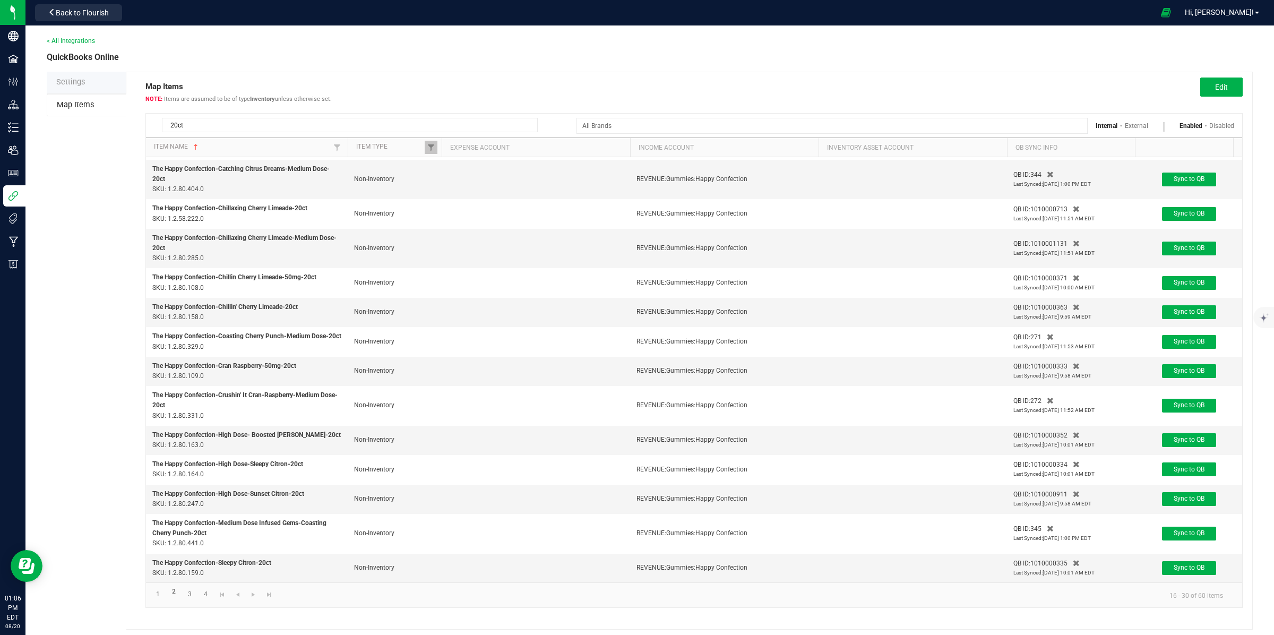
click at [1048, 145] on th "QB Sync Info" at bounding box center [1071, 147] width 128 height 19
click at [158, 594] on link "1" at bounding box center [157, 594] width 15 height 14
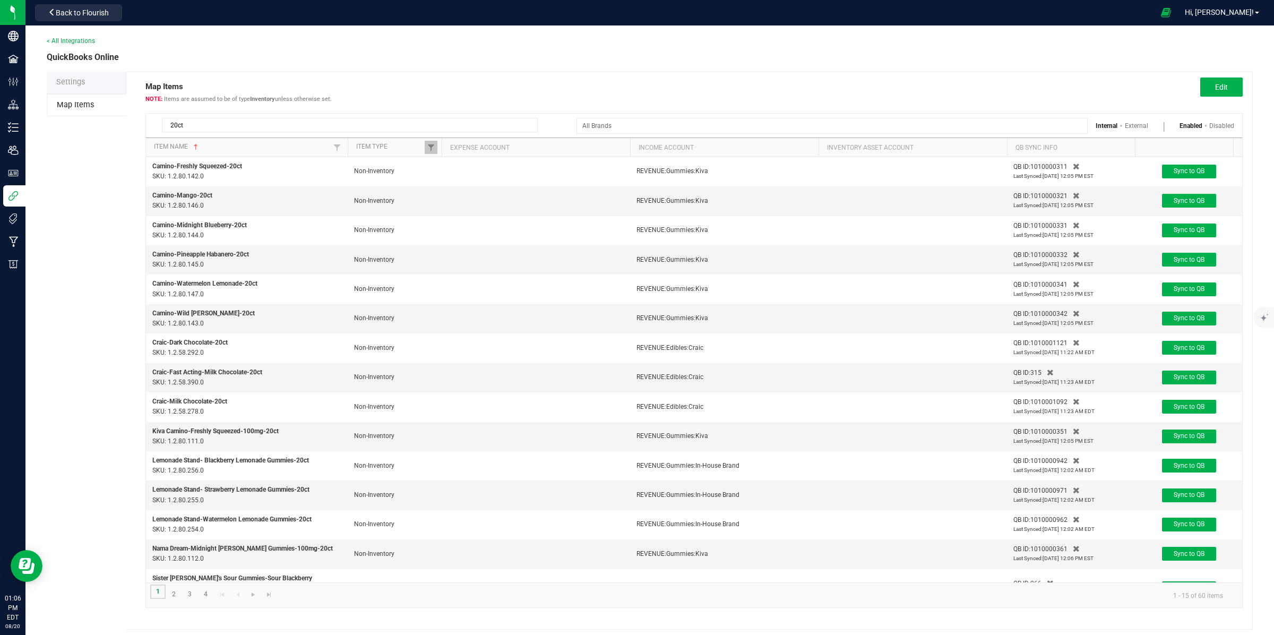
click at [158, 594] on link "1" at bounding box center [157, 591] width 15 height 14
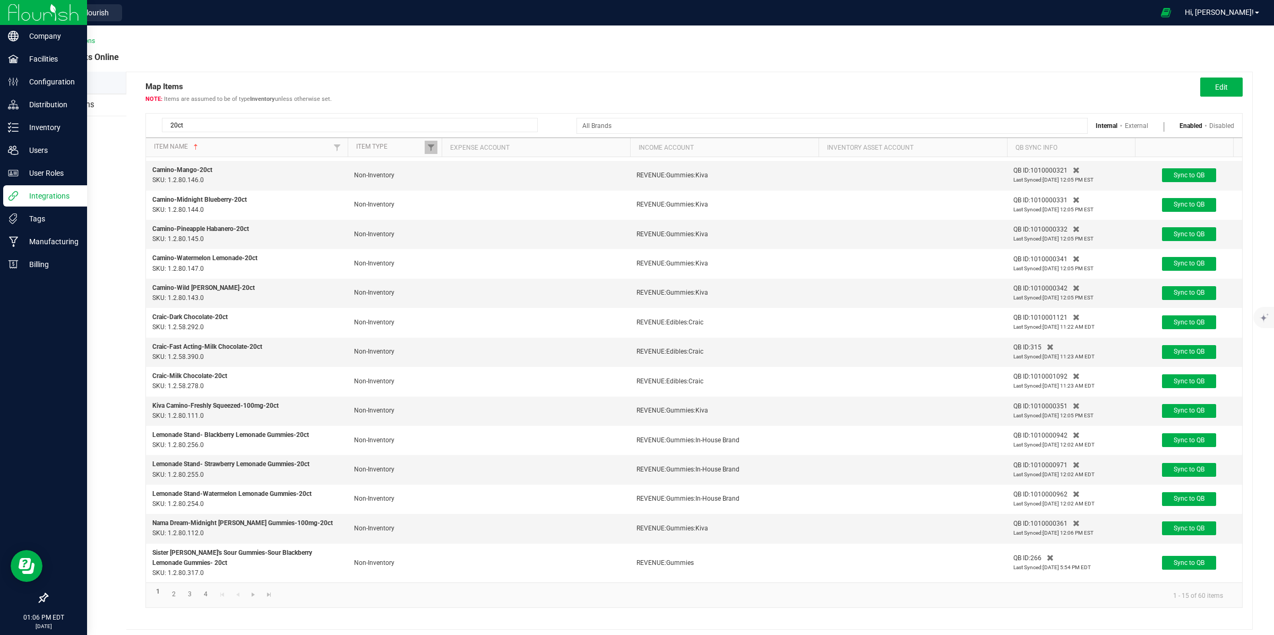
click at [12, 11] on img at bounding box center [43, 12] width 71 height 25
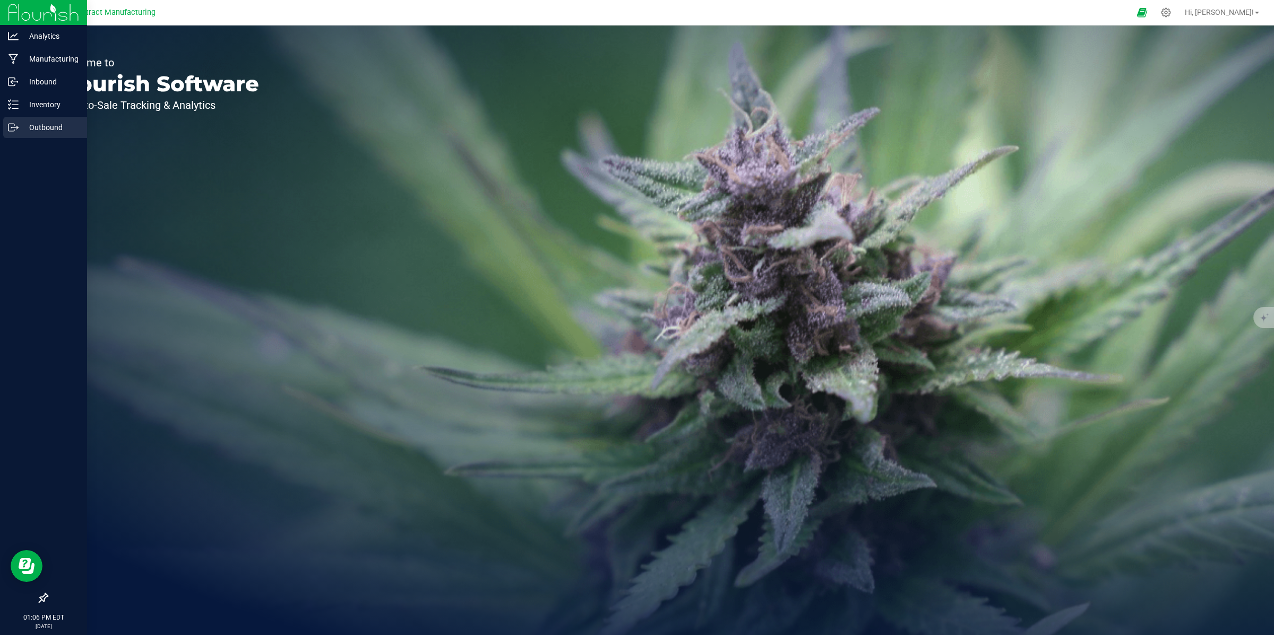
click at [33, 127] on p "Outbound" at bounding box center [51, 127] width 64 height 13
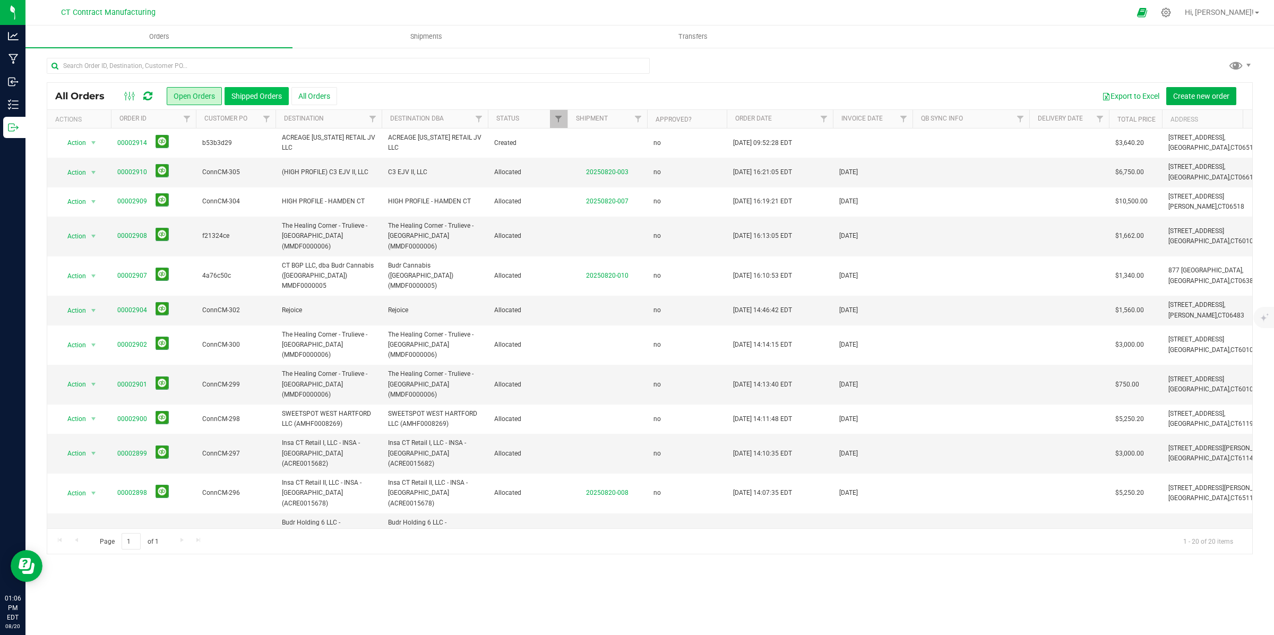
click at [274, 93] on button "Shipped Orders" at bounding box center [257, 96] width 64 height 18
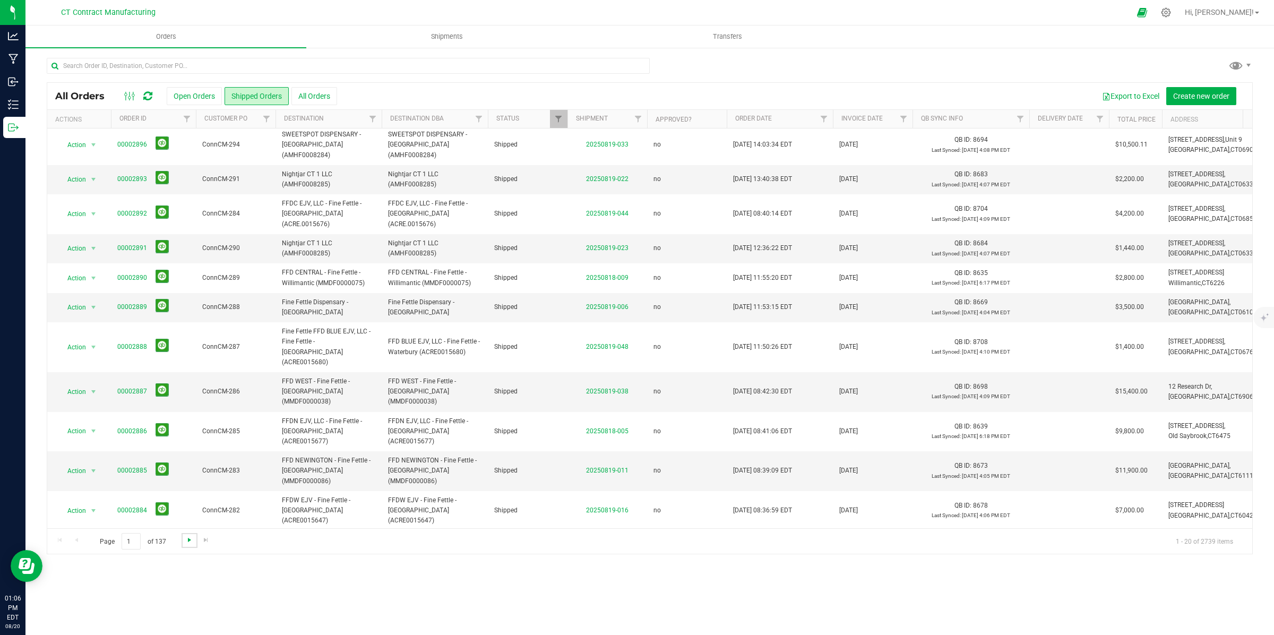
click at [190, 540] on span "Go to the next page" at bounding box center [189, 540] width 8 height 8
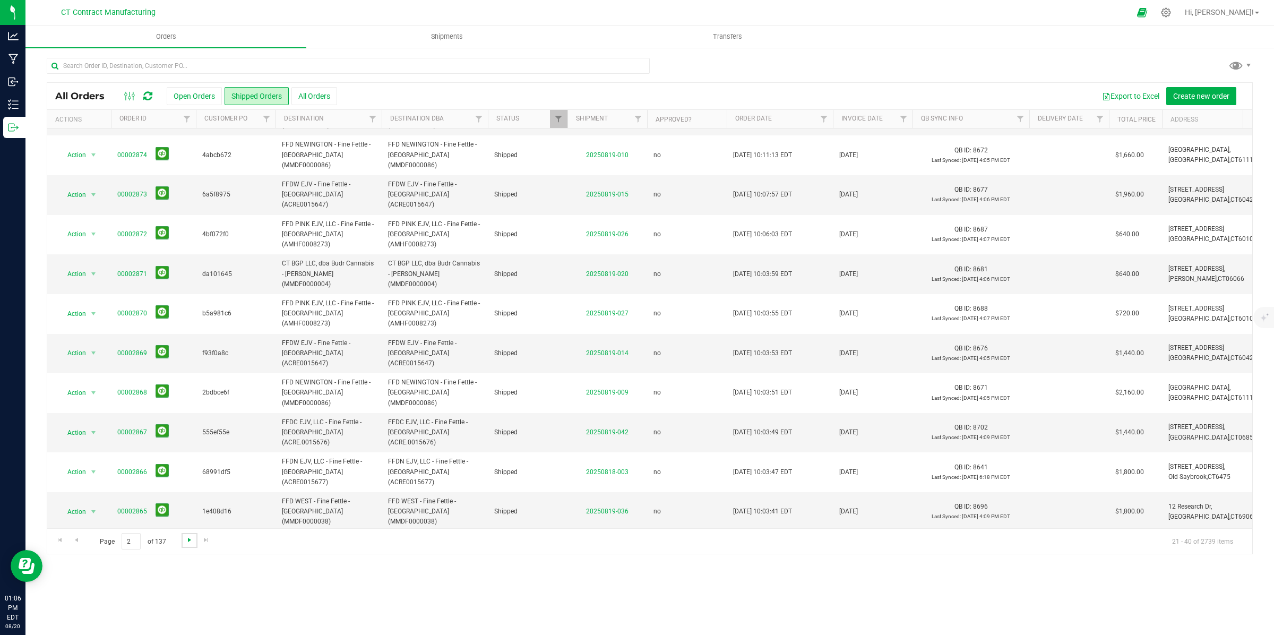
click at [190, 539] on span "Go to the next page" at bounding box center [189, 540] width 8 height 8
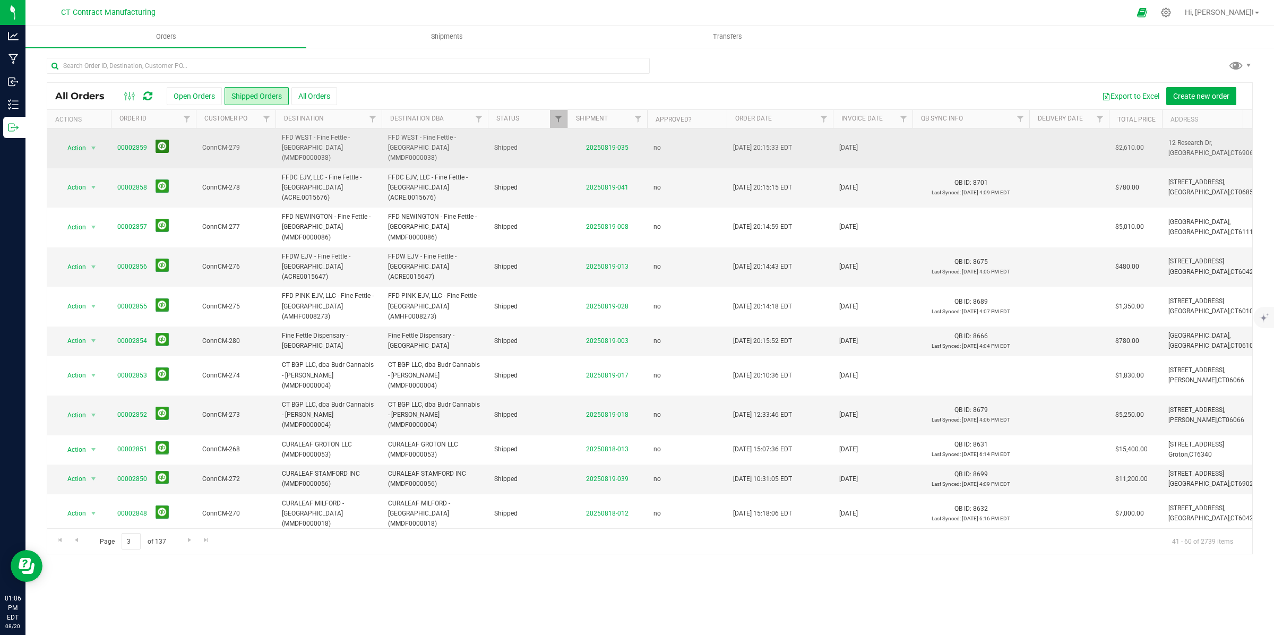
click at [162, 141] on button at bounding box center [162, 146] width 13 height 13
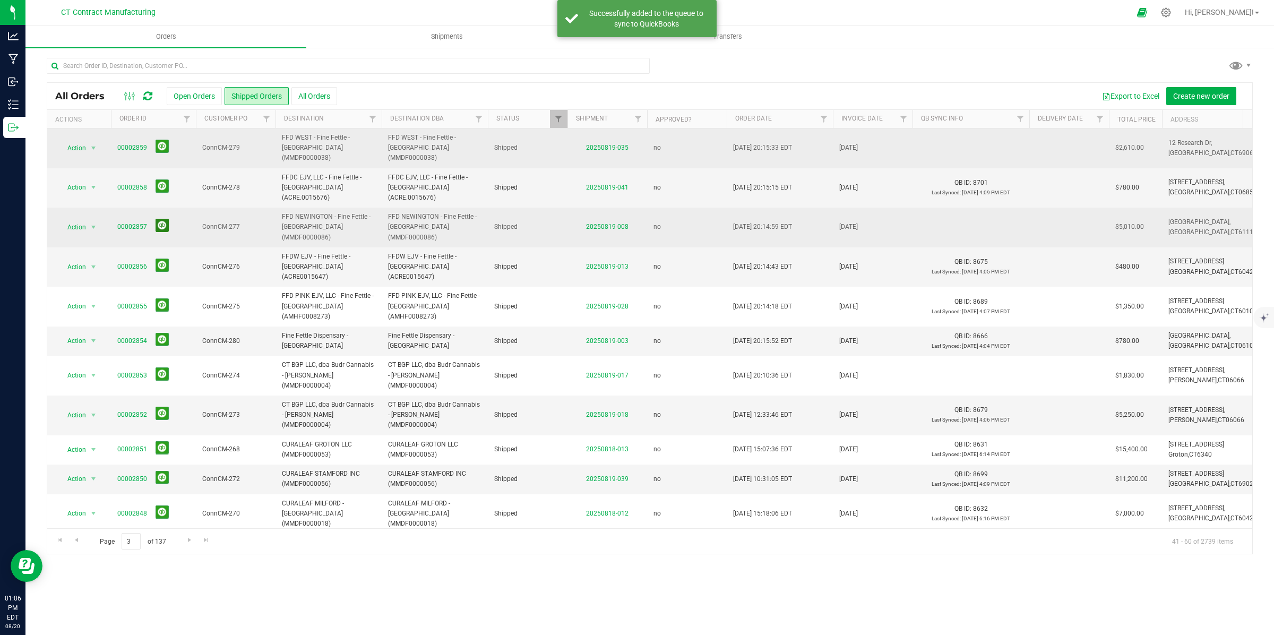
click at [160, 219] on button at bounding box center [162, 225] width 13 height 13
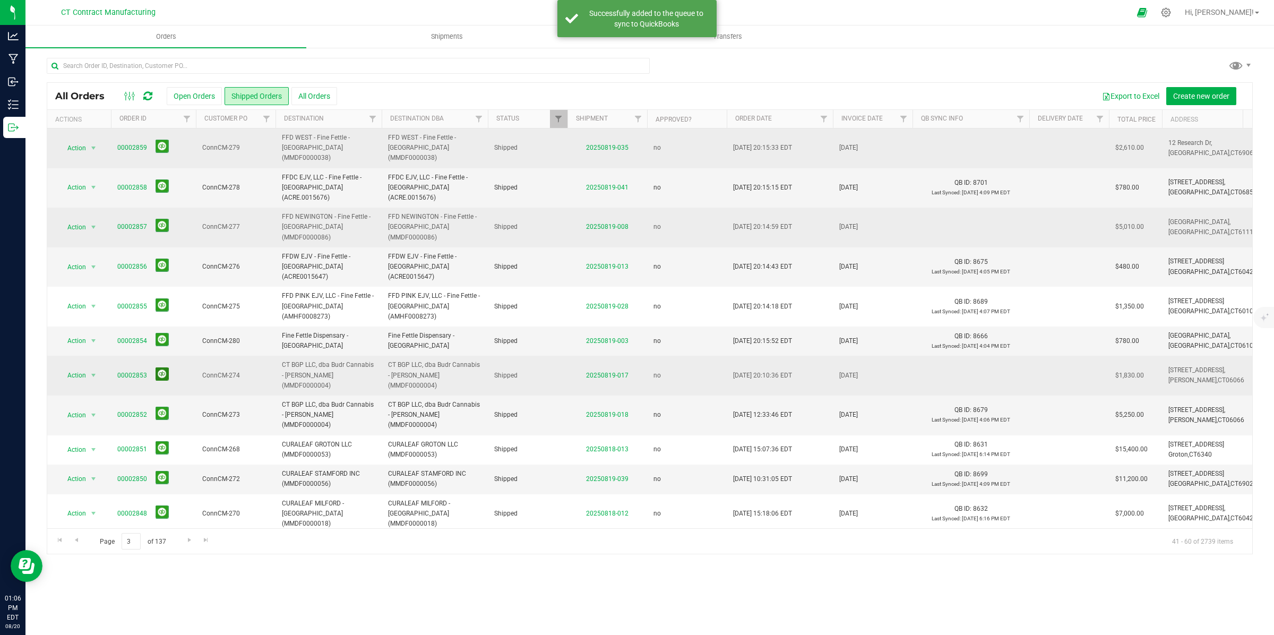
click at [160, 367] on button at bounding box center [162, 373] width 13 height 13
click at [162, 367] on button at bounding box center [162, 373] width 13 height 13
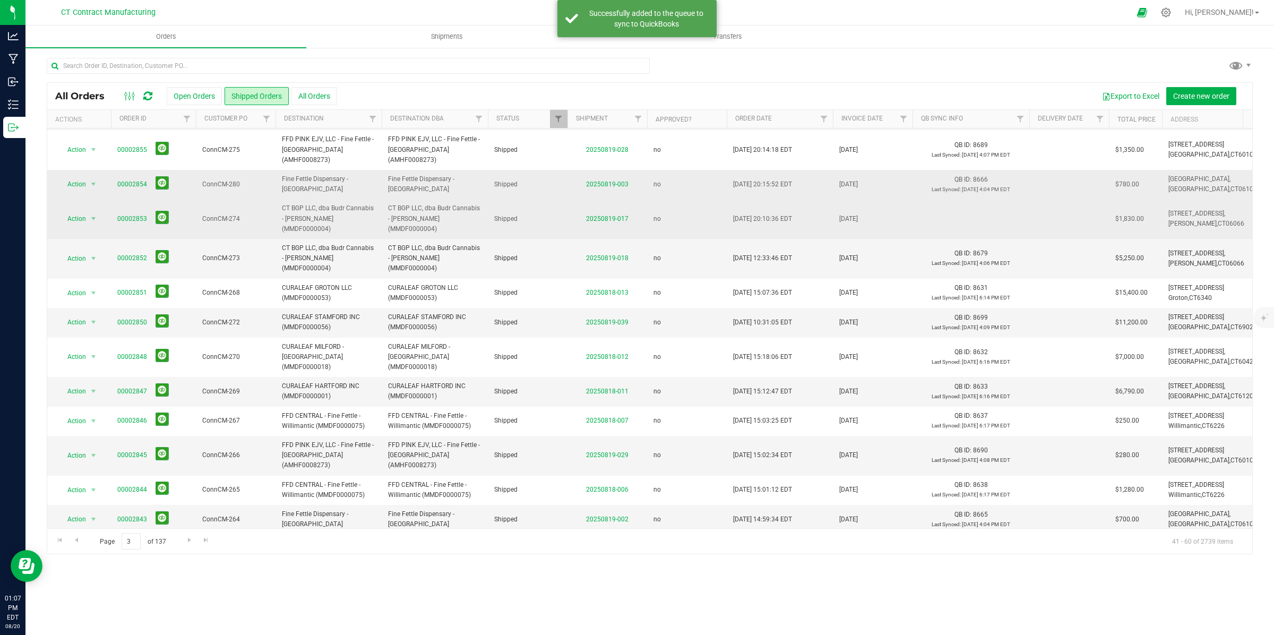
scroll to position [210, 0]
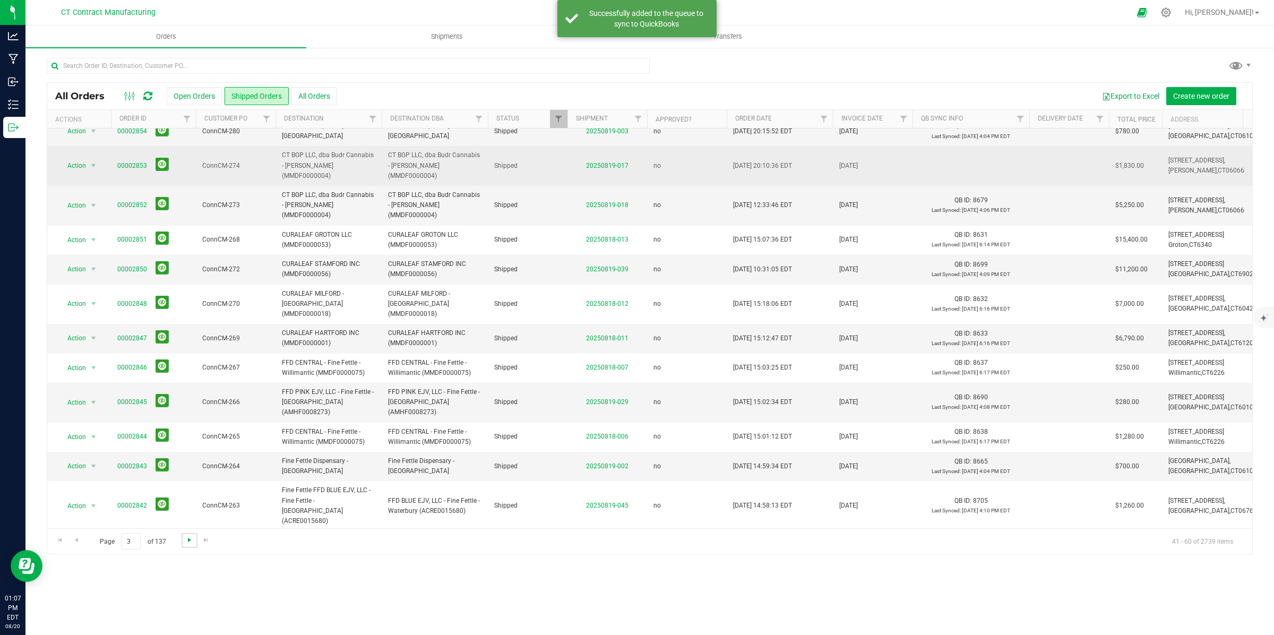
click at [186, 540] on span "Go to the next page" at bounding box center [189, 540] width 8 height 8
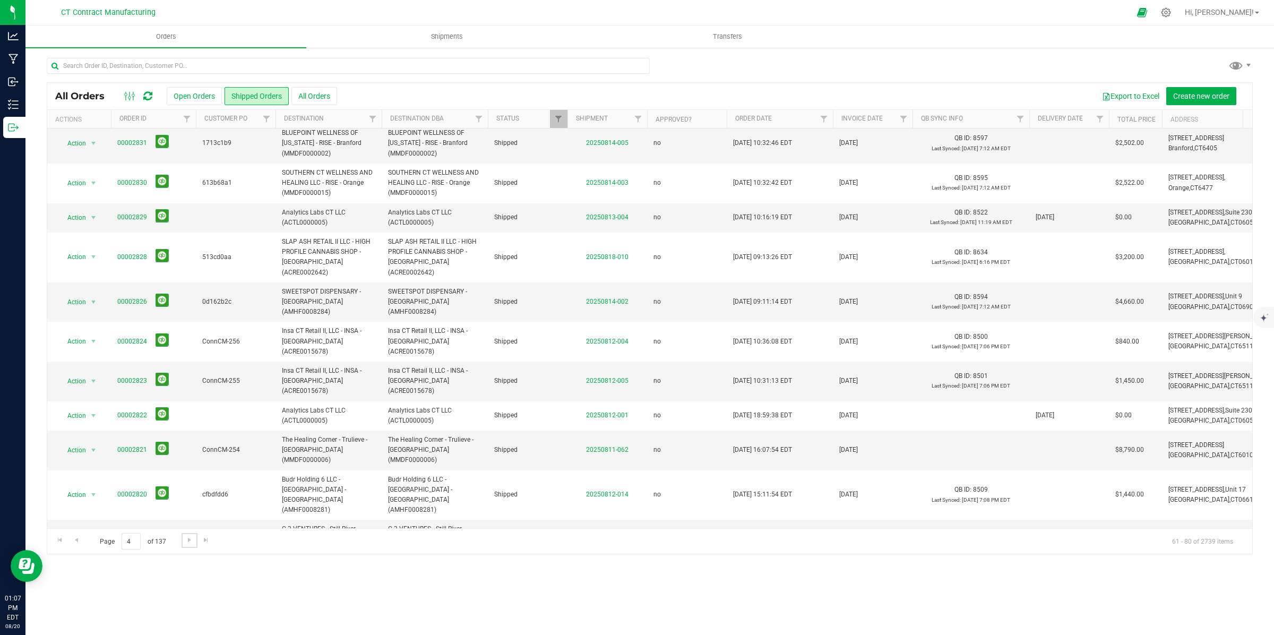
scroll to position [291, 0]
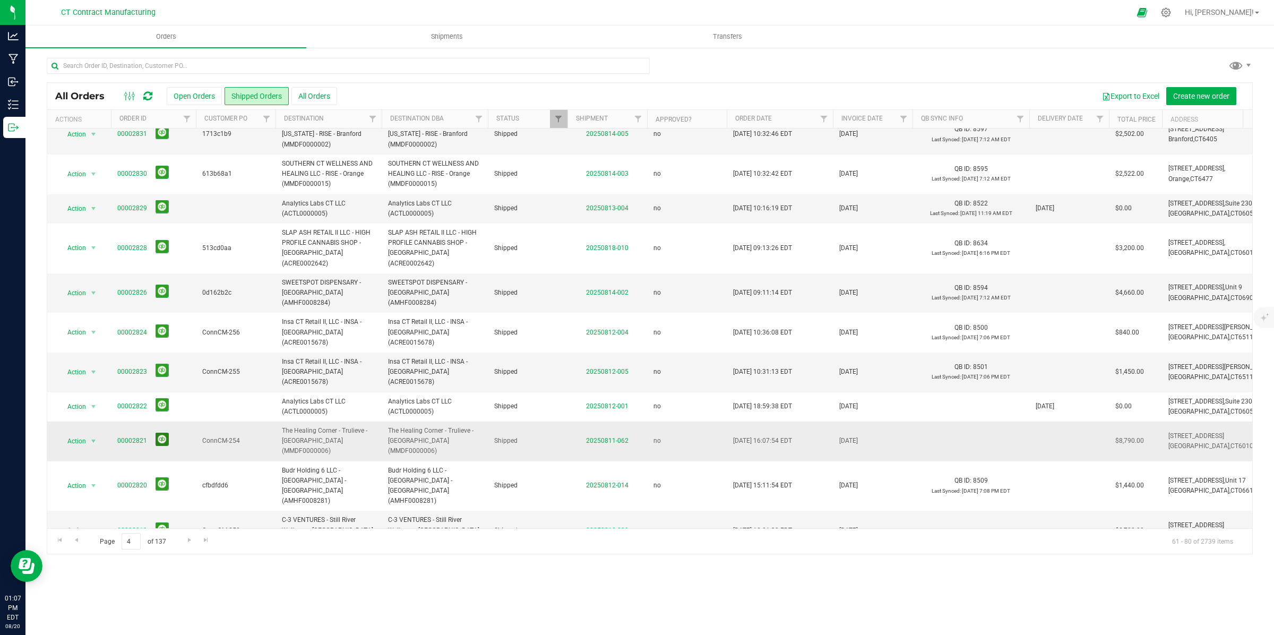
click at [162, 433] on button at bounding box center [162, 439] width 13 height 13
click at [162, 522] on button at bounding box center [162, 528] width 13 height 13
click at [187, 539] on span "Go to the next page" at bounding box center [189, 540] width 8 height 8
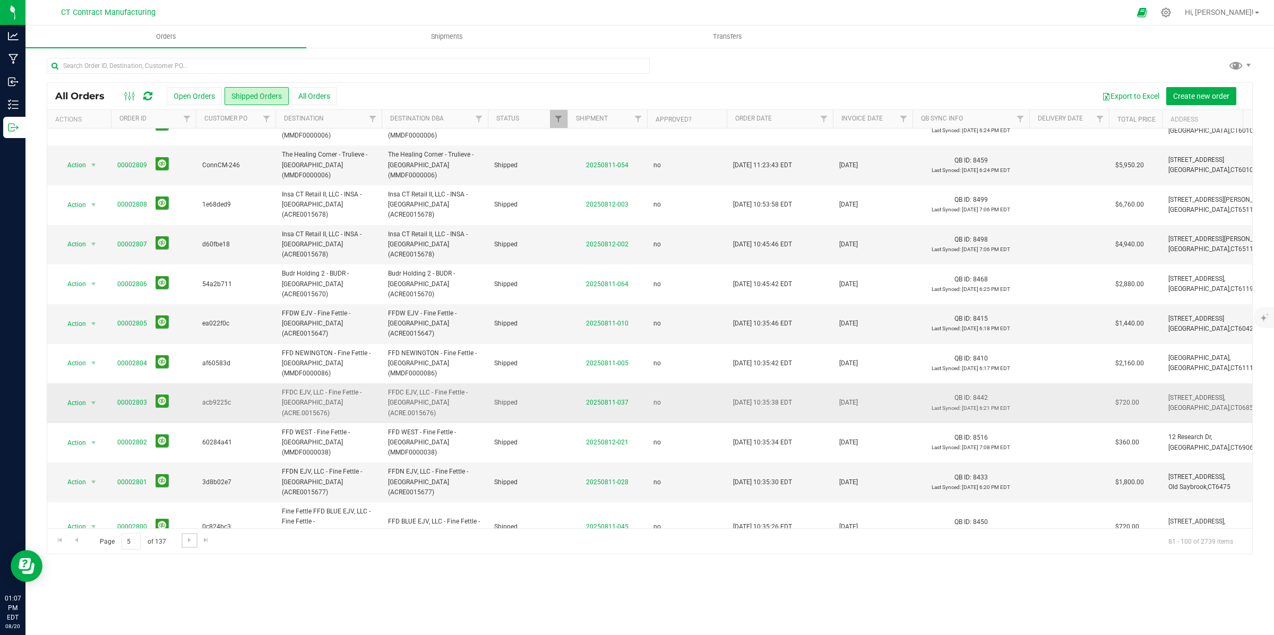
scroll to position [220, 0]
click at [191, 539] on span "Go to the next page" at bounding box center [189, 540] width 8 height 8
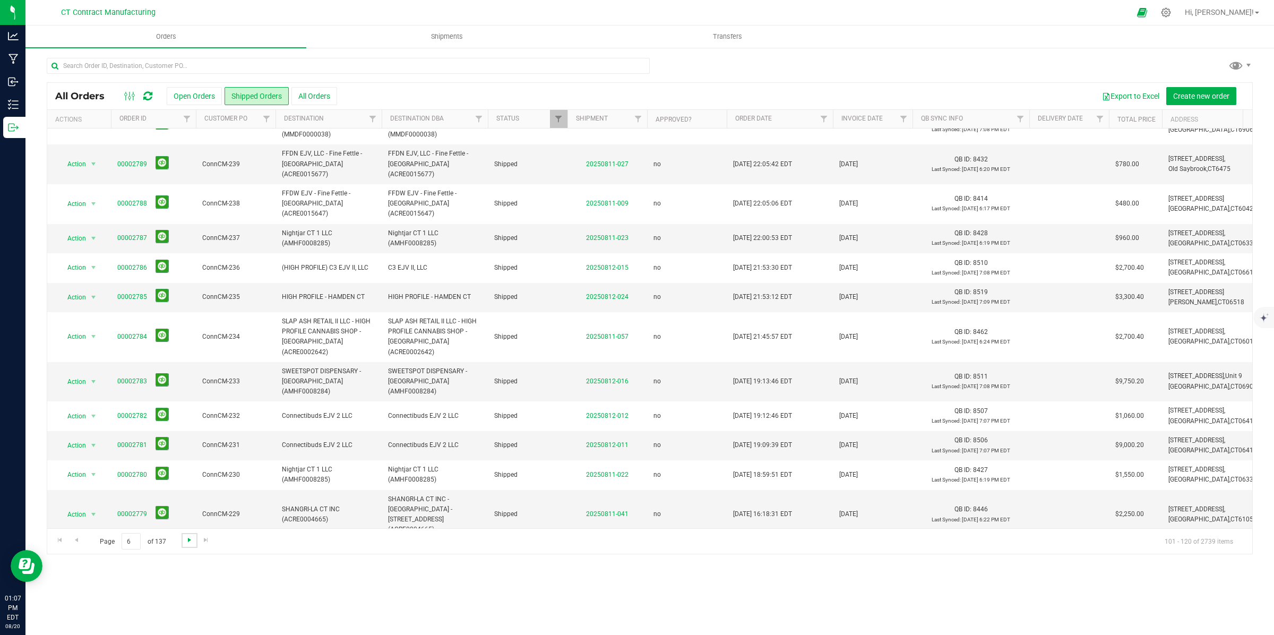
click at [187, 540] on span "Go to the next page" at bounding box center [189, 540] width 8 height 8
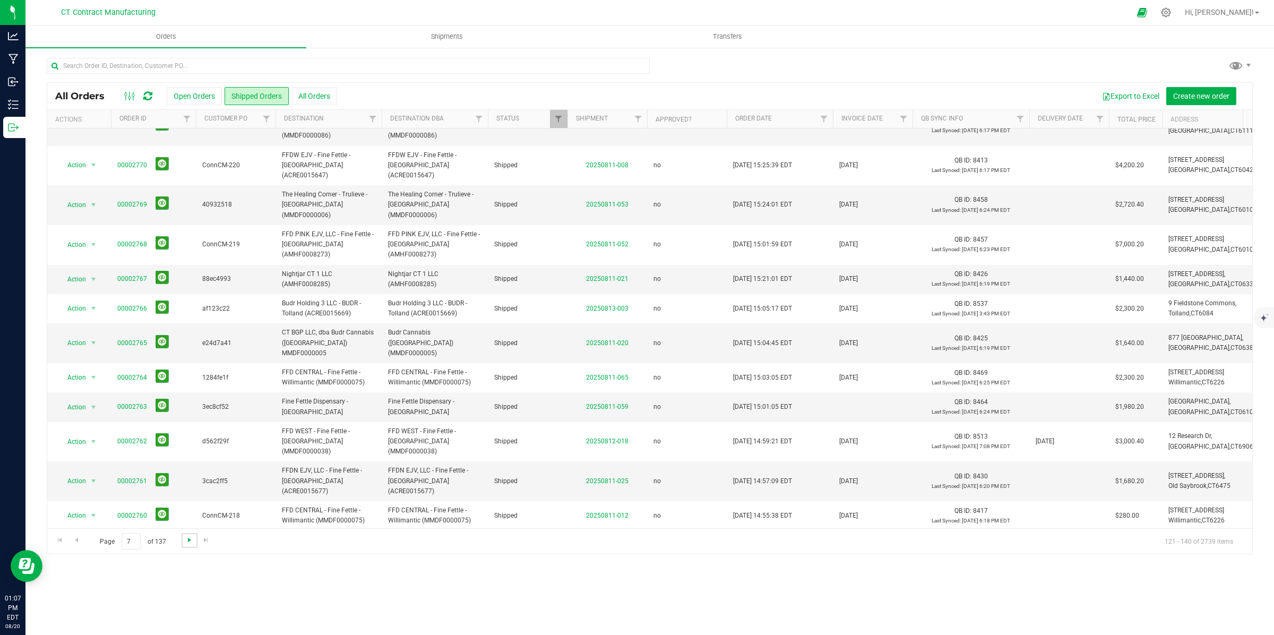
click at [191, 540] on span "Go to the next page" at bounding box center [189, 540] width 8 height 8
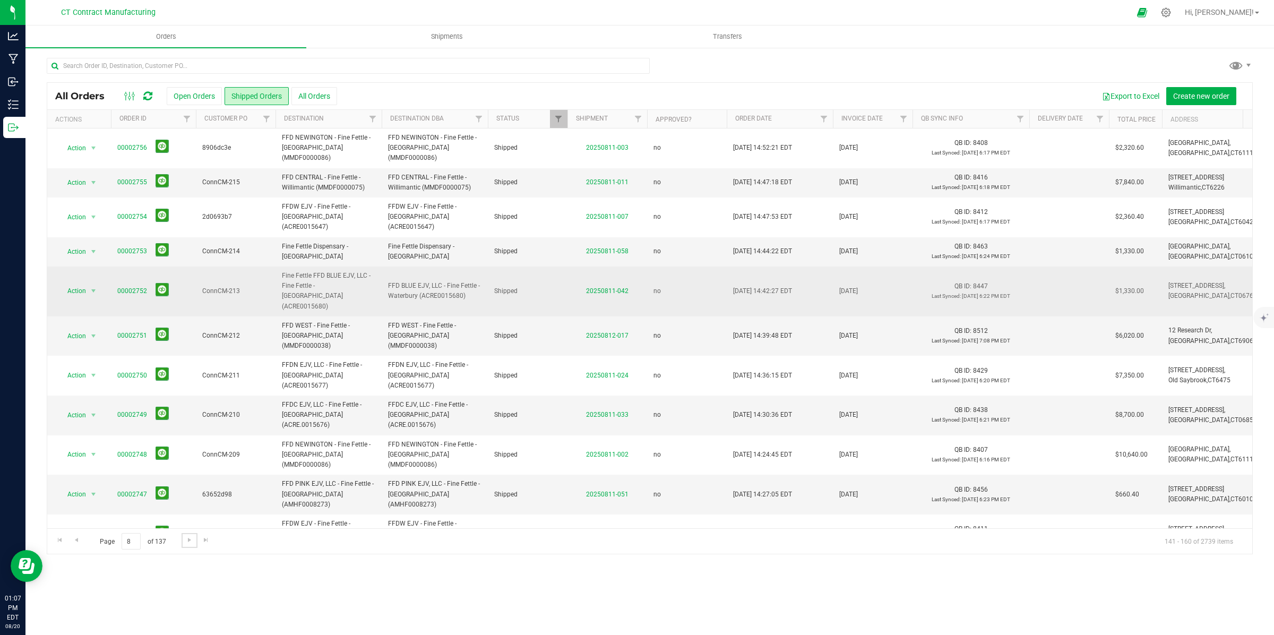
scroll to position [240, 0]
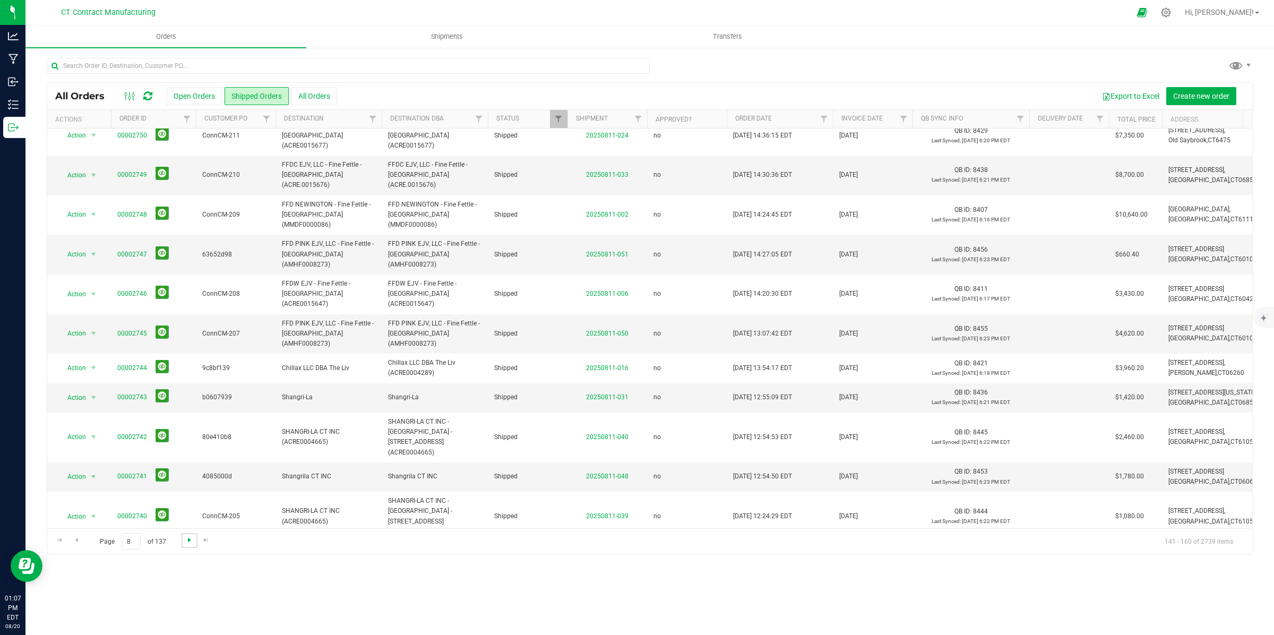
click at [187, 539] on span "Go to the next page" at bounding box center [189, 540] width 8 height 8
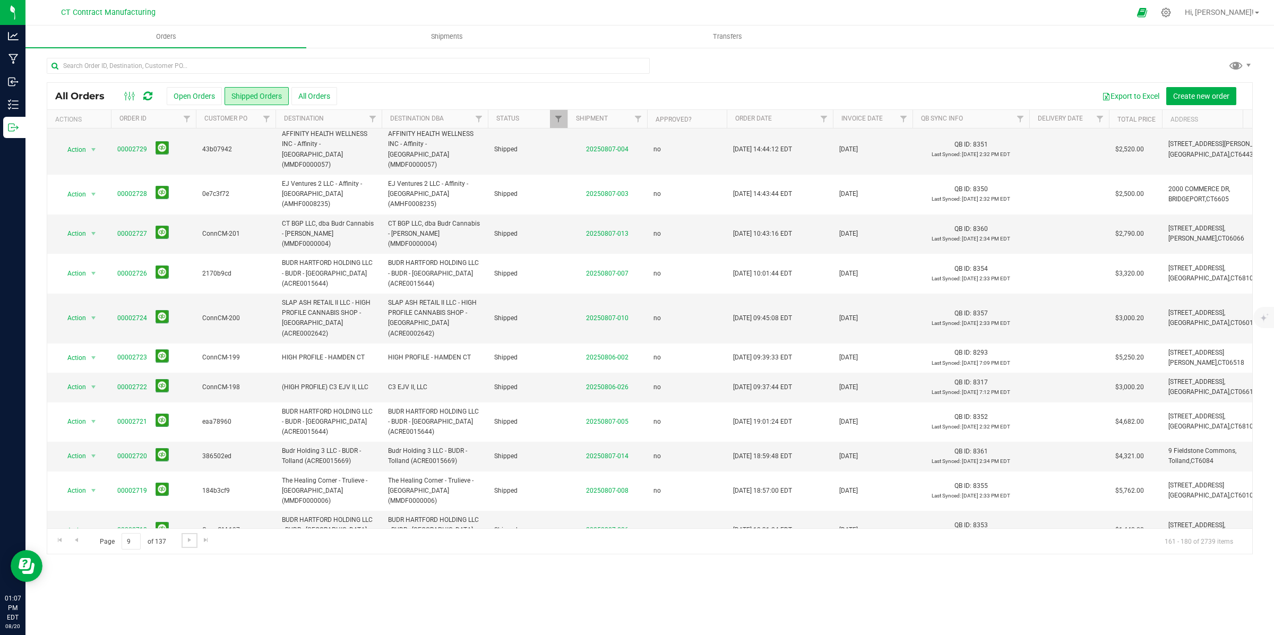
scroll to position [261, 0]
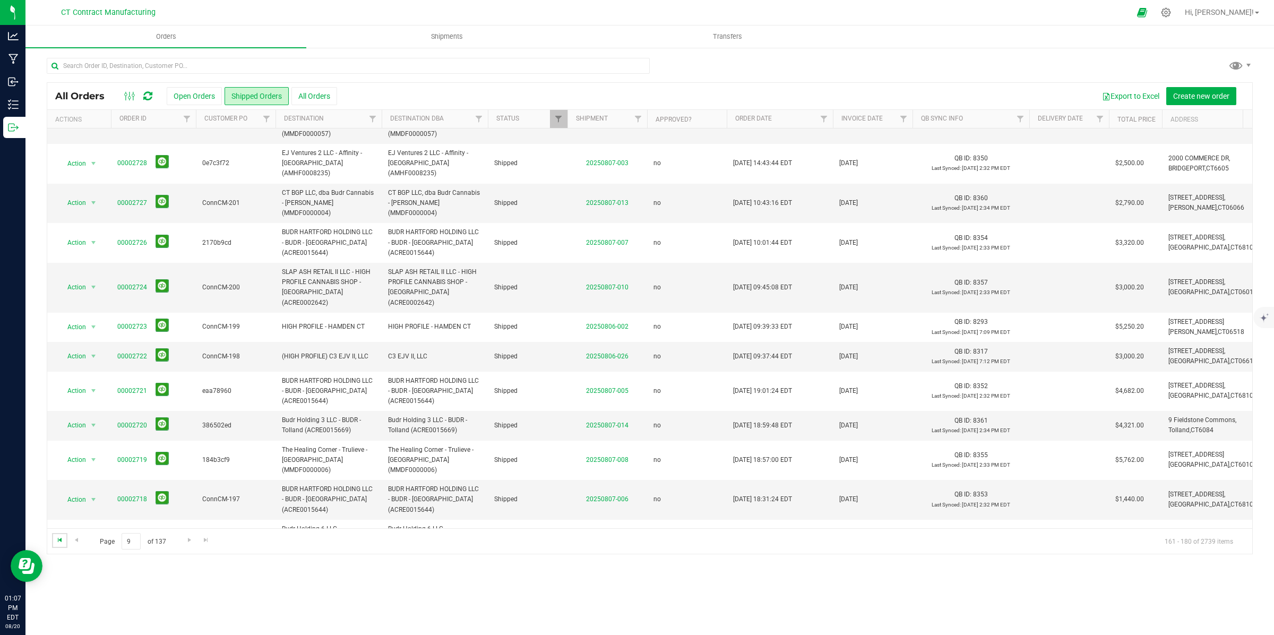
click at [63, 537] on span "Go to the first page" at bounding box center [60, 540] width 8 height 8
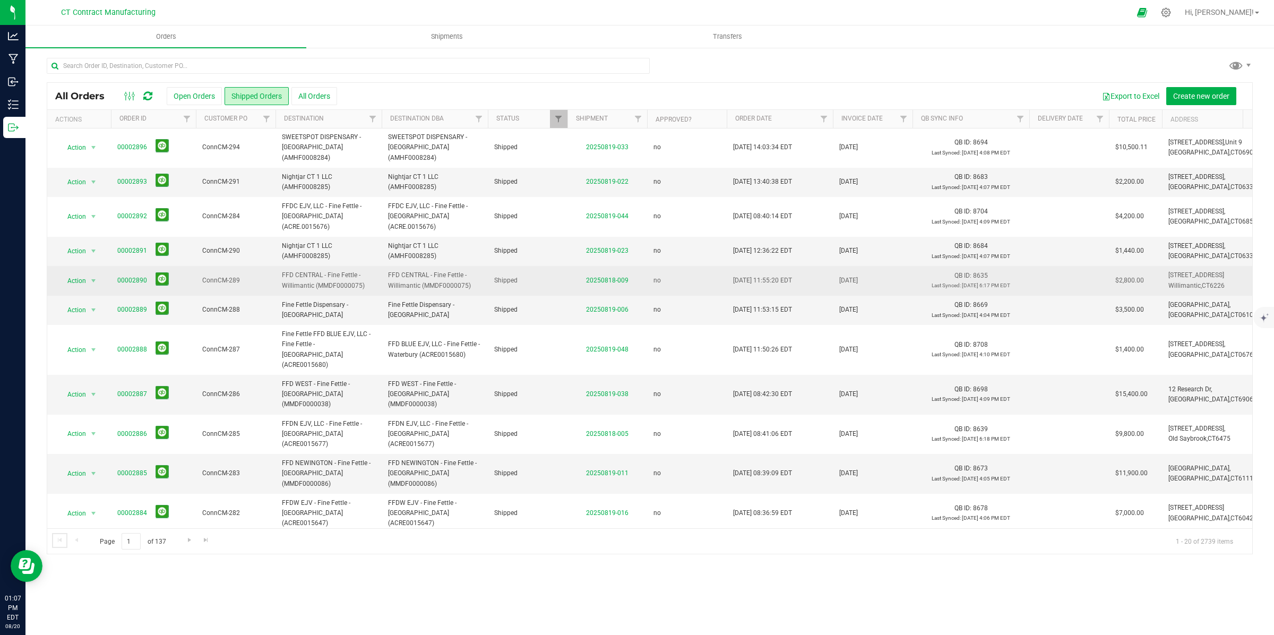
scroll to position [220, 0]
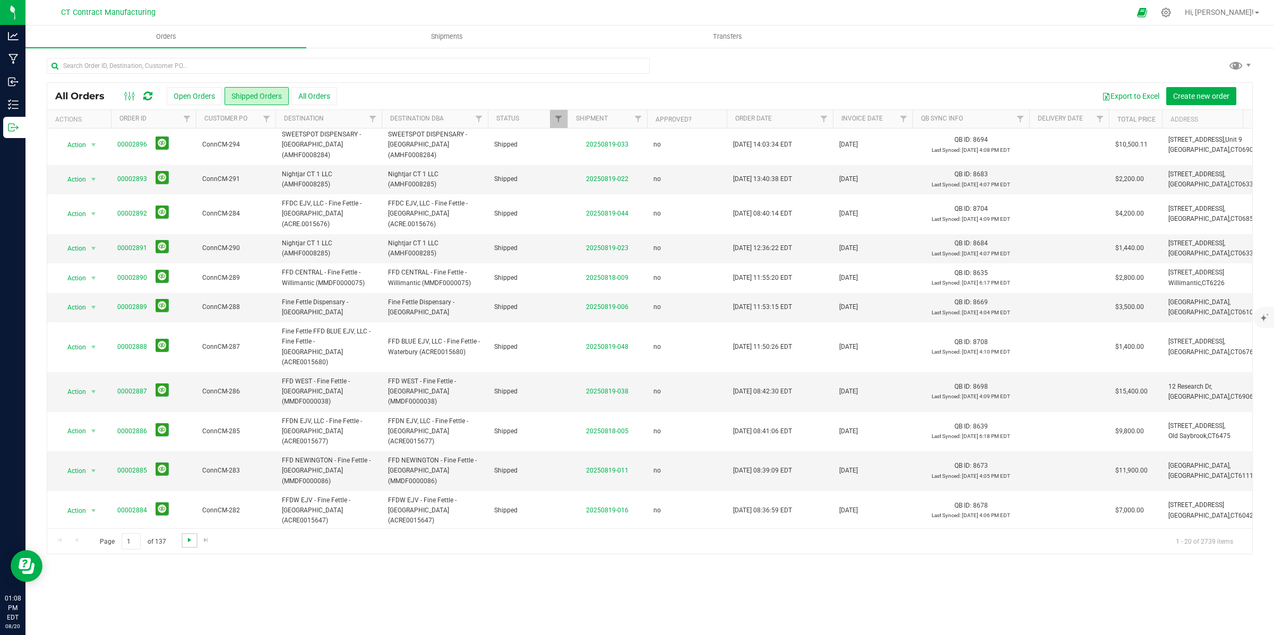
click at [186, 537] on span "Go to the next page" at bounding box center [189, 540] width 8 height 8
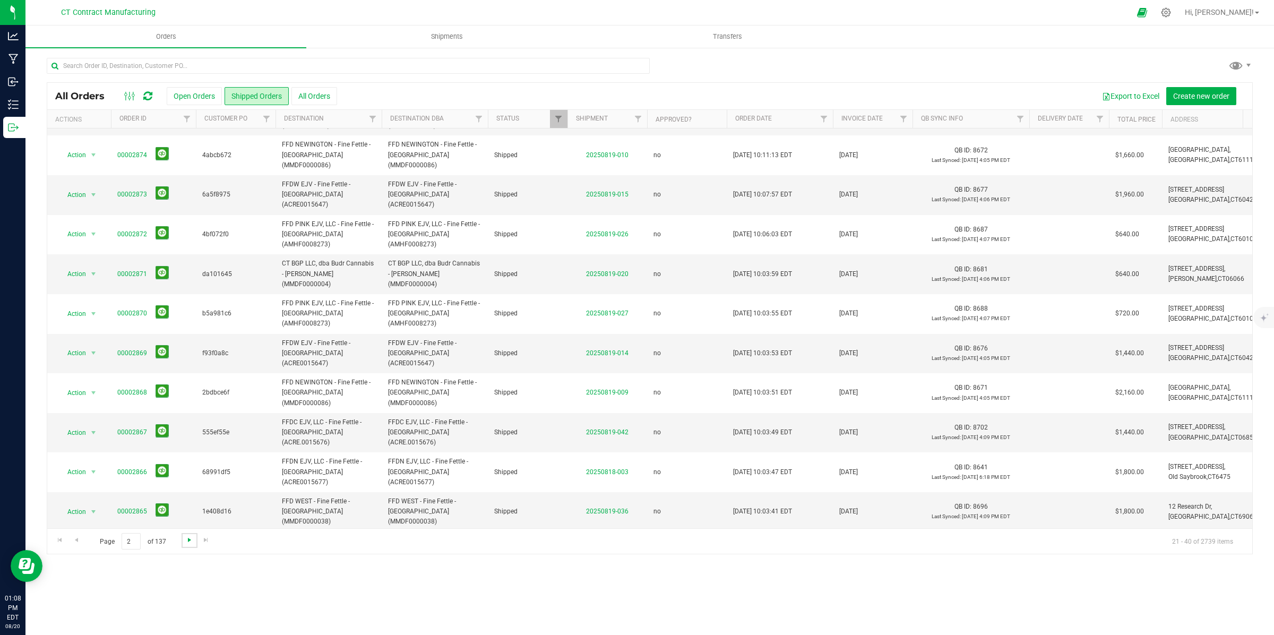
click at [190, 541] on span "Go to the next page" at bounding box center [189, 540] width 8 height 8
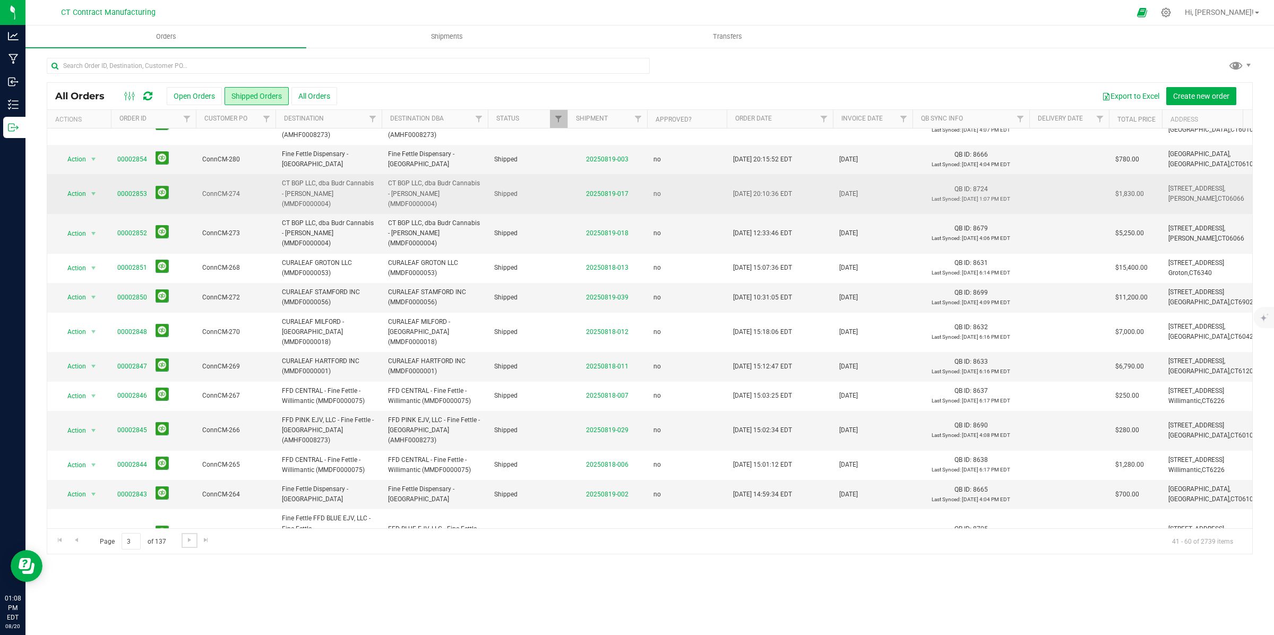
scroll to position [210, 0]
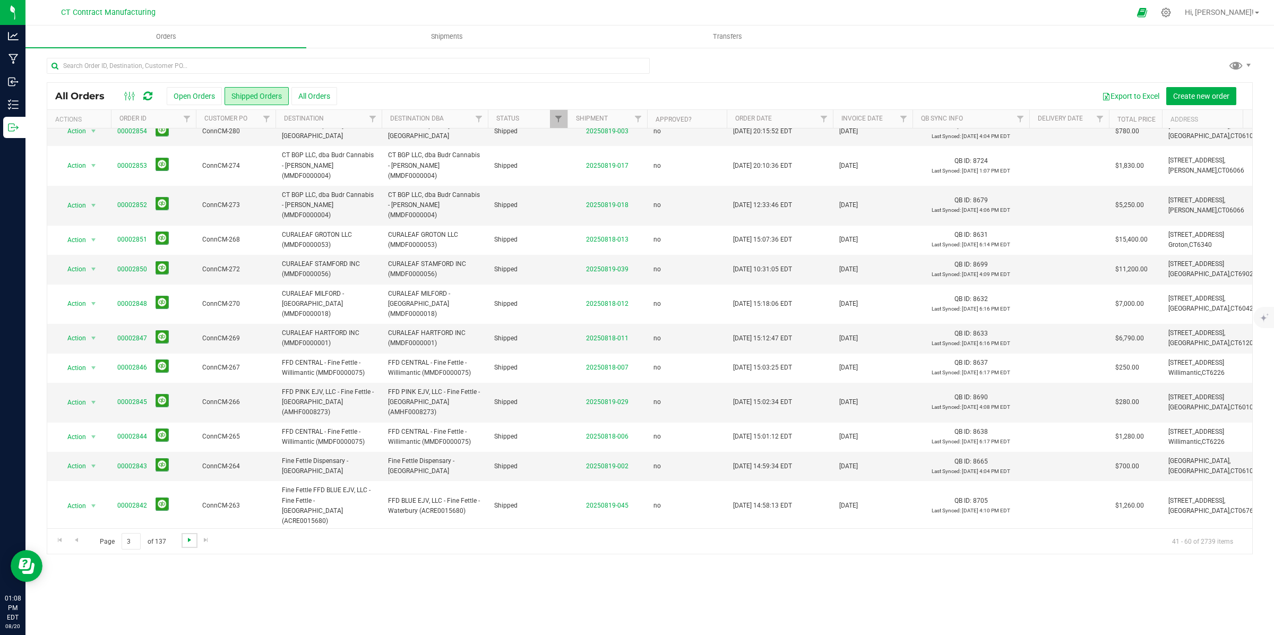
click at [190, 540] on span "Go to the next page" at bounding box center [189, 540] width 8 height 8
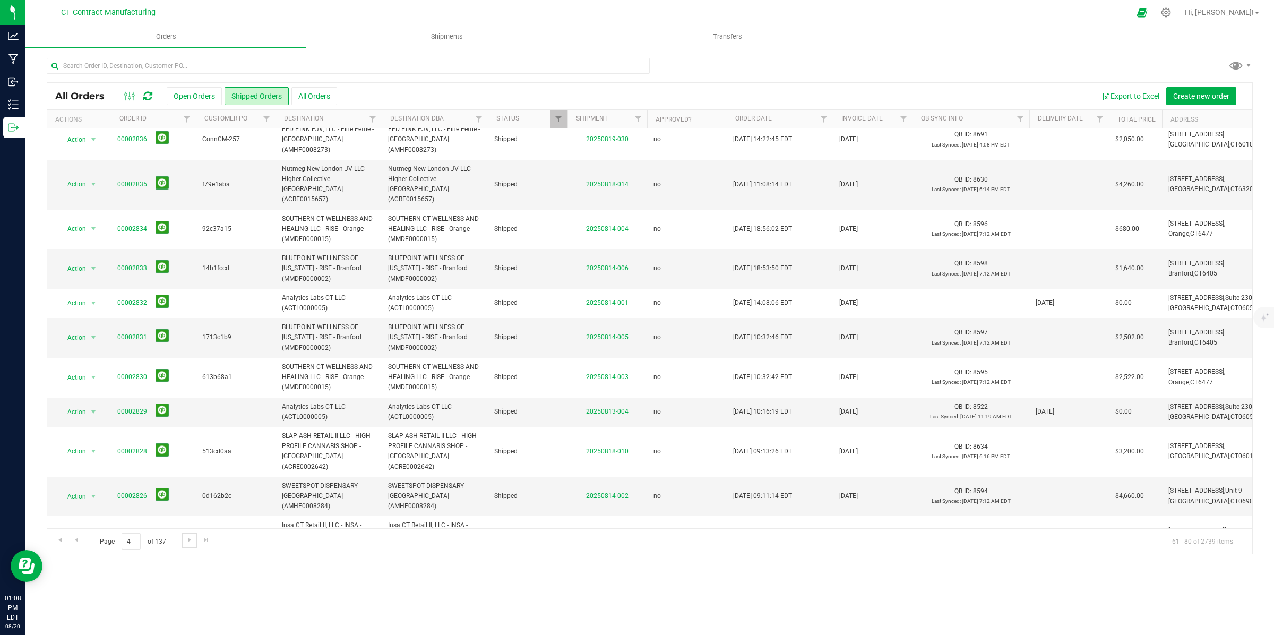
scroll to position [0, 0]
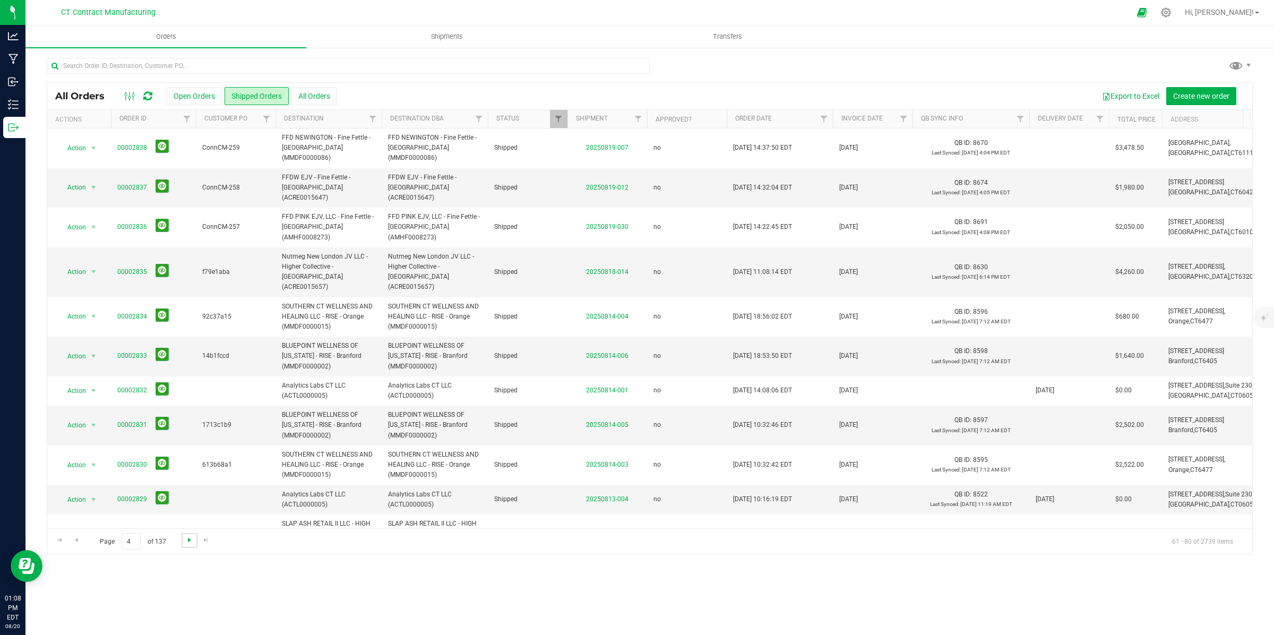
click at [190, 540] on span "Go to the next page" at bounding box center [189, 540] width 8 height 8
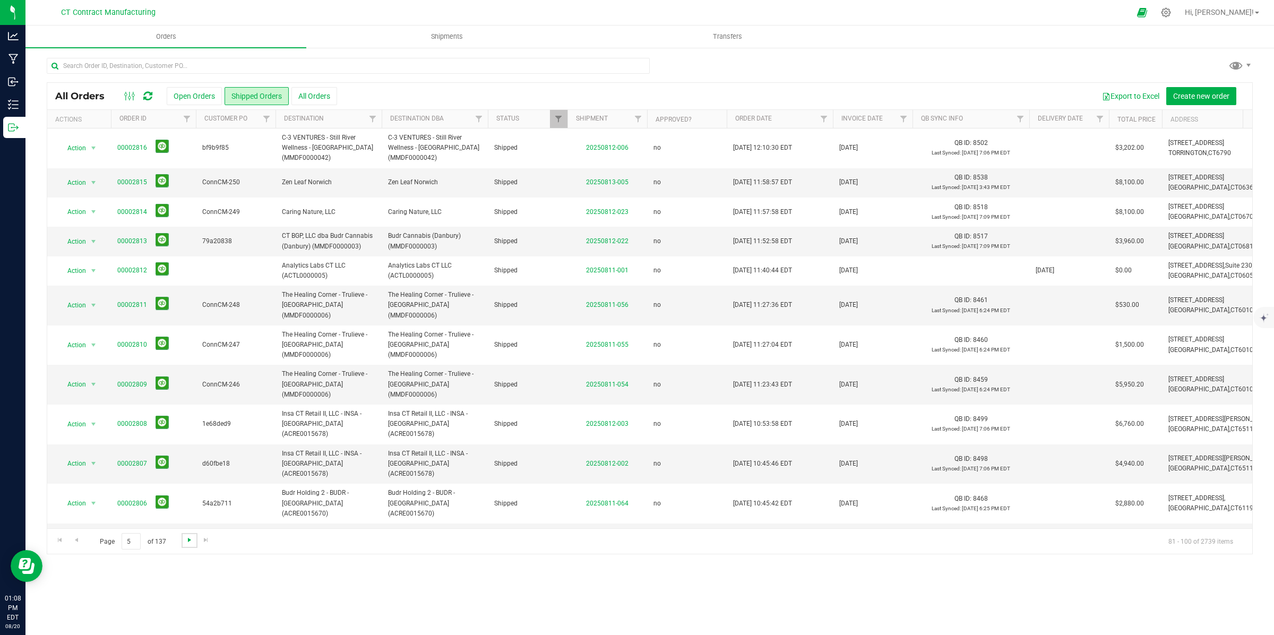
click at [189, 540] on span "Go to the next page" at bounding box center [189, 540] width 8 height 8
